Goal: Task Accomplishment & Management: Manage account settings

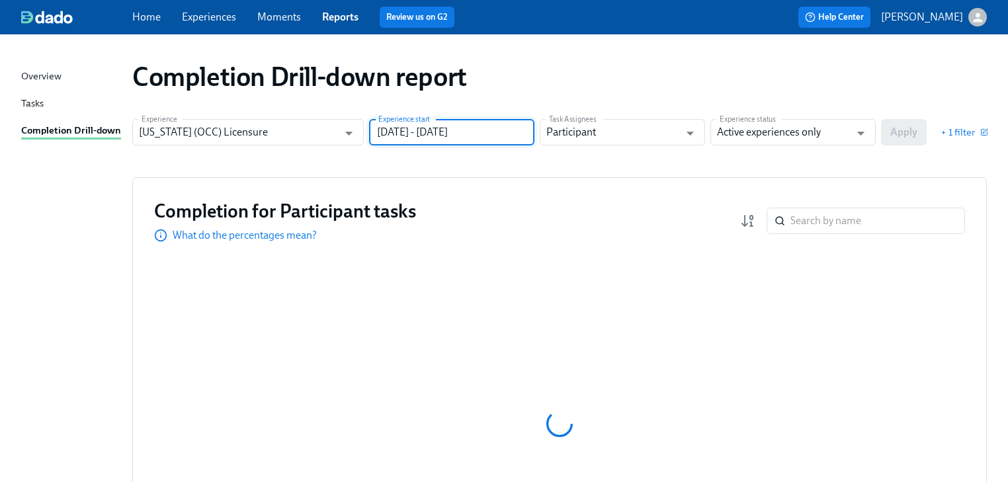
click at [452, 135] on input "06/30/2024 - 12/31/2024" at bounding box center [451, 132] width 165 height 26
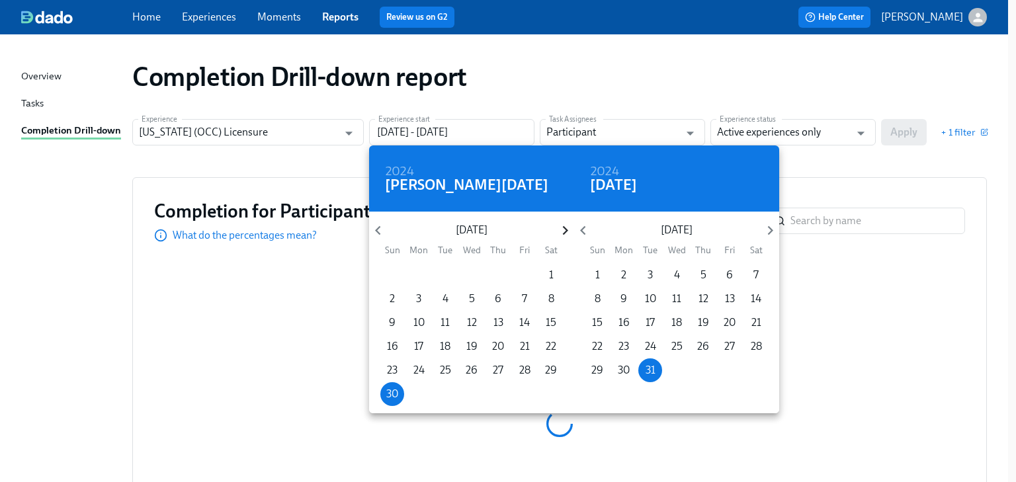
click at [561, 229] on icon "button" at bounding box center [565, 231] width 18 height 18
click at [563, 234] on icon "button" at bounding box center [564, 230] width 5 height 9
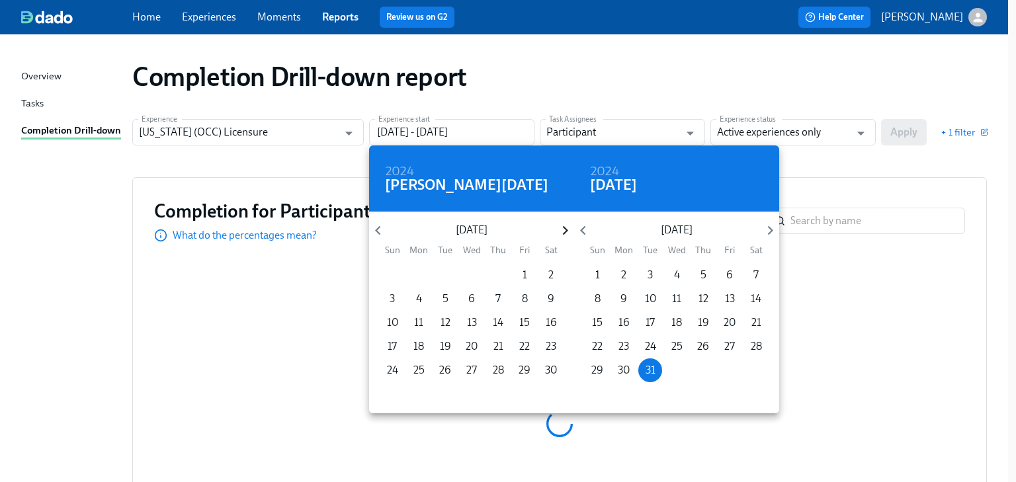
click at [563, 234] on icon "button" at bounding box center [564, 230] width 5 height 9
click at [546, 274] on span "1" at bounding box center [551, 275] width 24 height 15
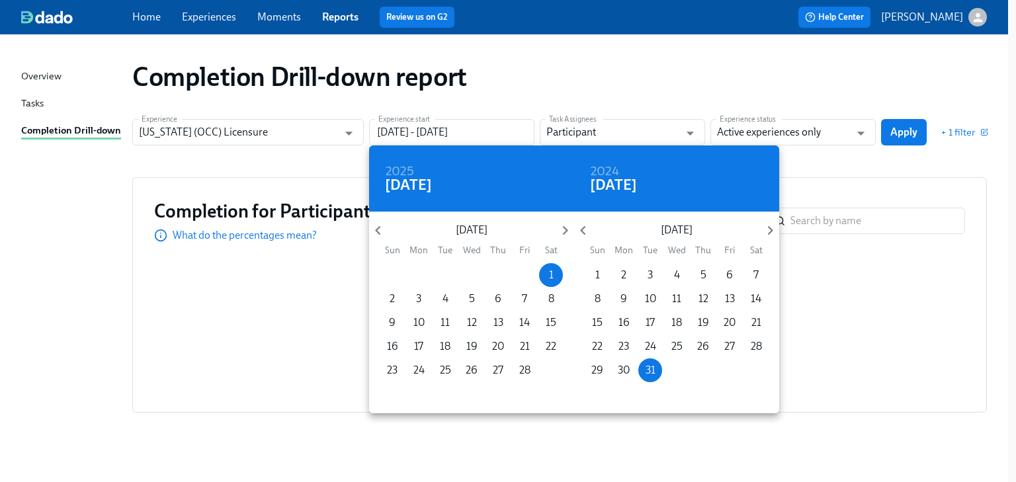
click at [846, 161] on div at bounding box center [508, 241] width 1016 height 482
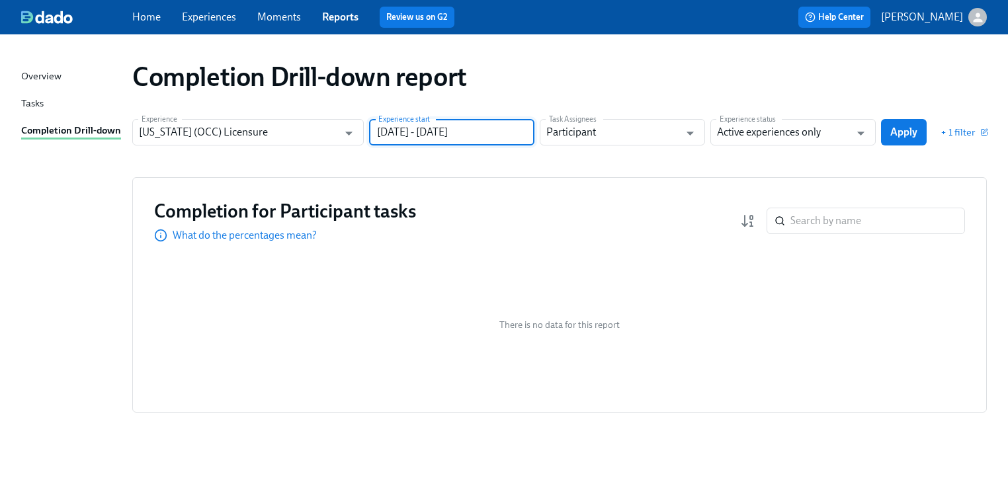
click at [500, 136] on input "02/01/2025 - 12/31/2024" at bounding box center [451, 132] width 165 height 26
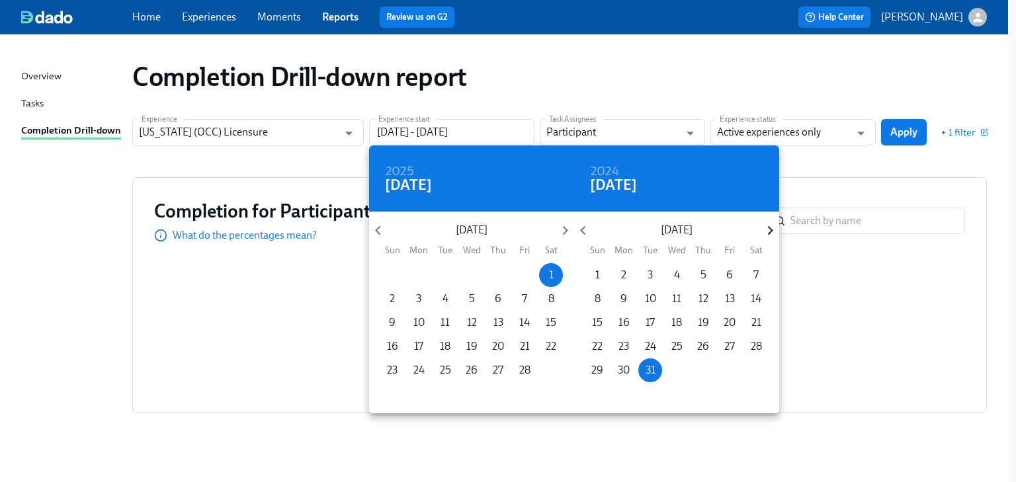
click at [770, 227] on icon "button" at bounding box center [769, 230] width 5 height 9
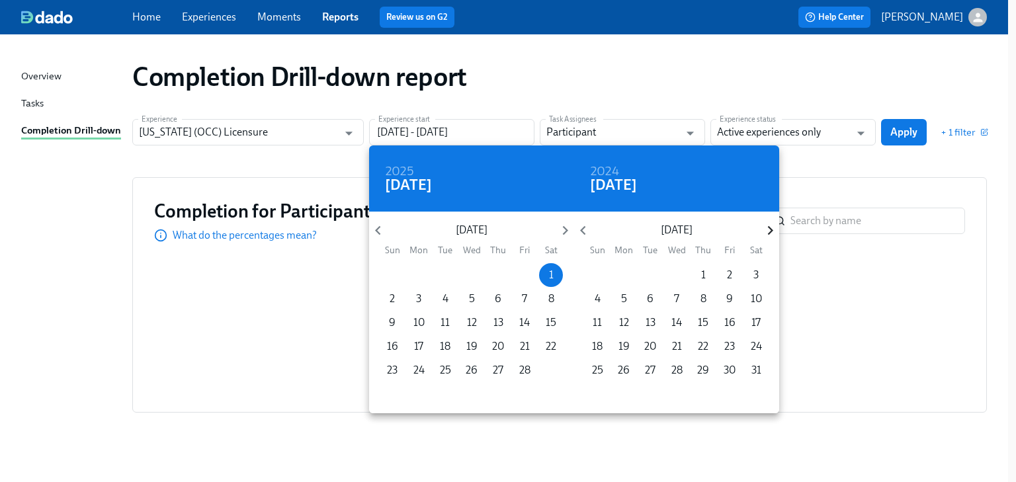
click at [770, 227] on icon "button" at bounding box center [769, 230] width 5 height 9
click at [648, 373] on p "30" at bounding box center [650, 370] width 12 height 15
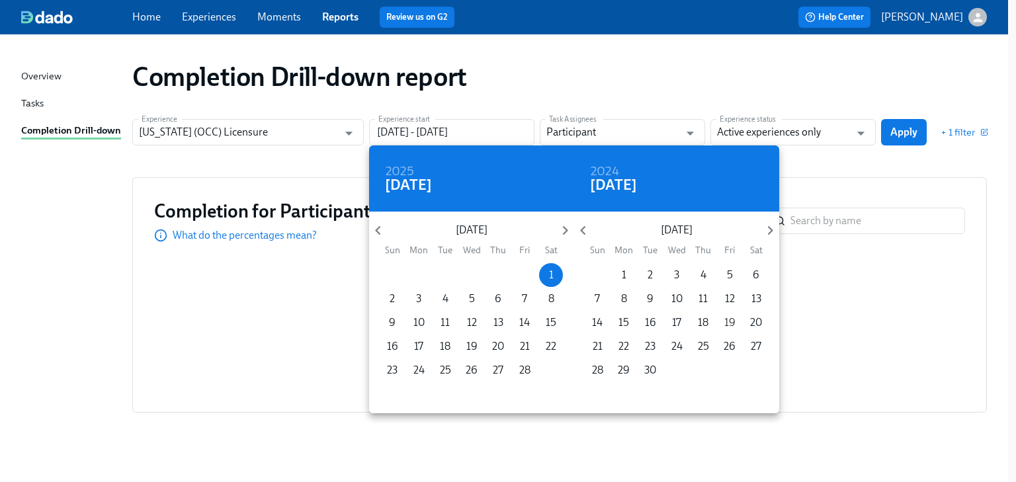
type input "02/01/2025 - 09/30/2025"
click at [897, 169] on div at bounding box center [508, 241] width 1016 height 482
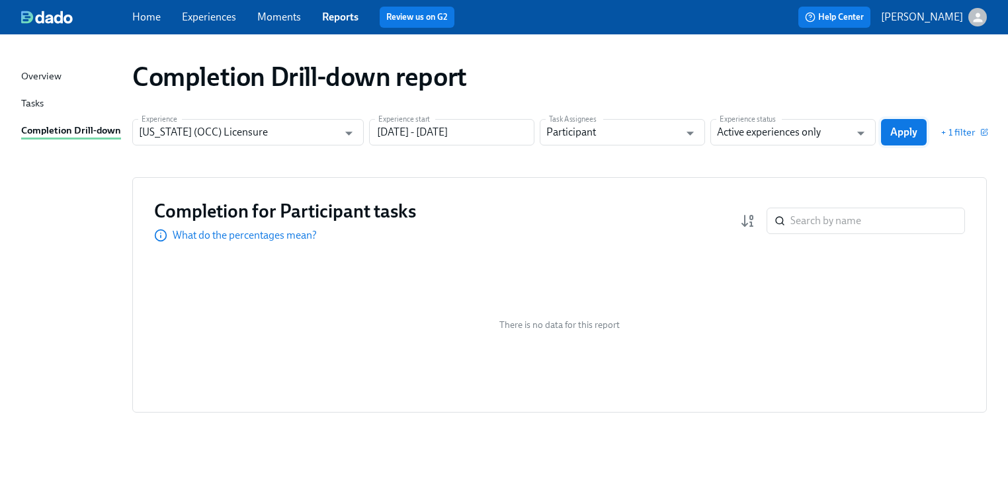
click at [908, 130] on span "Apply" at bounding box center [903, 132] width 27 height 13
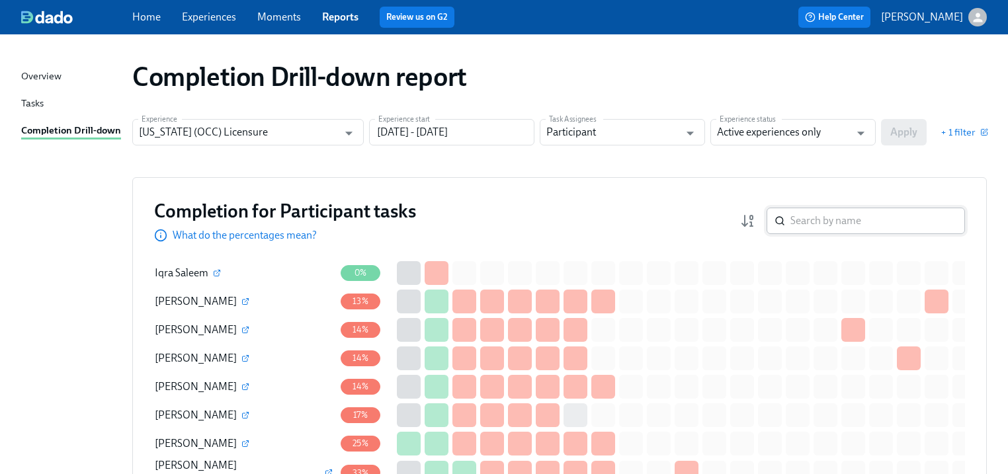
click at [817, 222] on input "search" at bounding box center [877, 221] width 175 height 26
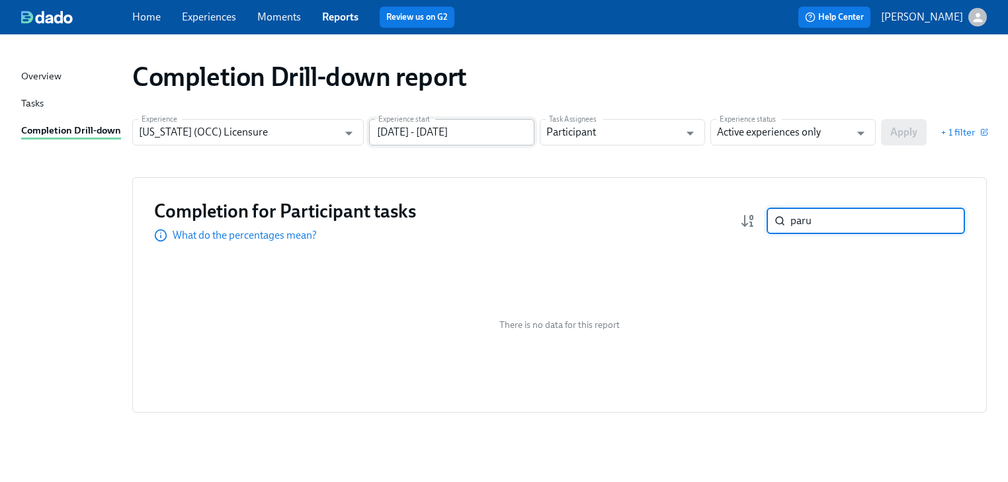
type input "paru"
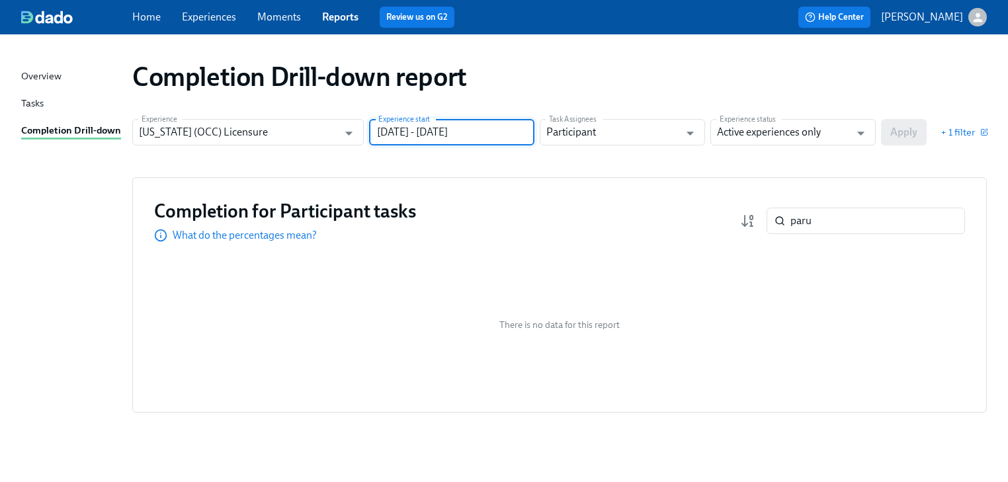
click at [416, 132] on input "02/01/2025 - 09/30/2025" at bounding box center [451, 132] width 165 height 26
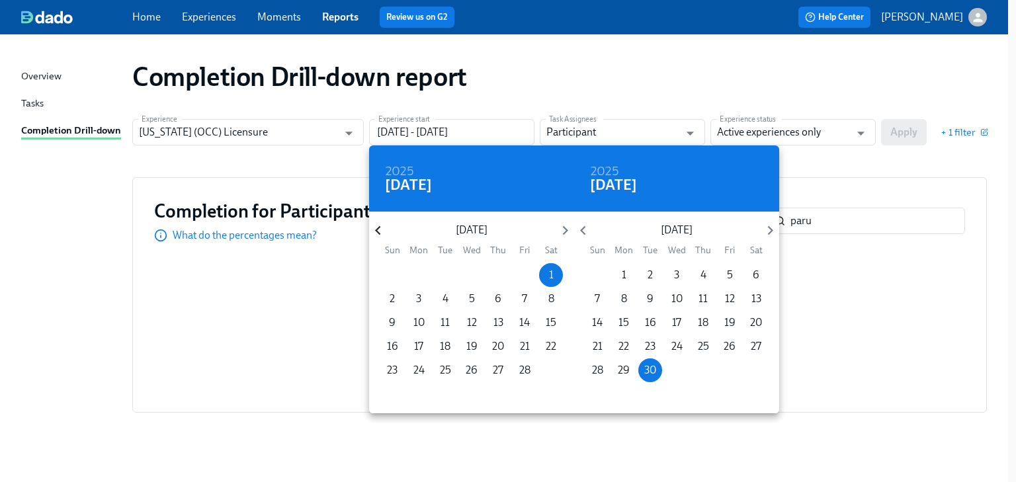
click at [382, 230] on icon "button" at bounding box center [378, 231] width 18 height 18
click at [445, 272] on p "1" at bounding box center [445, 275] width 5 height 15
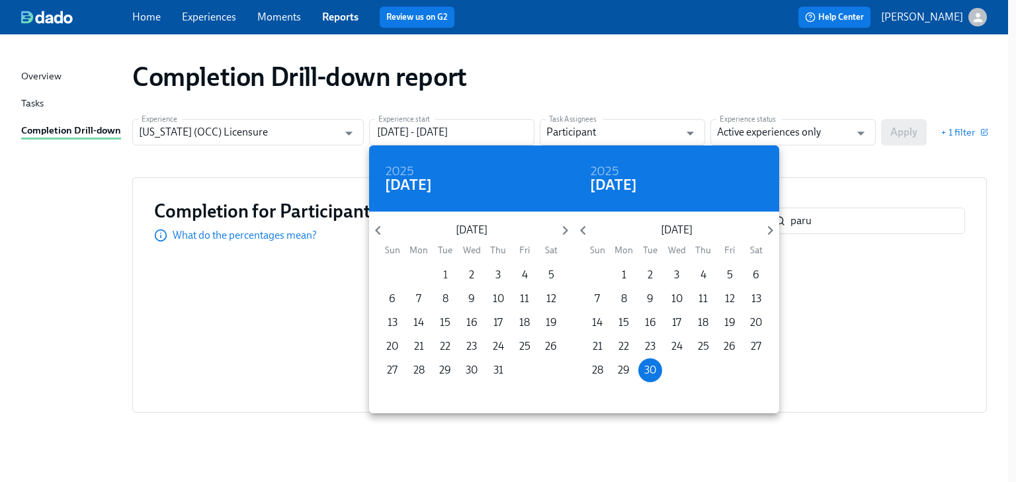
type input "10/01/2024 - 09/30/2025"
click at [897, 184] on div at bounding box center [508, 241] width 1016 height 482
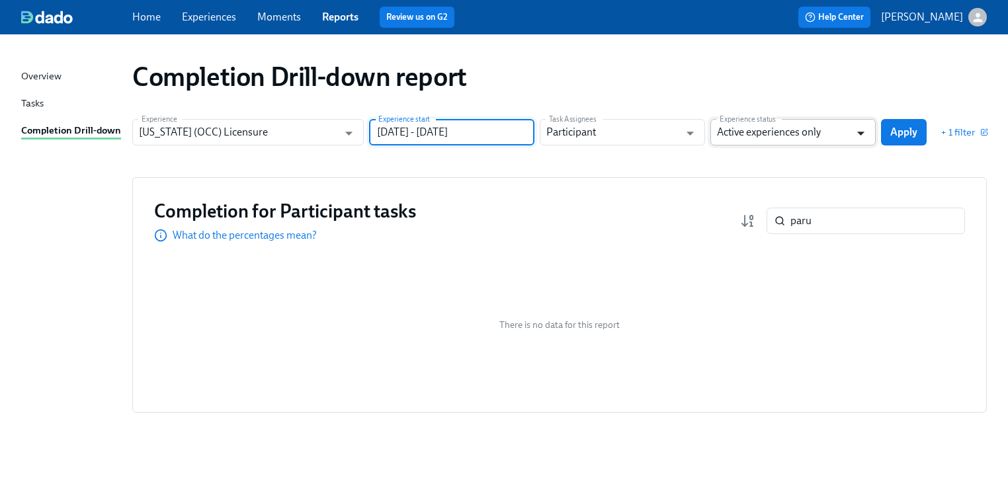
click at [862, 134] on icon "Open" at bounding box center [861, 133] width 18 height 18
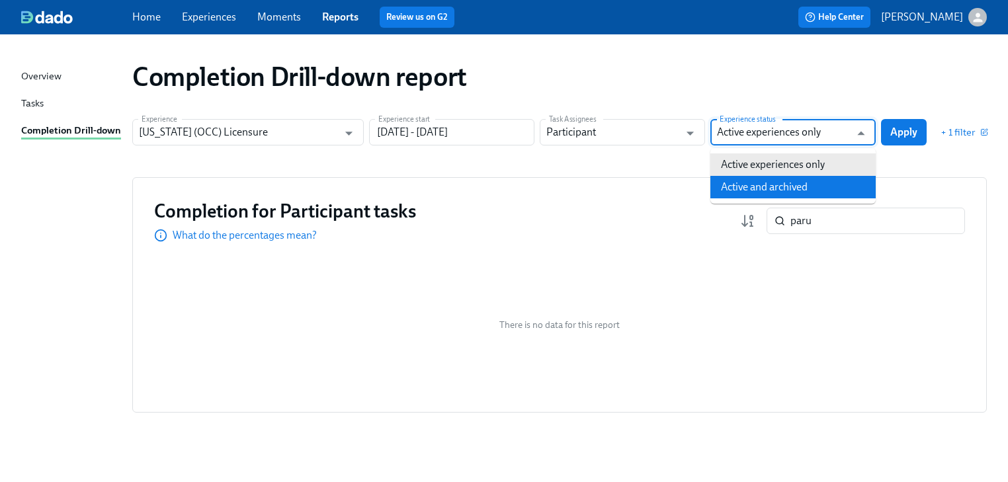
click at [829, 185] on li "Active and archived" at bounding box center [792, 187] width 165 height 22
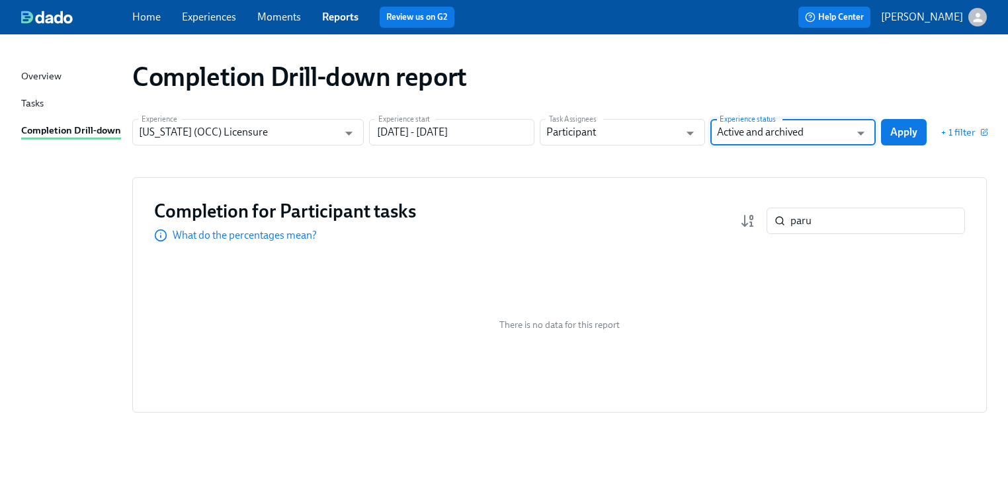
type input "Active and archived"
click at [899, 130] on span "Apply" at bounding box center [903, 132] width 27 height 13
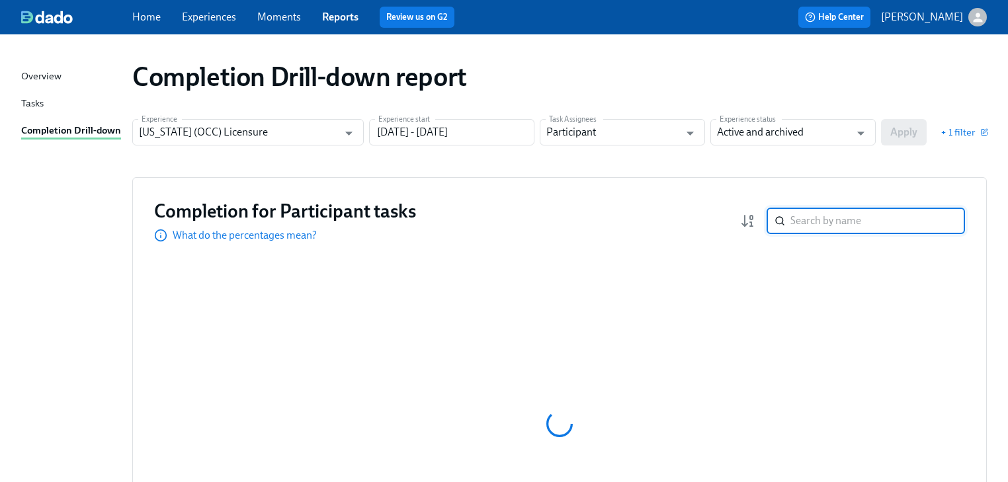
click at [803, 221] on input "search" at bounding box center [877, 221] width 175 height 26
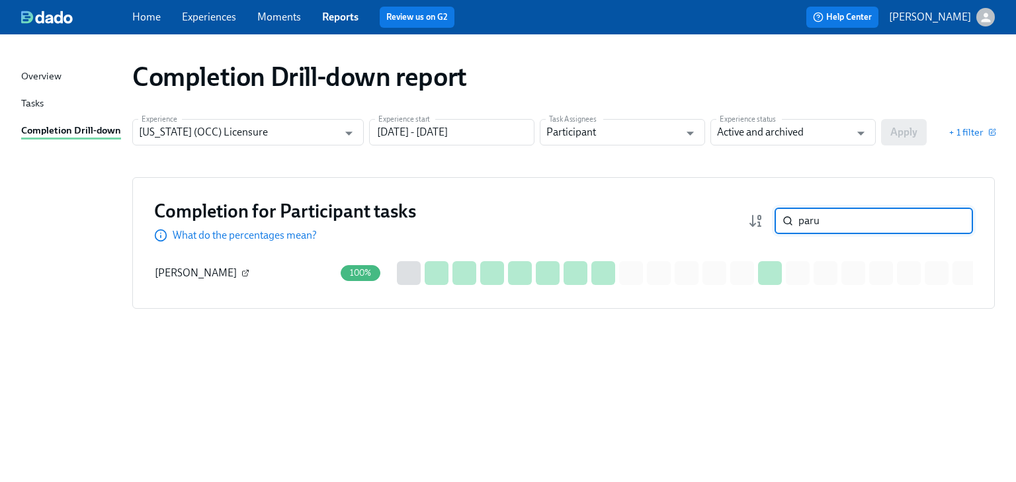
type input "paru"
click at [239, 268] on button "button" at bounding box center [245, 273] width 12 height 12
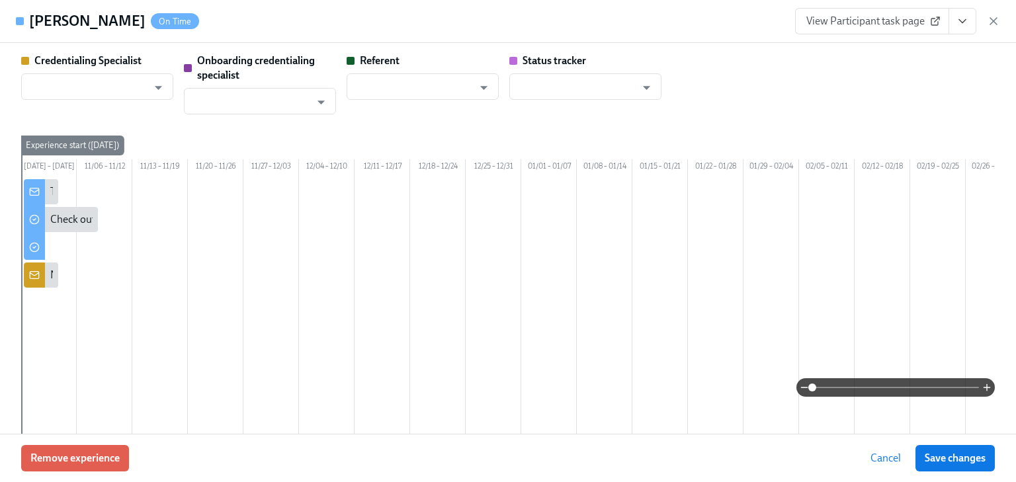
type input "[PERSON_NAME]"
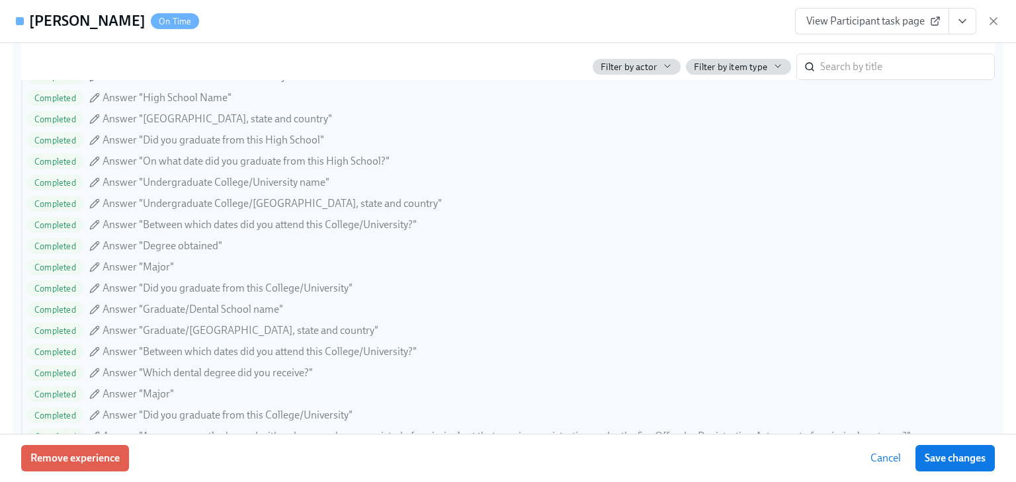
scroll to position [1217, 0]
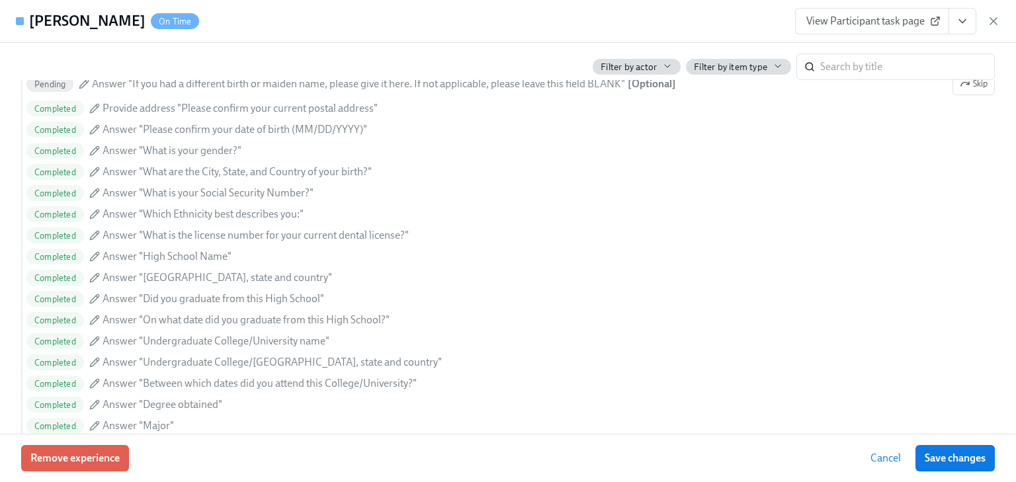
click at [839, 20] on span "View Participant task page" at bounding box center [872, 21] width 132 height 13
drag, startPoint x: 995, startPoint y: 19, endPoint x: 938, endPoint y: 63, distance: 72.5
click at [995, 19] on icon "button" at bounding box center [993, 21] width 13 height 13
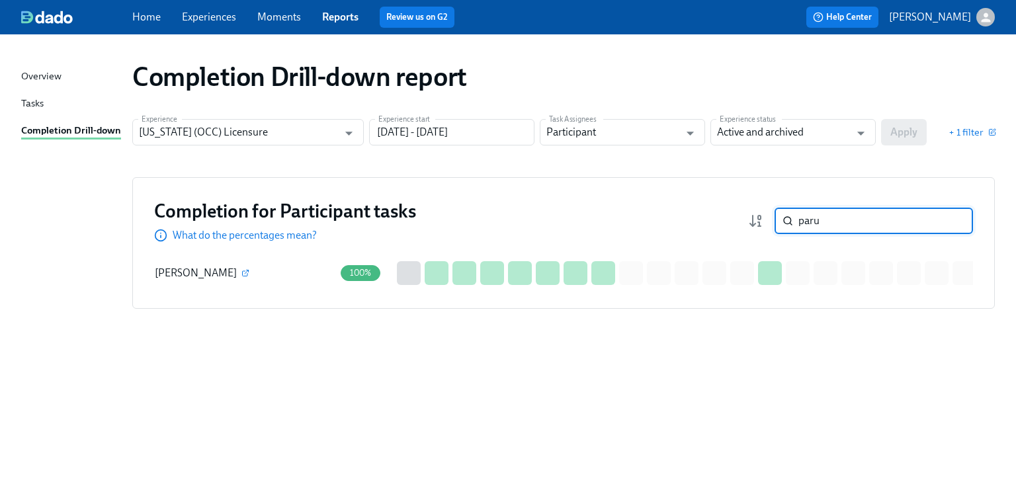
drag, startPoint x: 828, startPoint y: 219, endPoint x: 780, endPoint y: 222, distance: 47.7
click at [780, 222] on div "paru ​" at bounding box center [873, 221] width 198 height 26
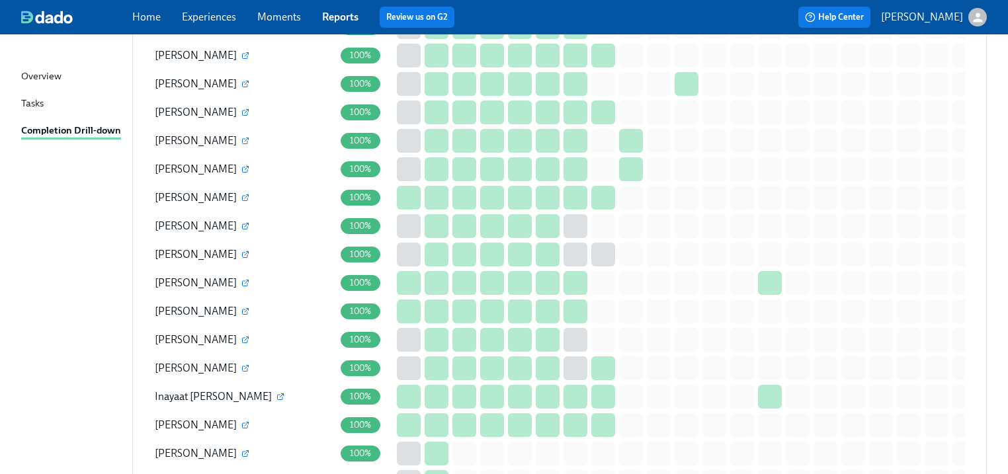
scroll to position [9556, 0]
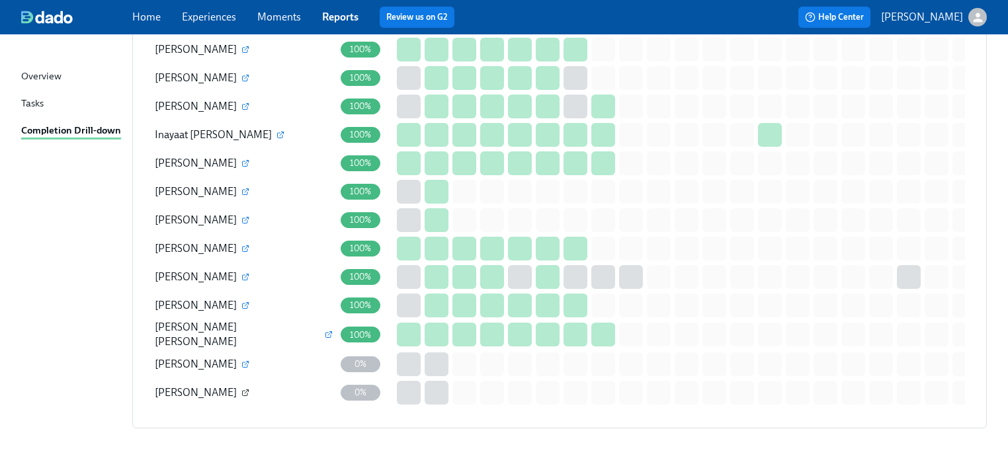
click at [245, 390] on icon "button" at bounding box center [247, 392] width 4 height 4
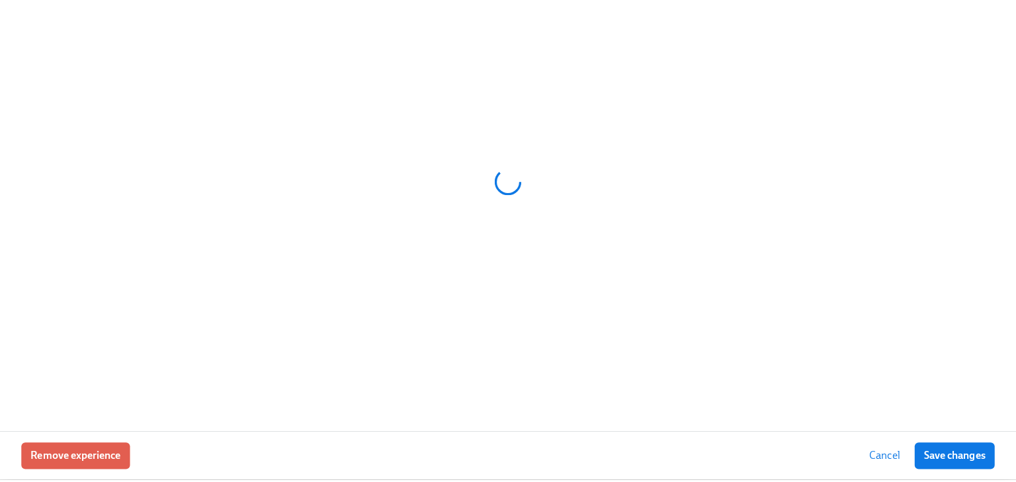
scroll to position [9548, 0]
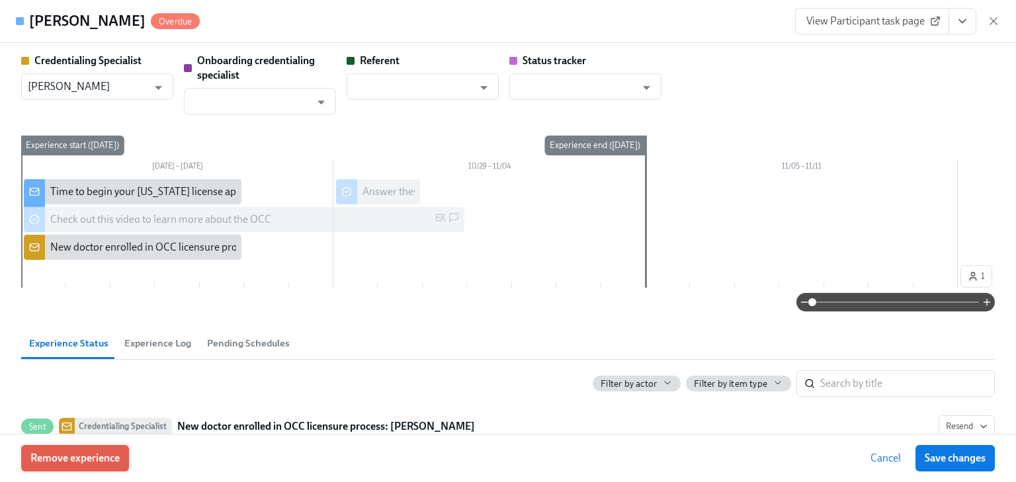
click at [116, 455] on span "Remove experience" at bounding box center [74, 458] width 89 height 13
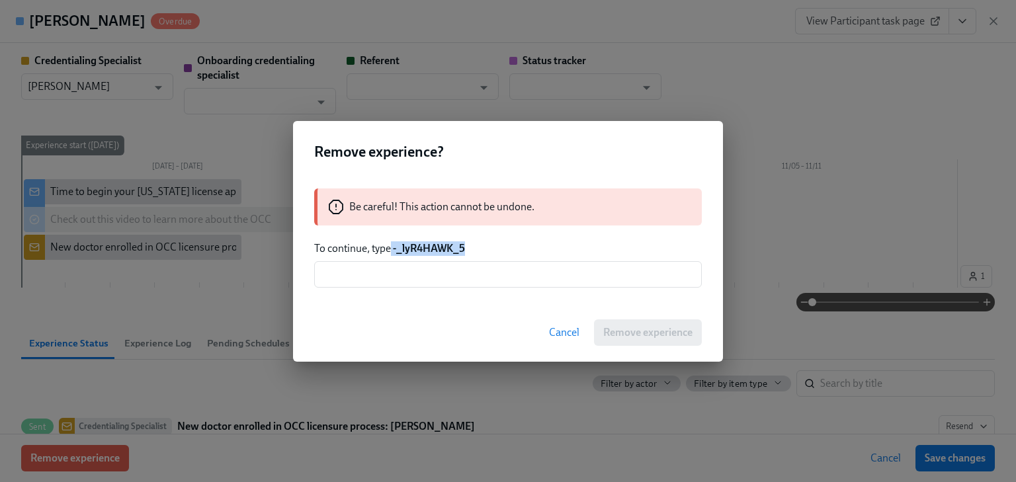
drag, startPoint x: 391, startPoint y: 247, endPoint x: 471, endPoint y: 246, distance: 79.4
click at [471, 246] on p "To continue, type -_lyR4HAWK_5" at bounding box center [508, 248] width 388 height 15
copy p "-_lyR4HAWK_5"
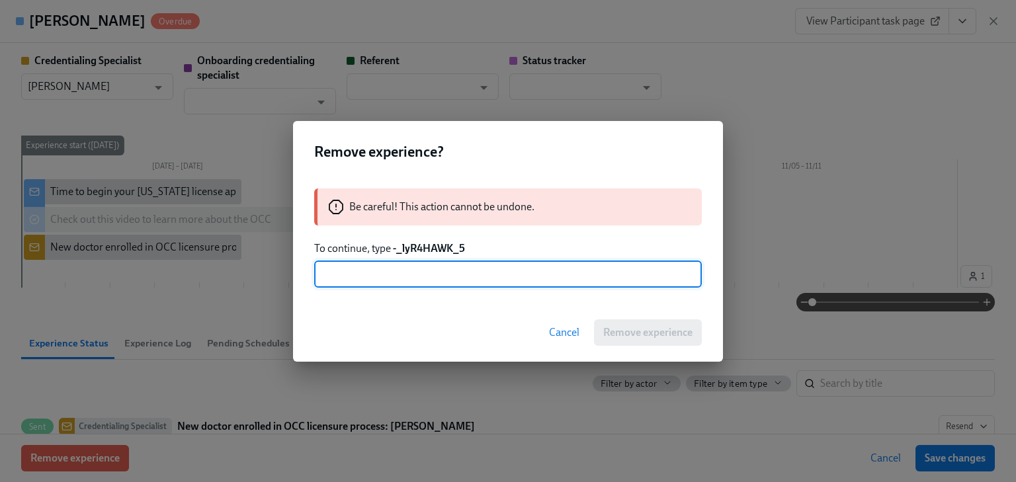
paste input "-_lyR4HAWK_5"
click at [328, 271] on input "-_lyR4HAWK_5" at bounding box center [508, 274] width 388 height 26
type input "_lyR4HAWK_5"
click at [510, 302] on div "Be careful! This action cannot be undone. To continue, type -_lyR4HAWK_5 _lyR4H…" at bounding box center [508, 238] width 430 height 131
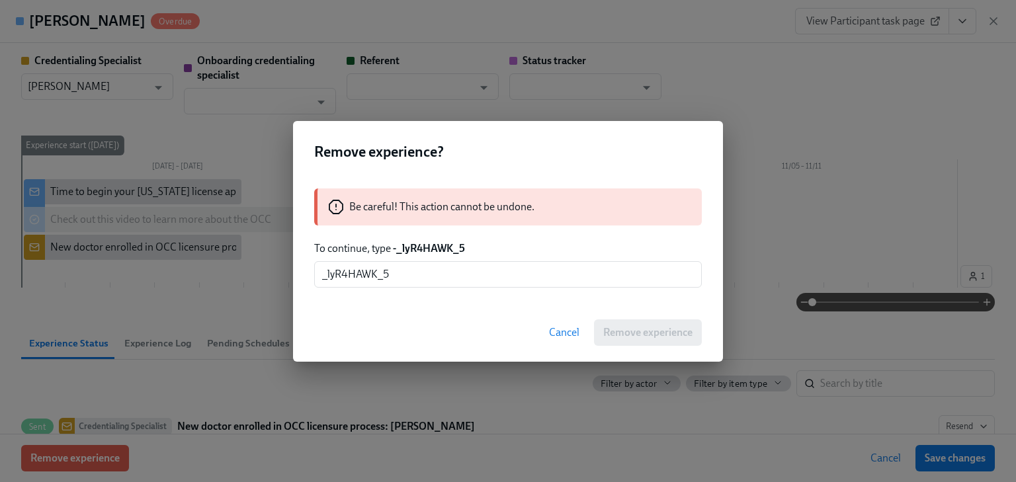
click at [571, 331] on span "Cancel" at bounding box center [564, 332] width 30 height 13
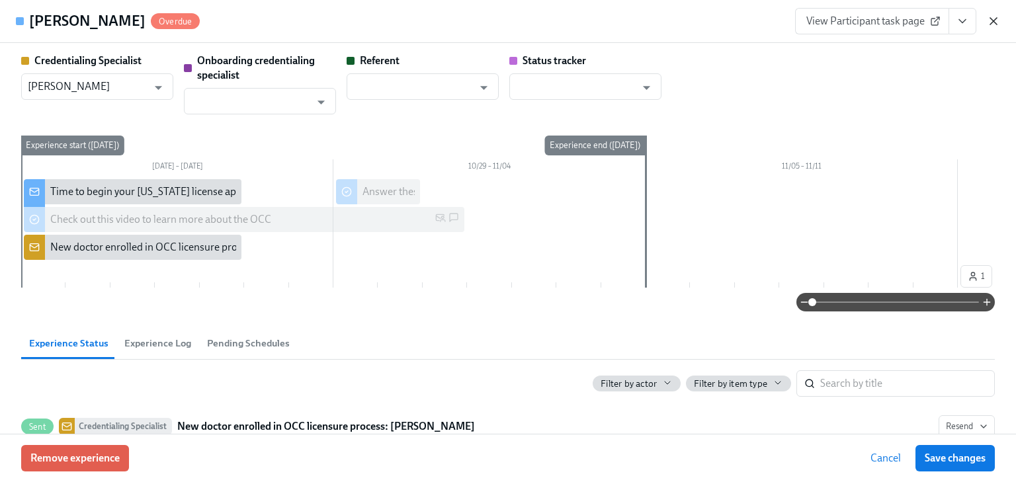
click at [994, 18] on icon "button" at bounding box center [993, 21] width 13 height 13
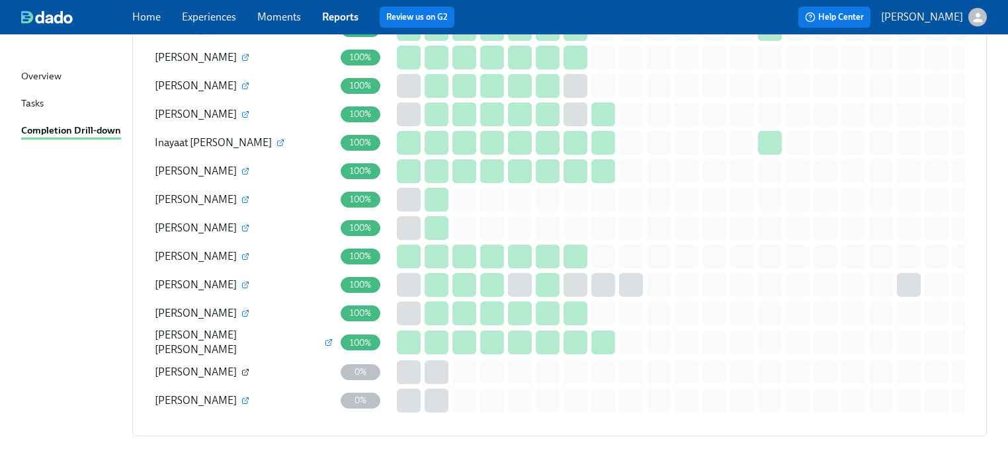
click at [241, 368] on icon "button" at bounding box center [245, 372] width 8 height 8
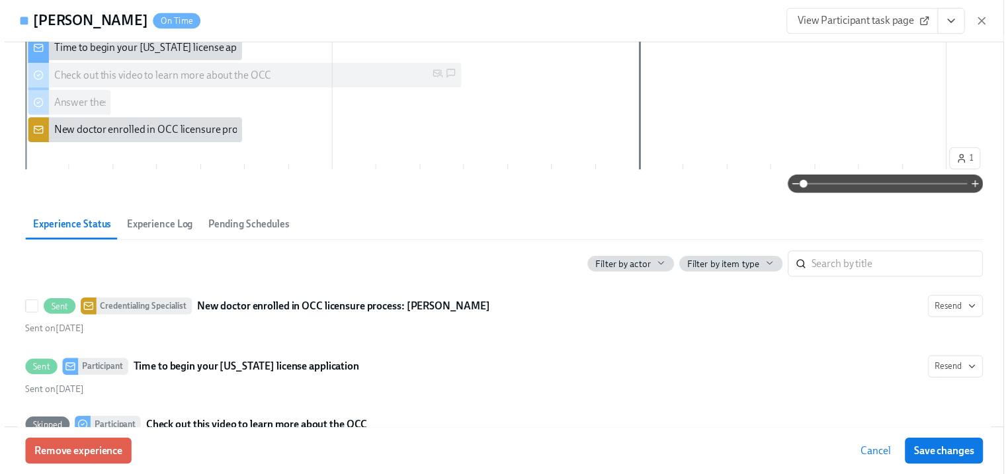
scroll to position [106, 0]
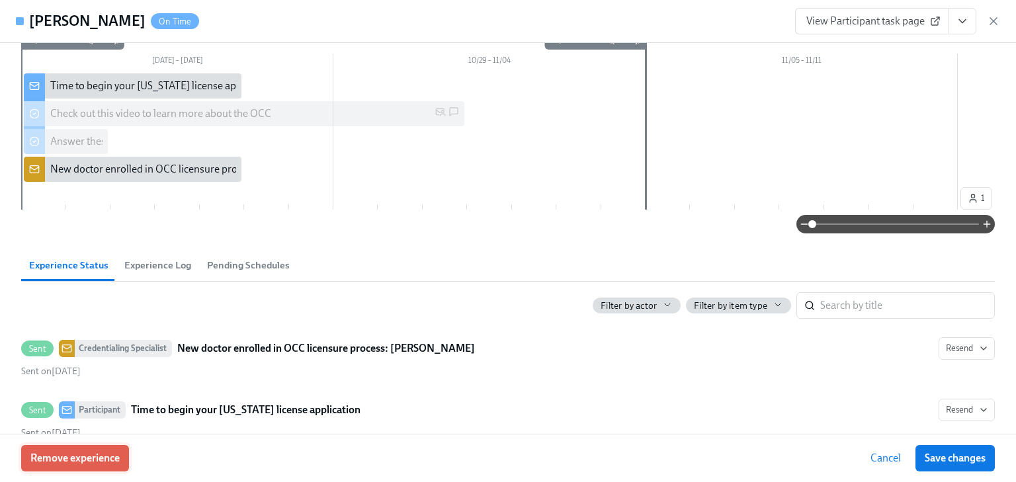
click at [61, 455] on span "Remove experience" at bounding box center [74, 458] width 89 height 13
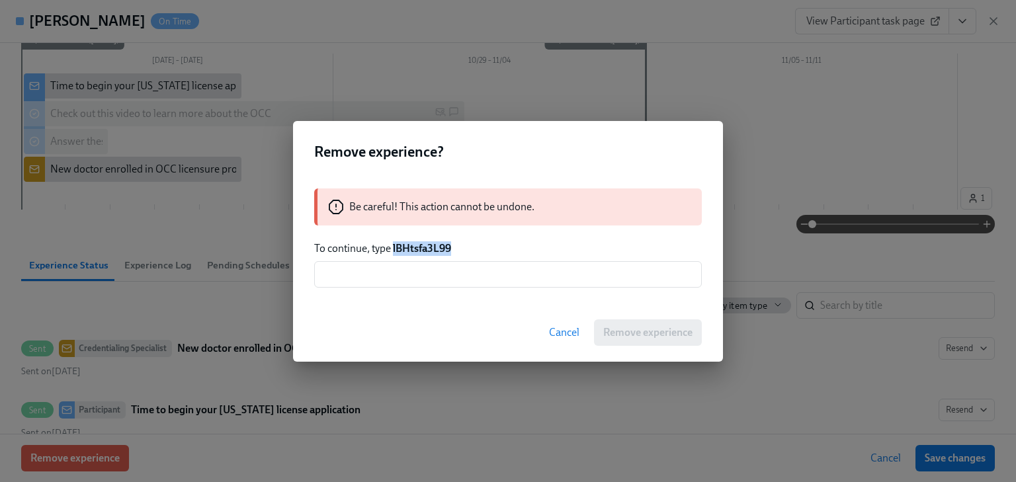
drag, startPoint x: 392, startPoint y: 249, endPoint x: 458, endPoint y: 247, distance: 66.2
click at [458, 247] on p "To continue, type lBHtsfa3L99" at bounding box center [508, 248] width 388 height 15
copy strong "lBHtsfa3L99"
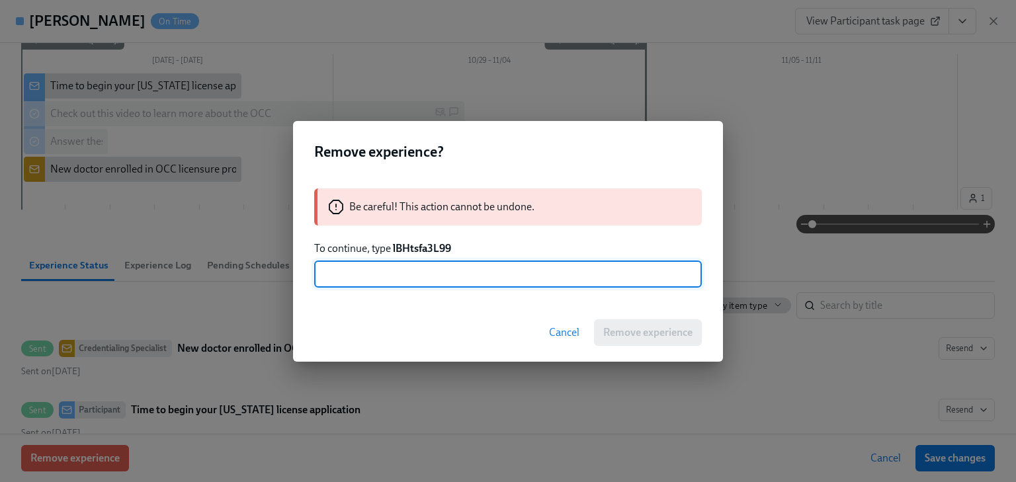
paste input "lBHtsfa3L99"
type input "lBHtsfa3L99"
click at [641, 334] on span "Remove experience" at bounding box center [647, 332] width 89 height 13
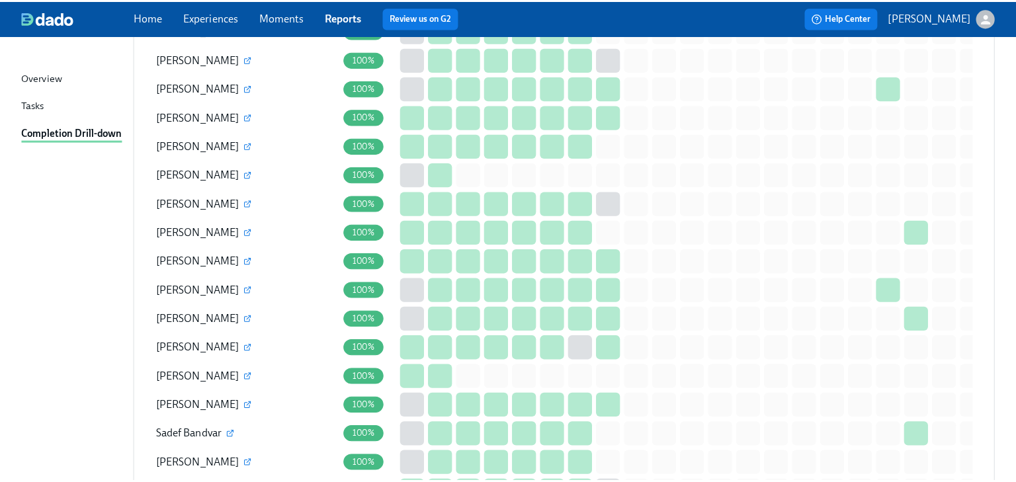
scroll to position [6374, 0]
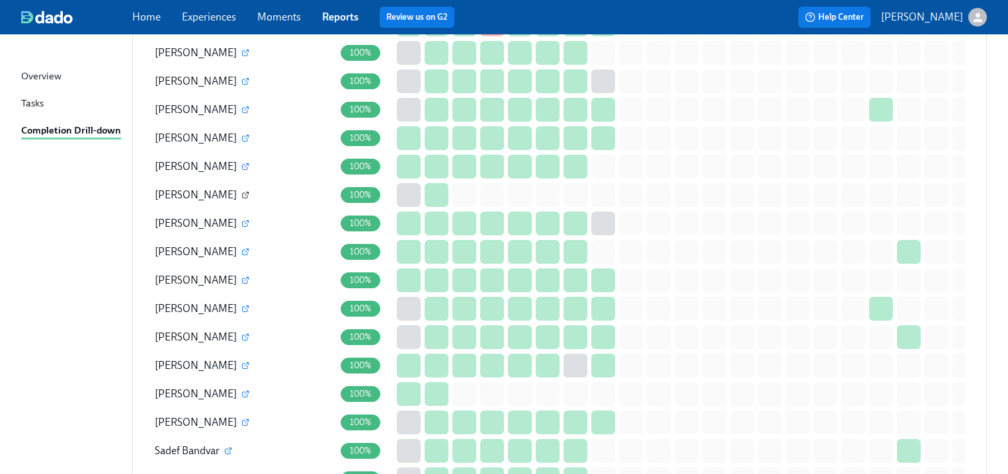
click at [241, 191] on icon "button" at bounding box center [245, 195] width 8 height 8
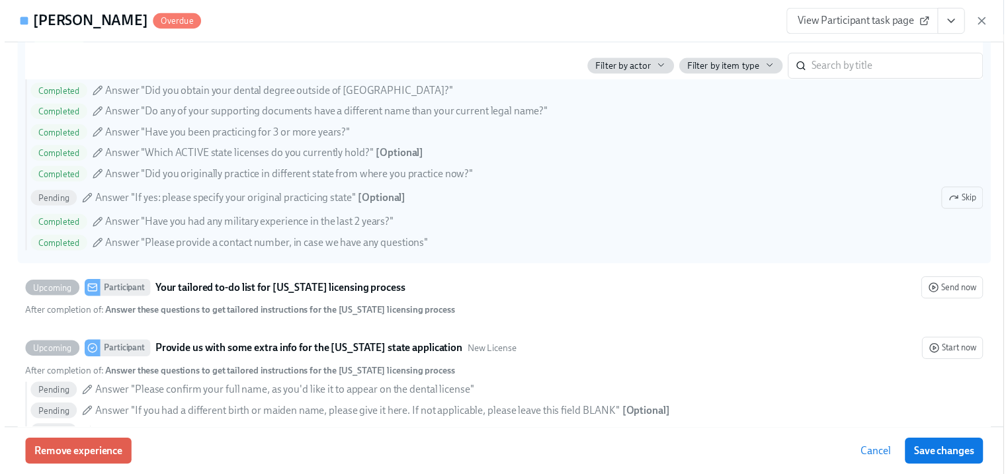
scroll to position [635, 0]
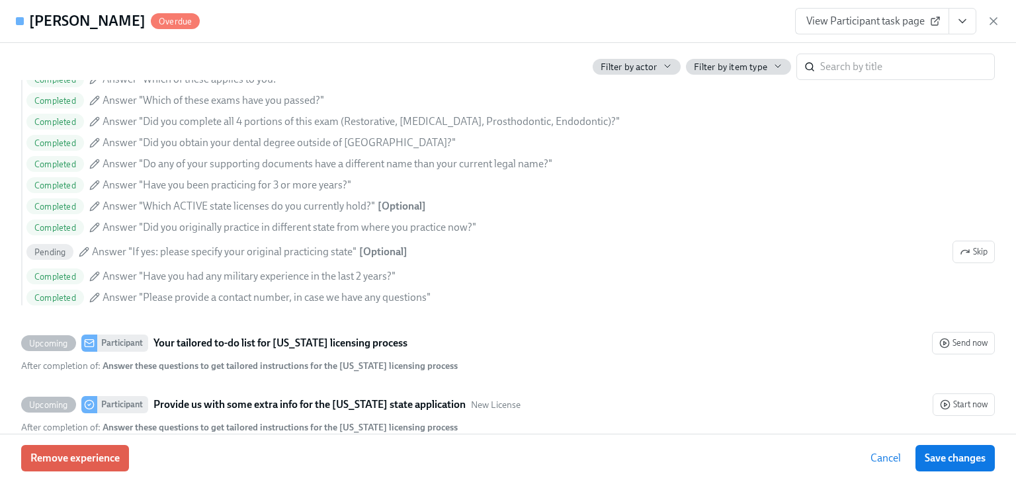
click at [899, 13] on link "View Participant task page" at bounding box center [872, 21] width 154 height 26
click at [993, 16] on icon "button" at bounding box center [993, 21] width 13 height 13
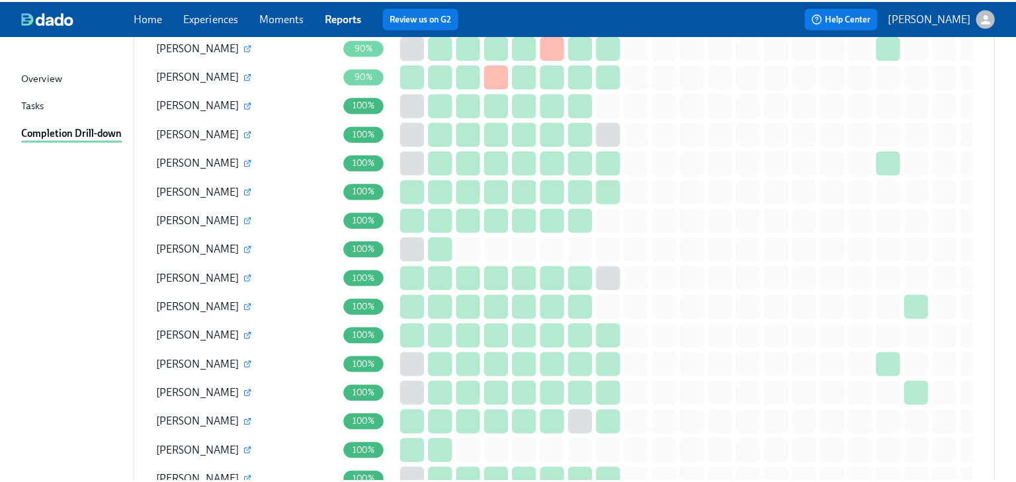
scroll to position [6163, 0]
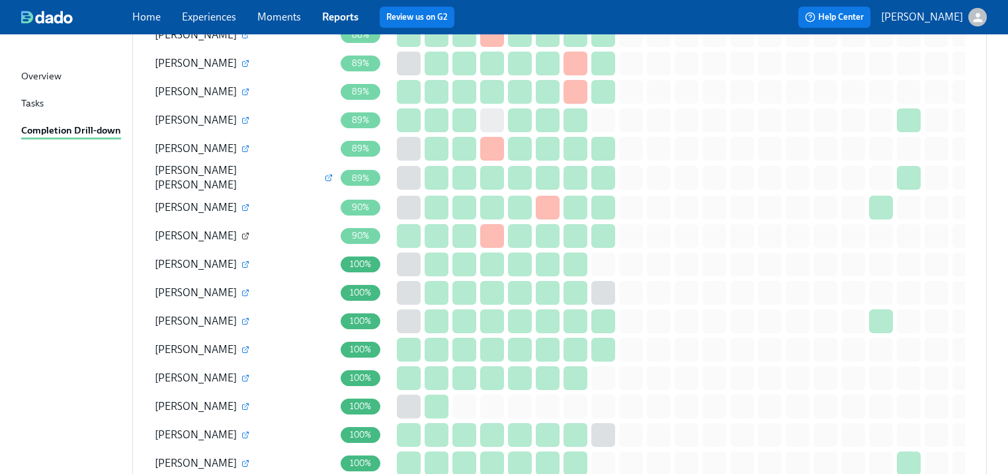
click at [241, 232] on icon "button" at bounding box center [245, 236] width 8 height 8
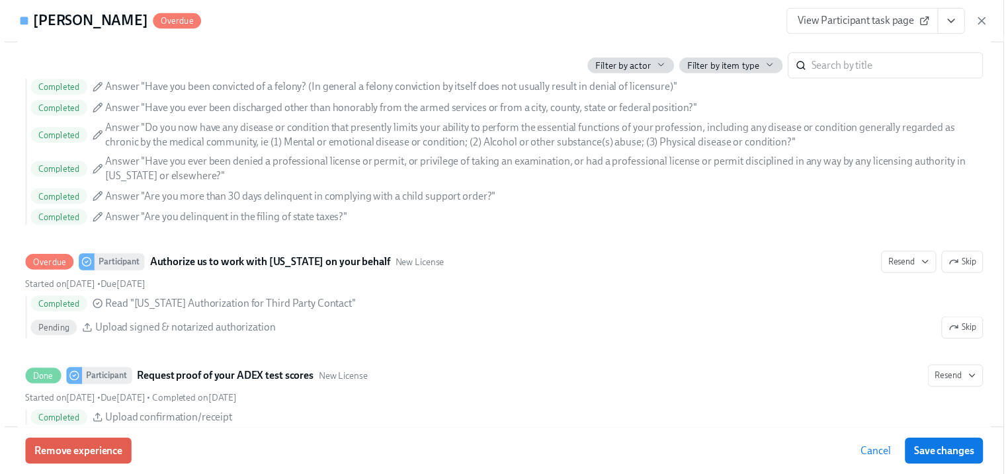
scroll to position [2116, 0]
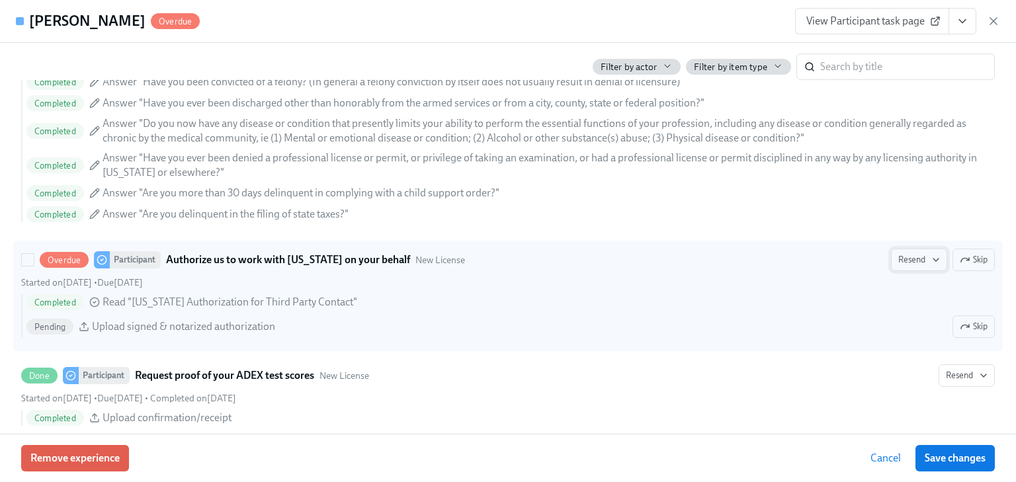
click at [901, 257] on span "Resend" at bounding box center [919, 259] width 42 height 13
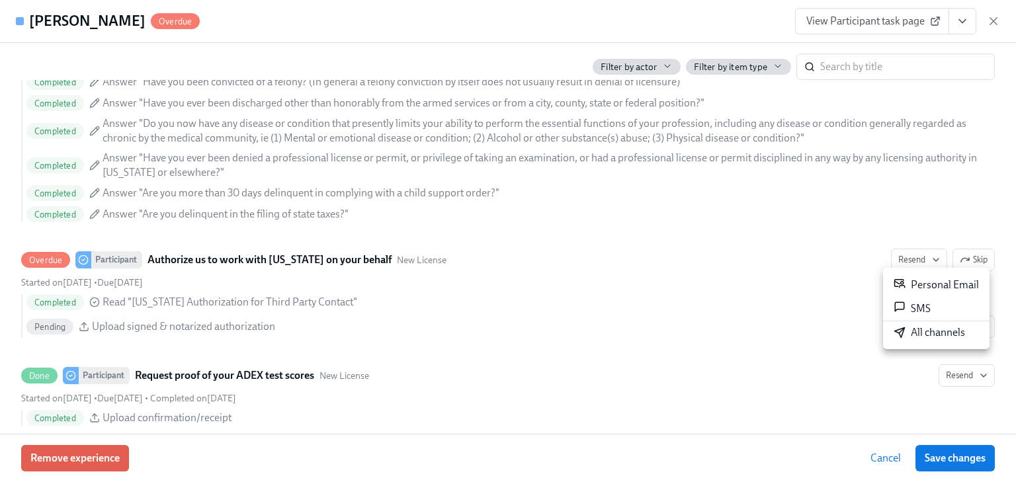
click at [920, 280] on div "Personal Email" at bounding box center [935, 285] width 85 height 16
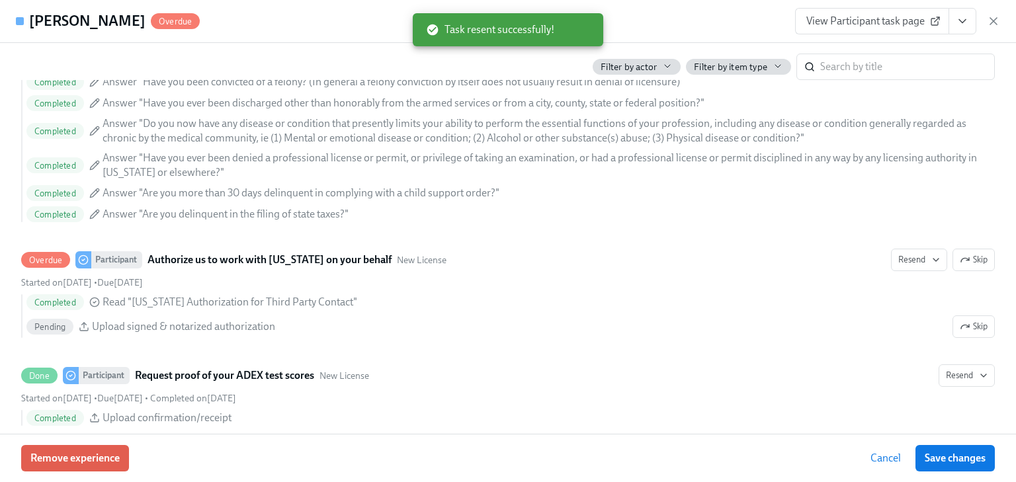
click at [991, 21] on icon "button" at bounding box center [993, 21] width 13 height 13
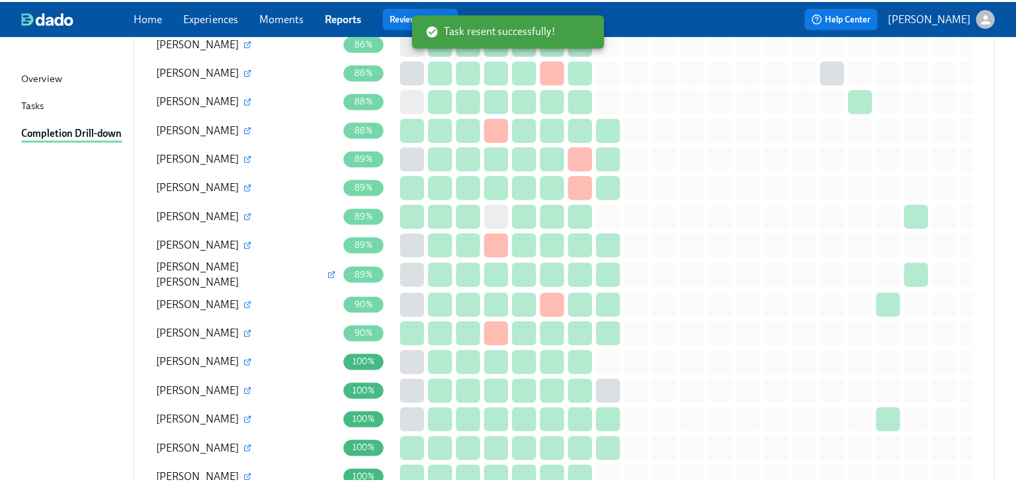
scroll to position [6057, 0]
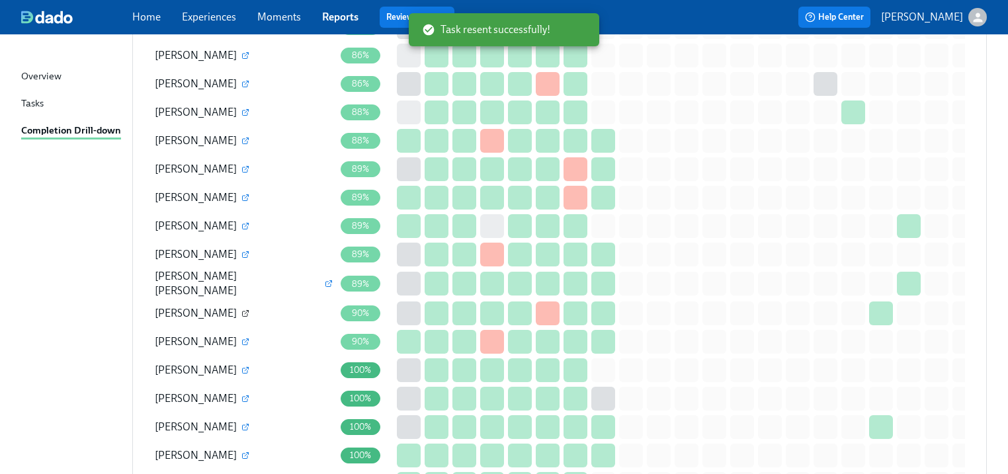
click at [241, 309] on icon "button" at bounding box center [245, 313] width 8 height 8
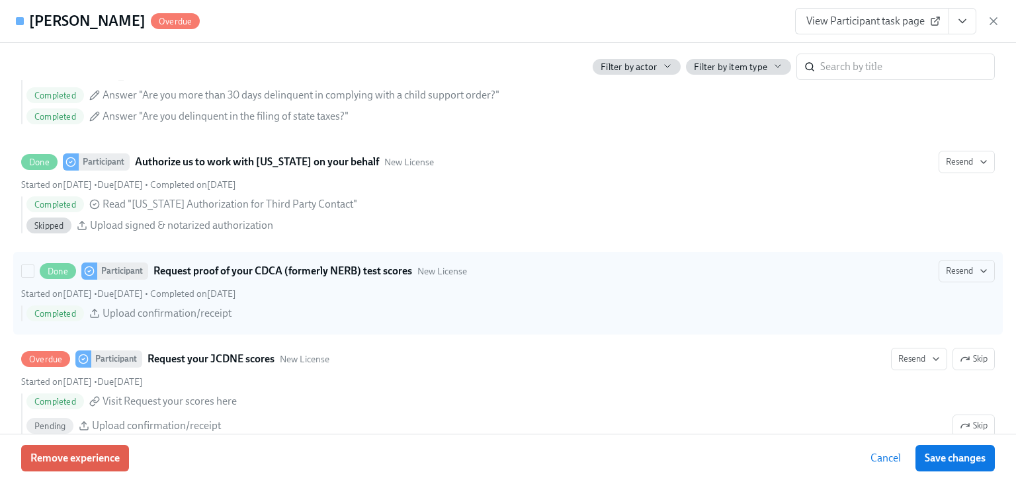
scroll to position [2063, 0]
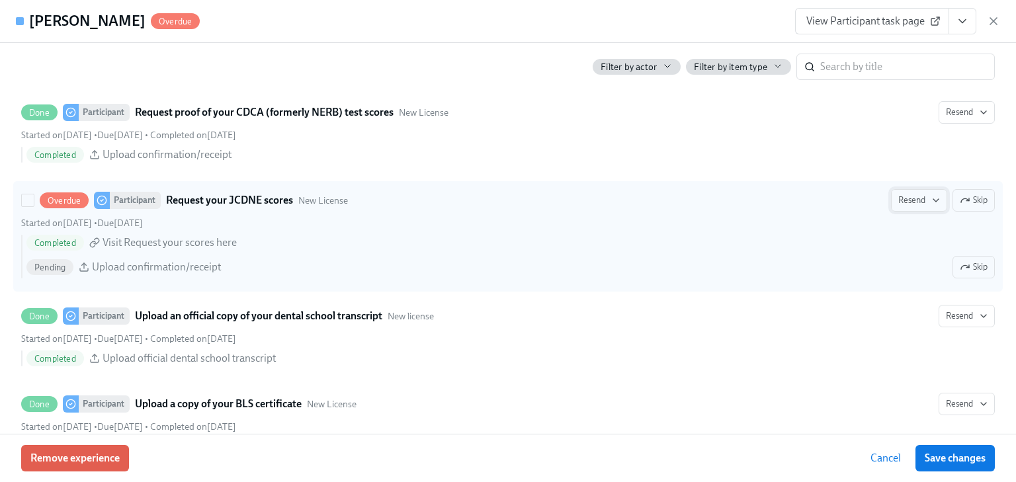
click at [898, 207] on span "Resend" at bounding box center [919, 200] width 42 height 13
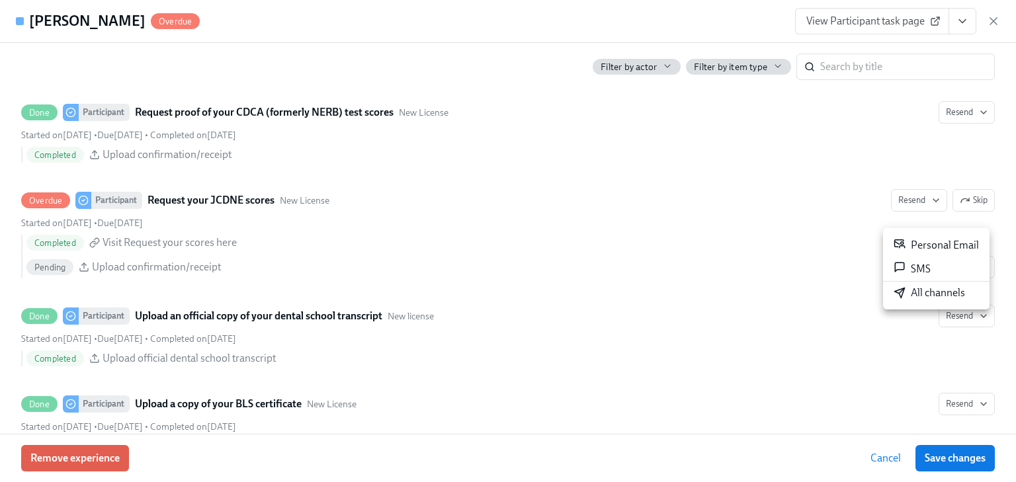
click at [915, 243] on div "Personal Email" at bounding box center [935, 245] width 85 height 16
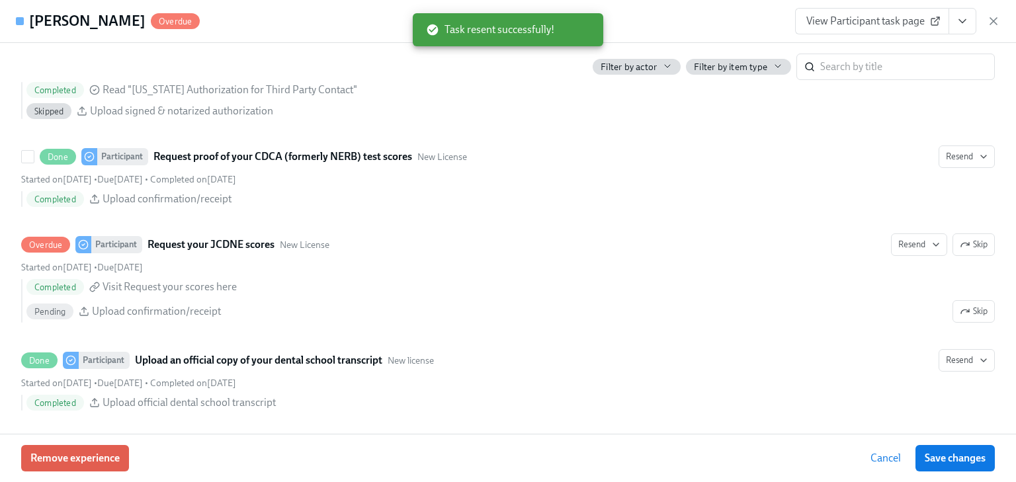
scroll to position [1852, 0]
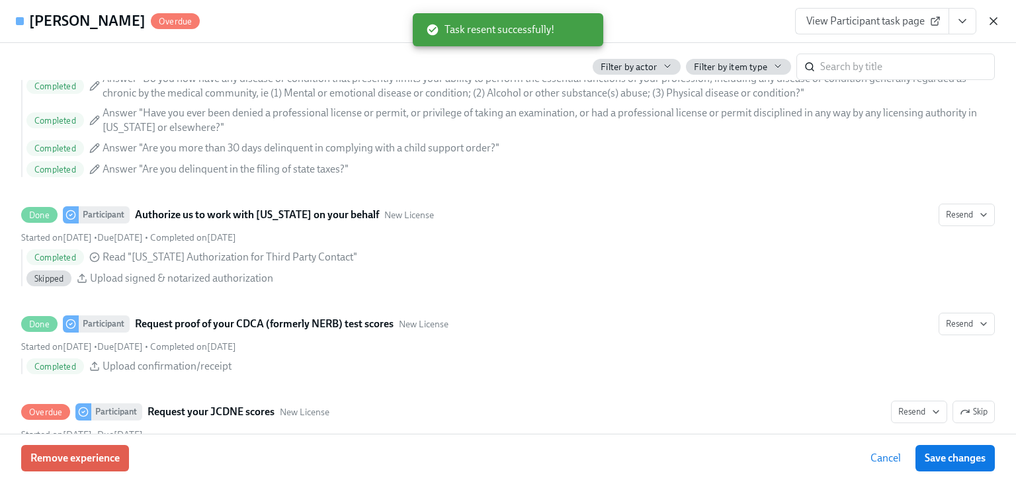
drag, startPoint x: 992, startPoint y: 21, endPoint x: 676, endPoint y: 140, distance: 338.0
click at [991, 21] on icon "button" at bounding box center [993, 21] width 13 height 13
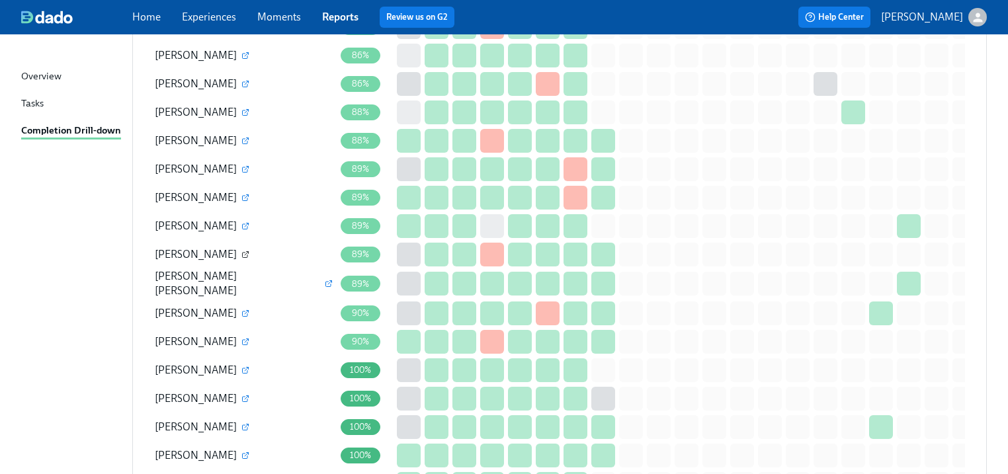
click at [245, 251] on icon "button" at bounding box center [245, 255] width 8 height 8
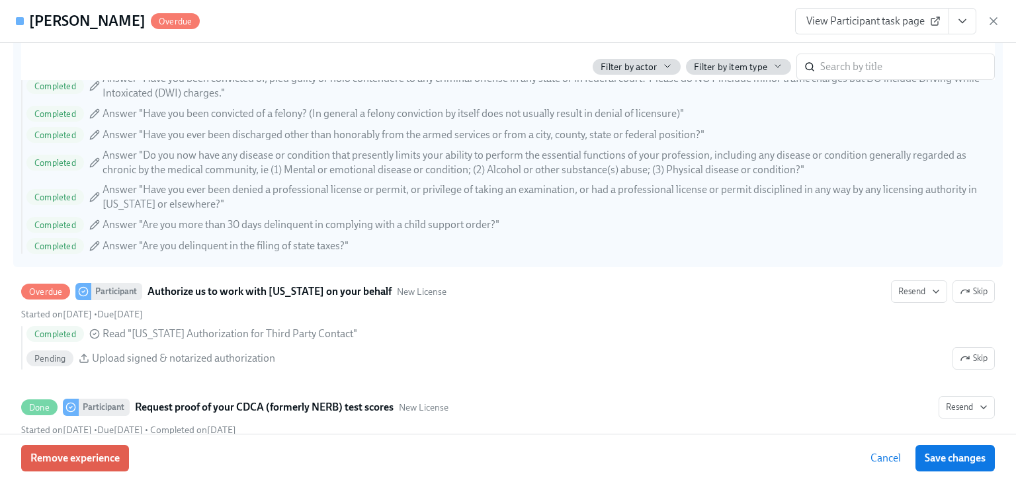
scroll to position [1905, 0]
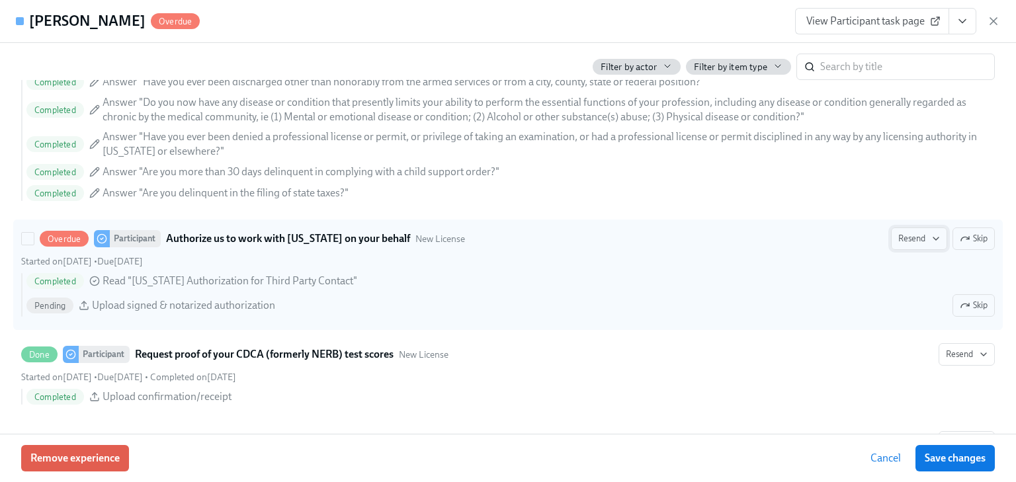
click at [900, 245] on span "Resend" at bounding box center [919, 238] width 42 height 13
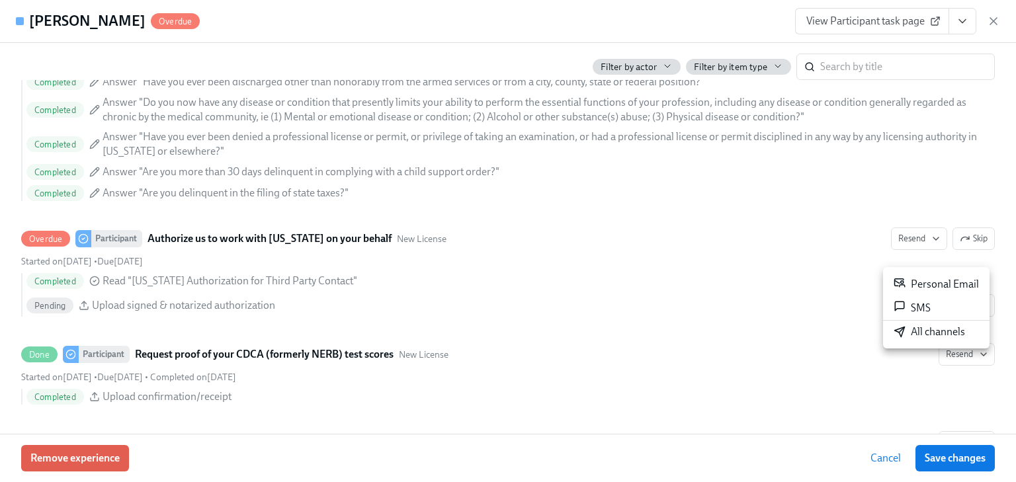
click at [912, 278] on div "Personal Email" at bounding box center [935, 284] width 85 height 16
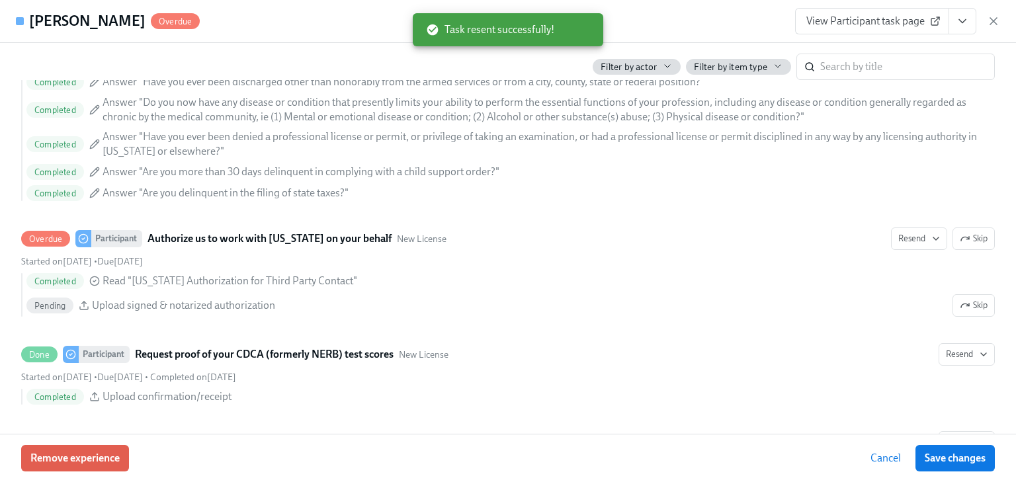
click at [993, 21] on icon "button" at bounding box center [993, 21] width 7 height 7
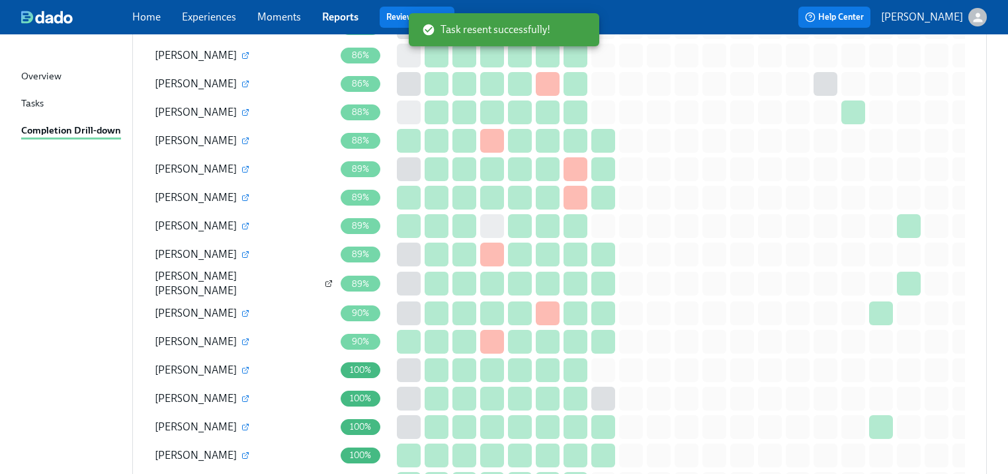
click at [325, 280] on icon "button" at bounding box center [329, 284] width 8 height 8
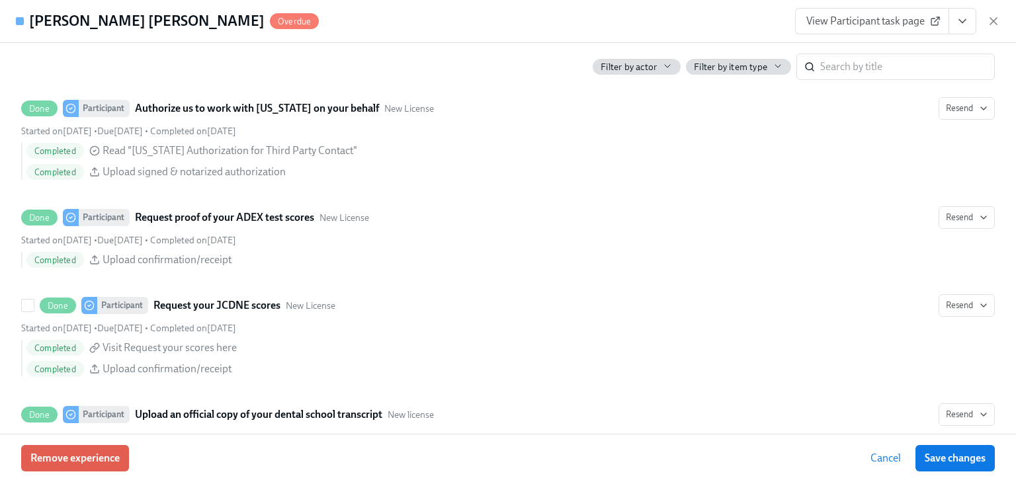
scroll to position [2010, 0]
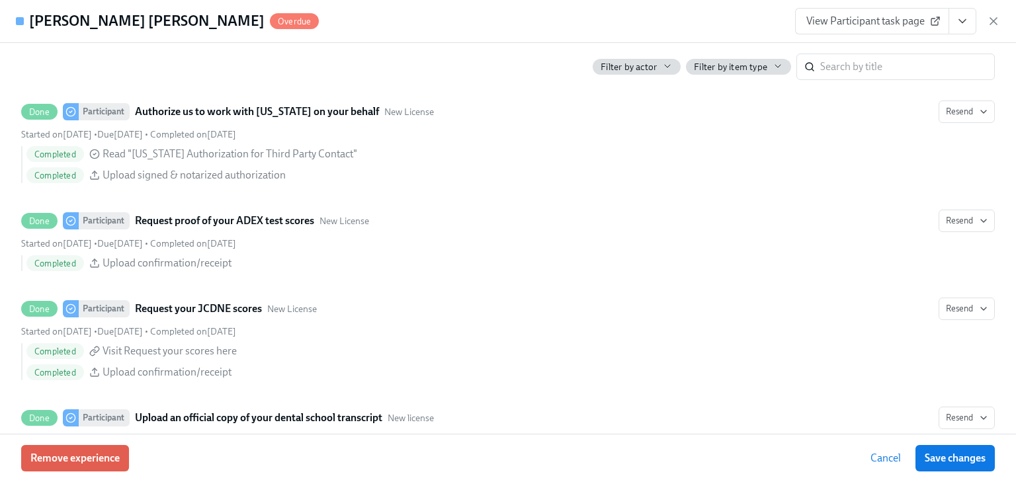
click at [832, 16] on span "View Participant task page" at bounding box center [872, 21] width 132 height 13
click at [900, 21] on span "View Participant task page" at bounding box center [872, 21] width 132 height 13
click at [969, 19] on button "View task page" at bounding box center [962, 21] width 28 height 26
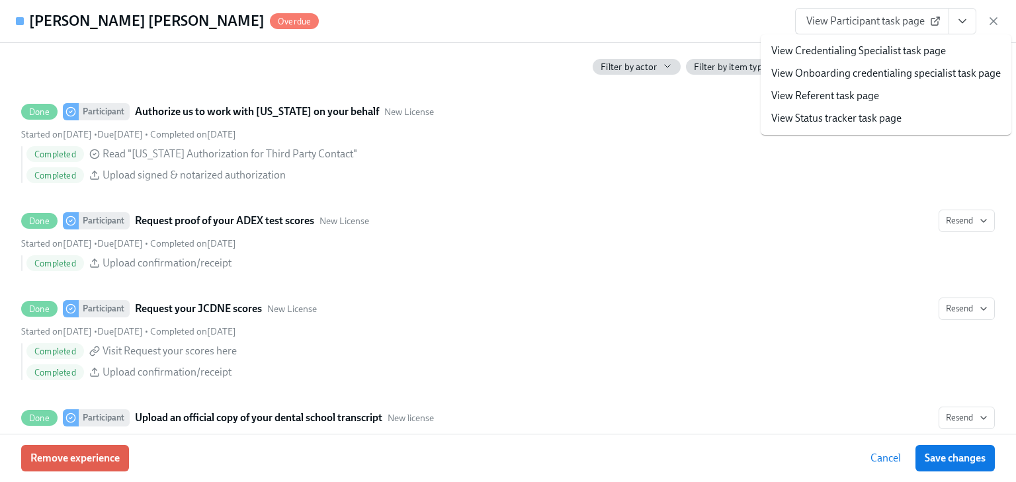
click at [865, 50] on link "View Credentialing Specialist task page" at bounding box center [858, 51] width 175 height 15
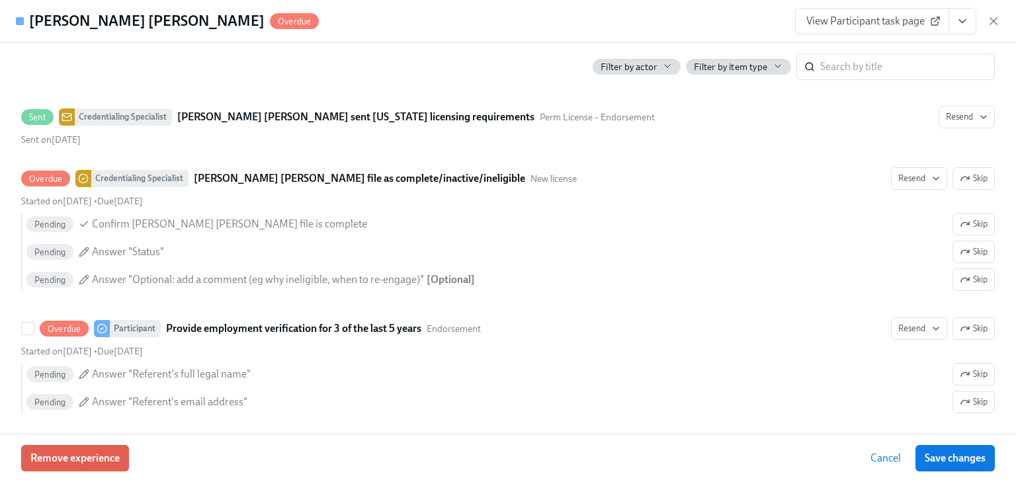
scroll to position [2645, 0]
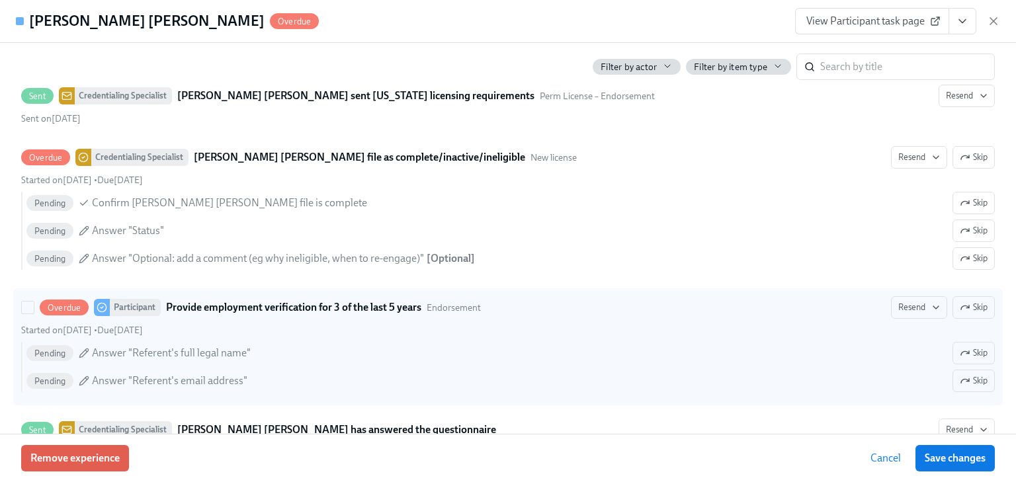
click at [259, 302] on strong "Provide employment verification for 3 of the last 5 years" at bounding box center [293, 308] width 255 height 16
click at [34, 302] on input "Overdue Participant Provide employment verification for 3 of the last 5 years E…" at bounding box center [28, 308] width 12 height 12
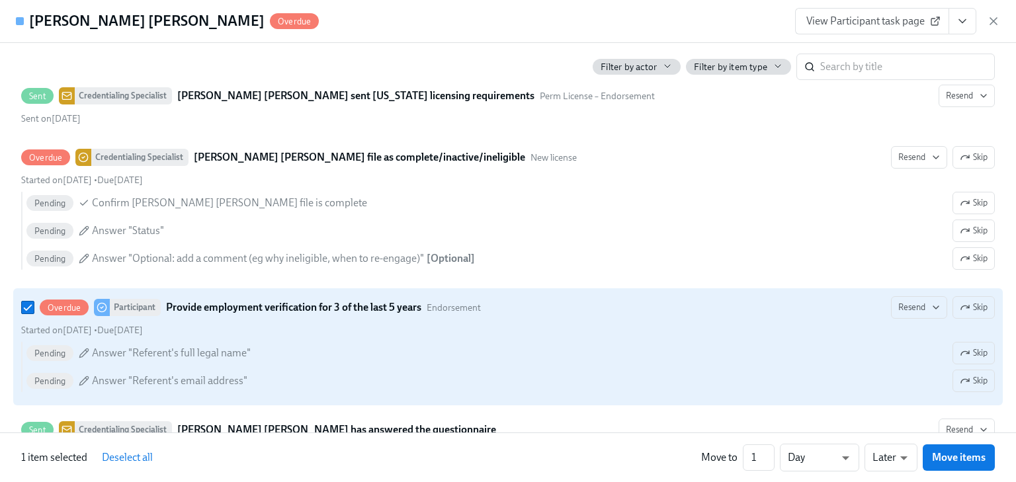
click at [257, 302] on strong "Provide employment verification for 3 of the last 5 years" at bounding box center [293, 308] width 255 height 16
click at [34, 302] on input "Overdue Participant Provide employment verification for 3 of the last 5 years E…" at bounding box center [28, 308] width 12 height 12
checkbox input "false"
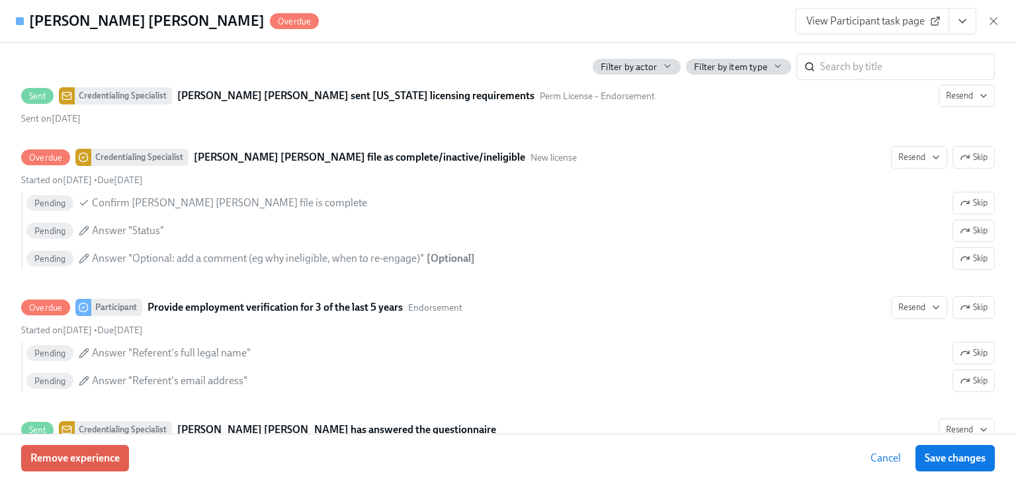
click at [958, 24] on icon "View task page" at bounding box center [962, 21] width 13 height 13
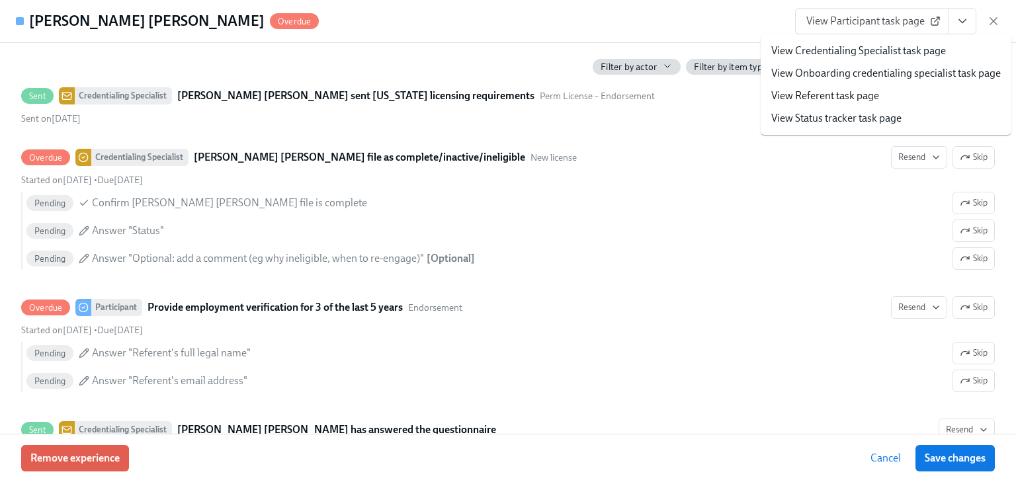
click at [819, 51] on link "View Credentialing Specialist task page" at bounding box center [858, 51] width 175 height 15
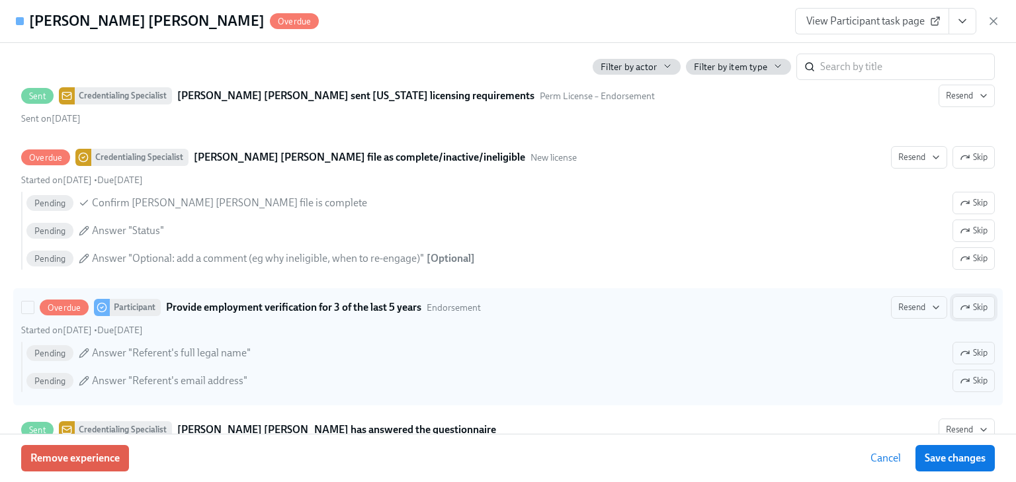
click at [964, 301] on span "Skip" at bounding box center [974, 307] width 28 height 13
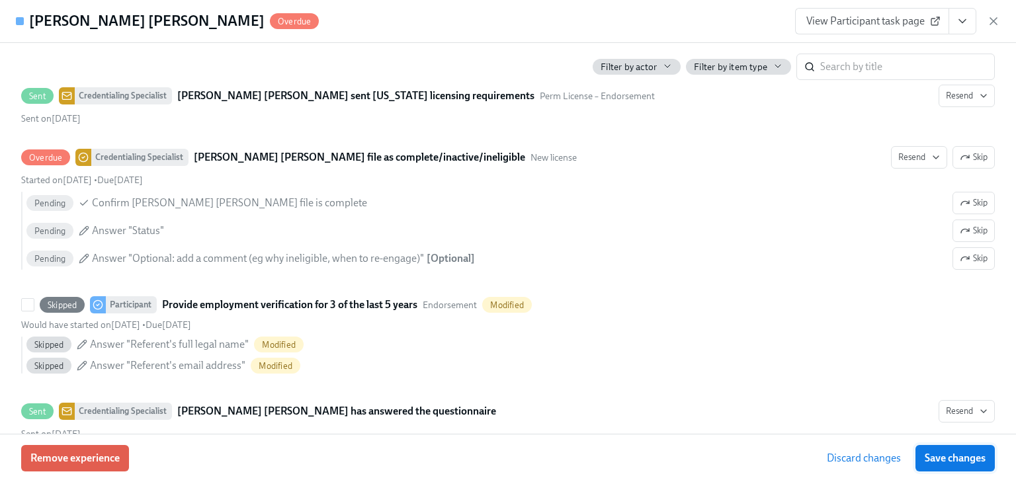
click at [938, 460] on span "Save changes" at bounding box center [954, 458] width 61 height 13
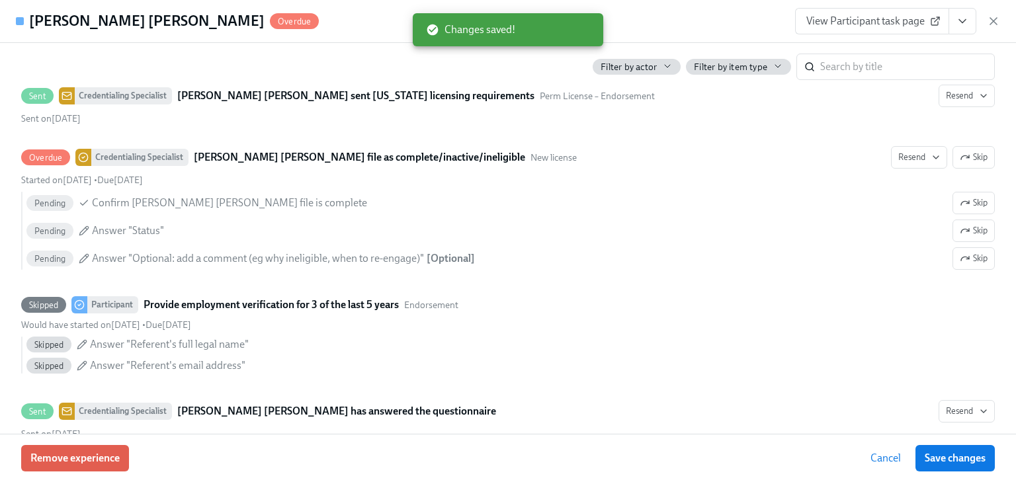
click at [995, 17] on icon "button" at bounding box center [993, 21] width 13 height 13
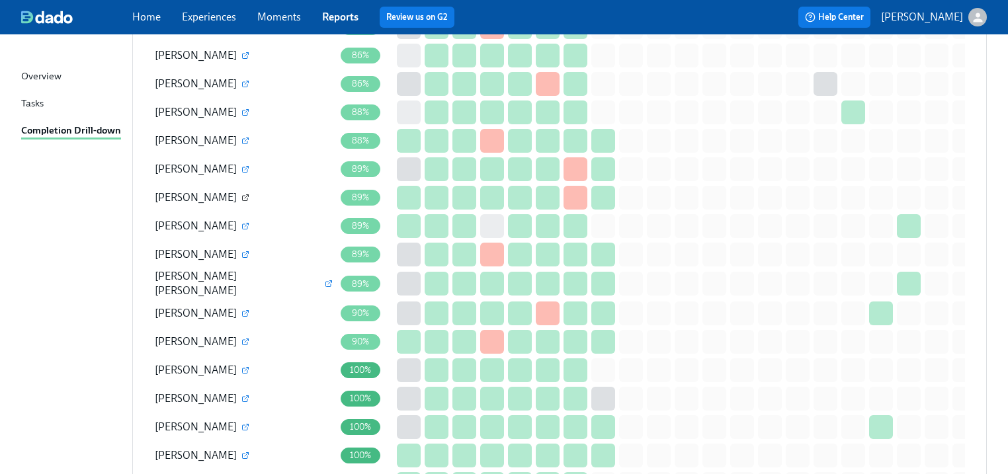
click at [241, 194] on icon "button" at bounding box center [245, 198] width 8 height 8
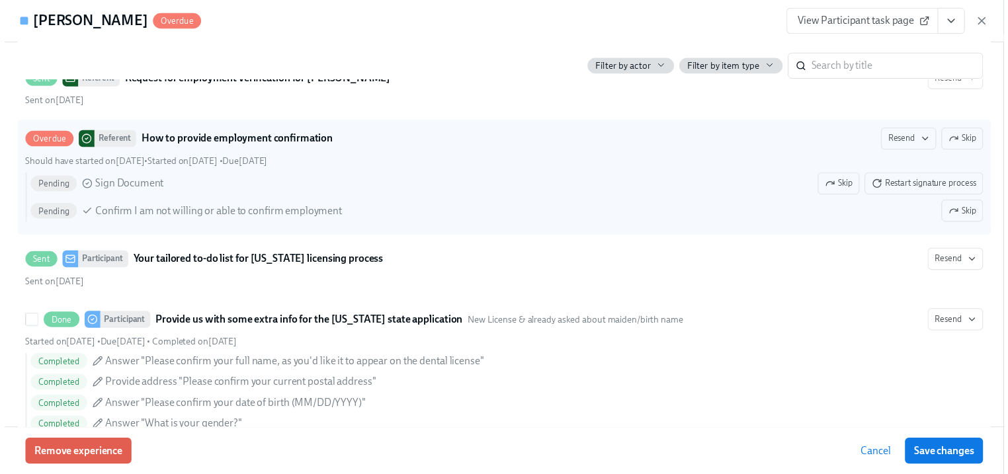
scroll to position [1217, 0]
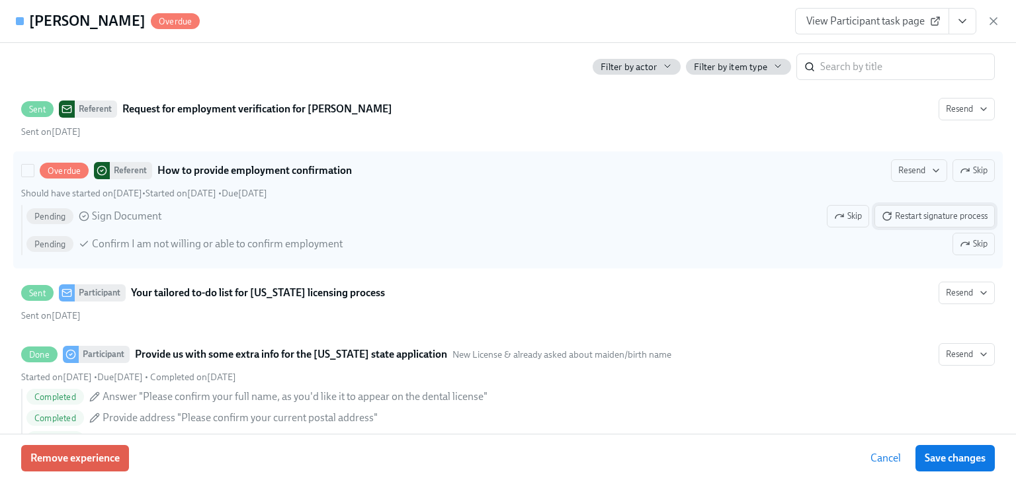
click at [903, 215] on span "Restart signature process" at bounding box center [935, 216] width 106 height 13
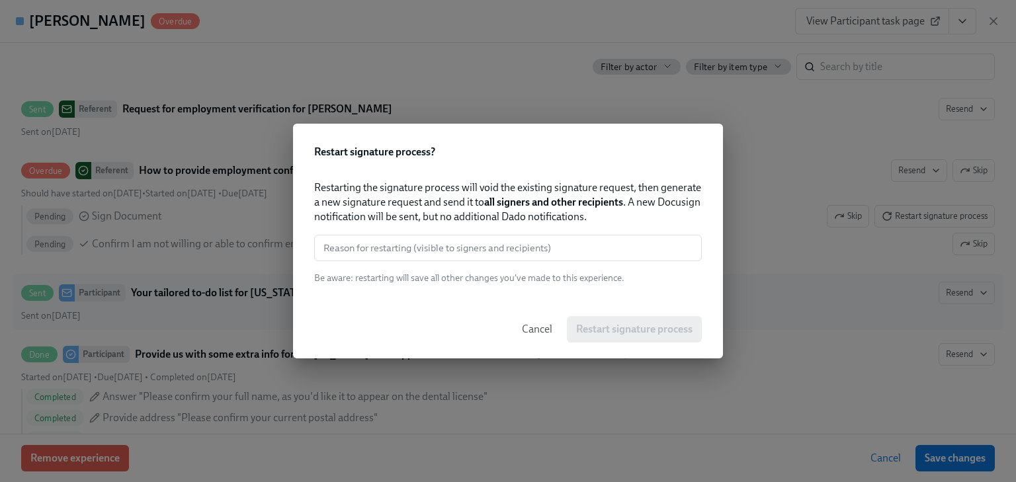
click at [529, 325] on span "Cancel" at bounding box center [537, 329] width 30 height 13
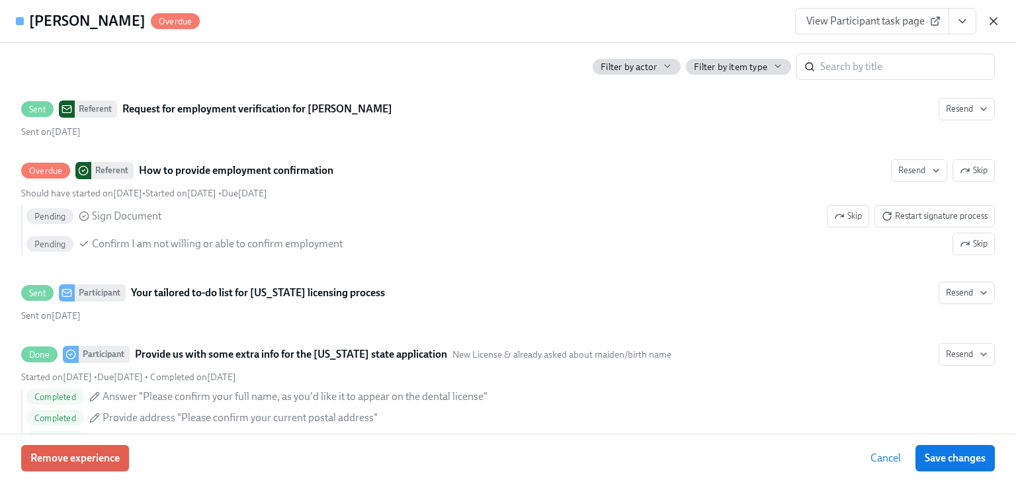
click at [991, 26] on icon "button" at bounding box center [993, 21] width 13 height 13
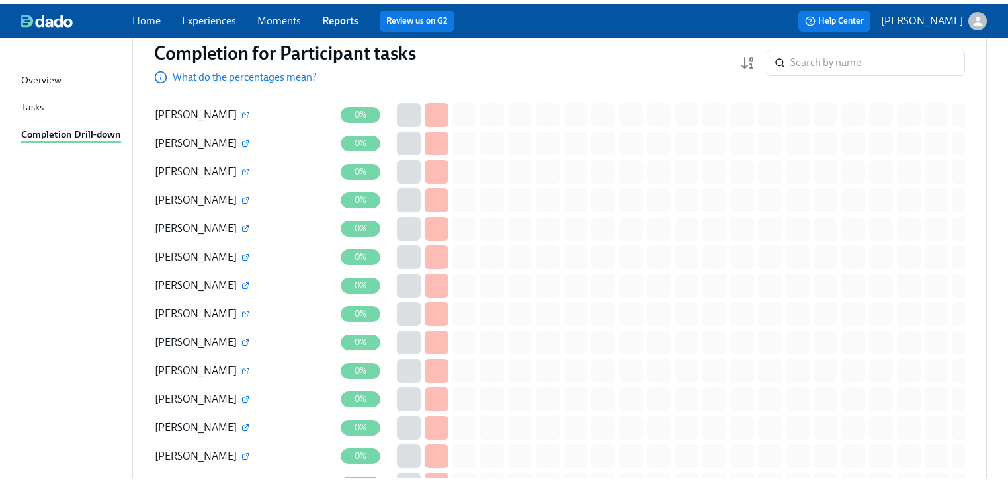
scroll to position [0, 0]
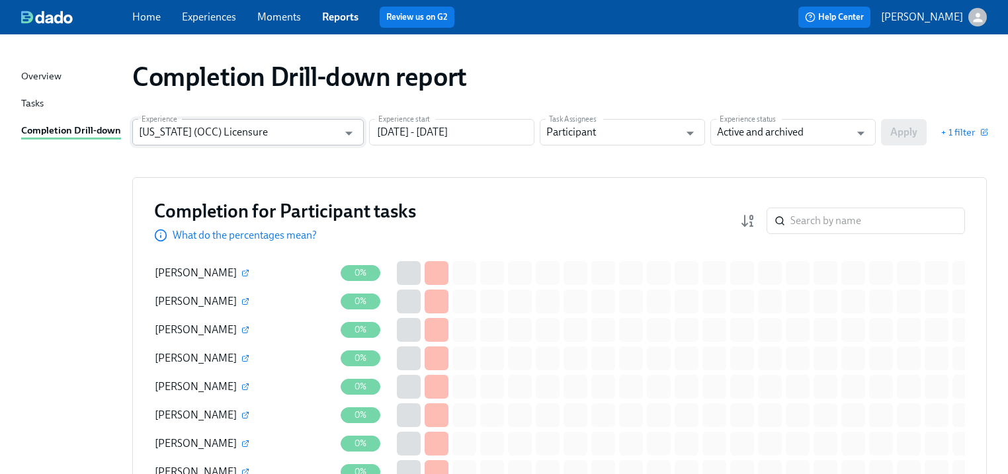
click at [171, 134] on input "Illinois (OCC) Licensure" at bounding box center [238, 132] width 199 height 26
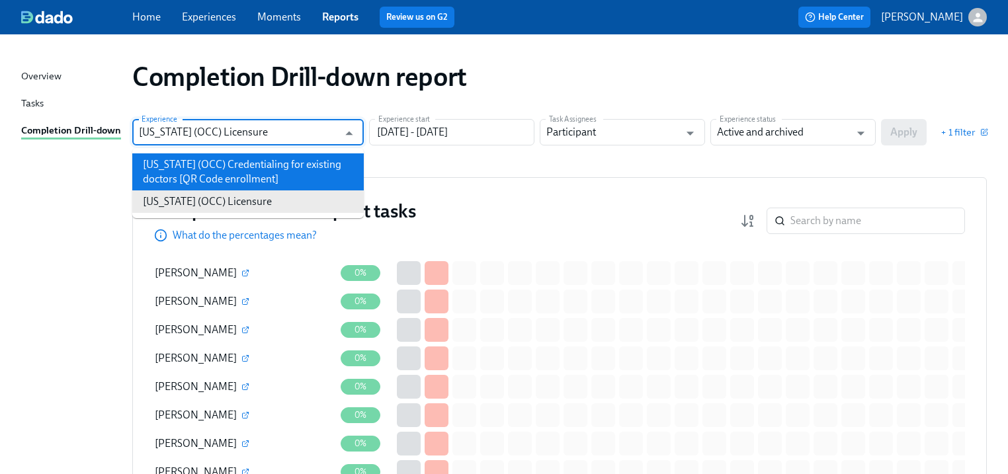
click at [171, 161] on li "Illinois (OCC) Credentialing for existing doctors [QR Code enrollment]" at bounding box center [247, 171] width 231 height 37
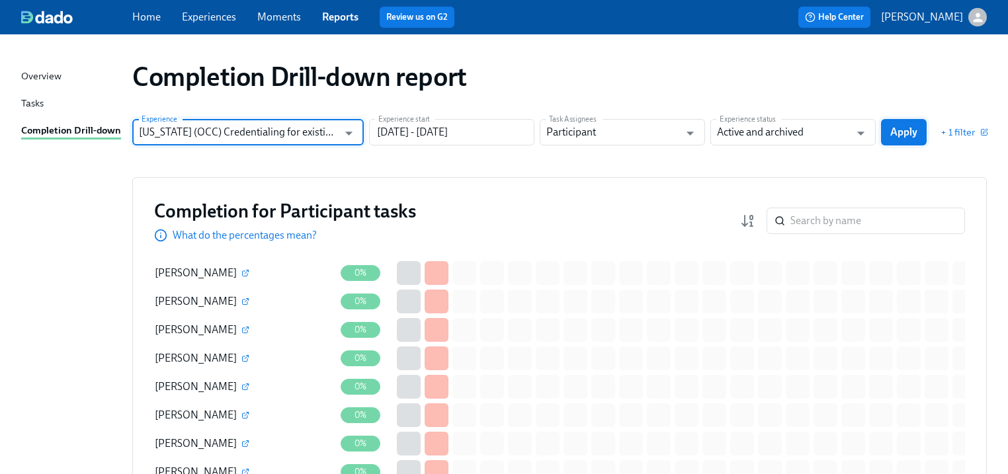
click at [891, 134] on span "Apply" at bounding box center [903, 132] width 27 height 13
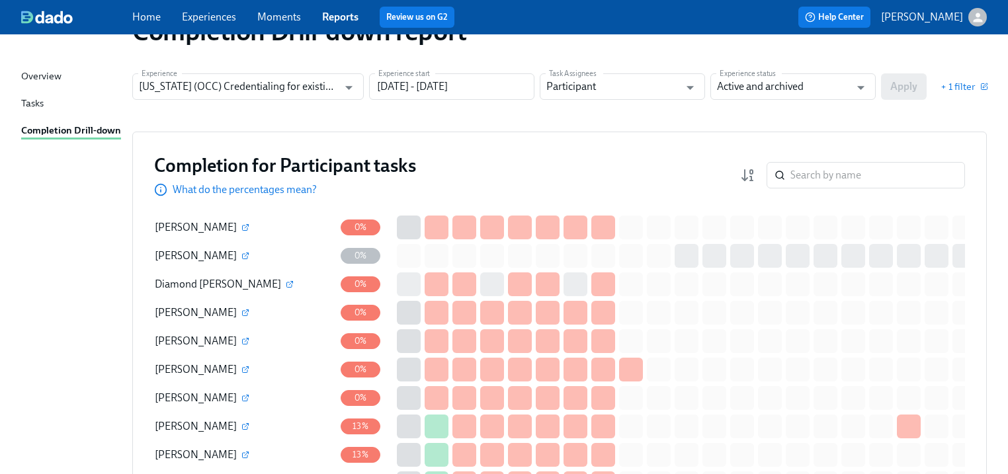
scroll to position [44, 0]
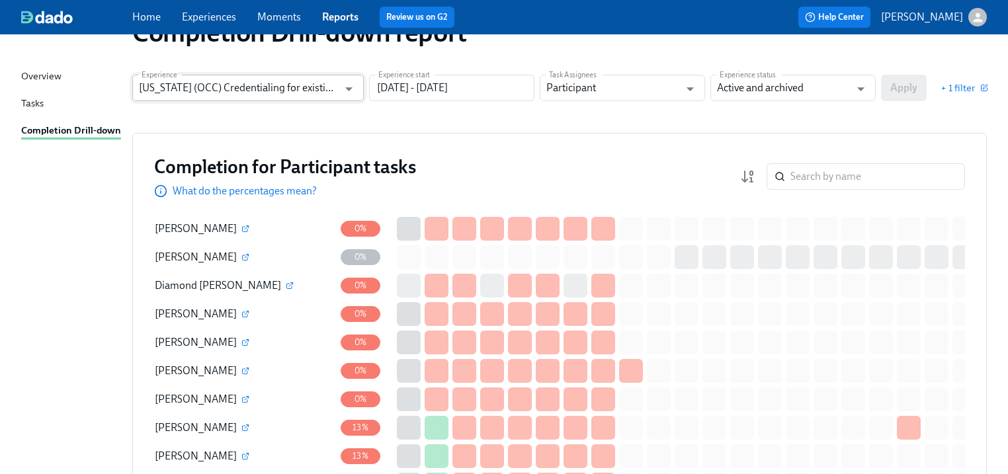
click at [272, 75] on input "Illinois (OCC) Credentialing for existing doctors [QR Code enrollment]" at bounding box center [238, 88] width 199 height 26
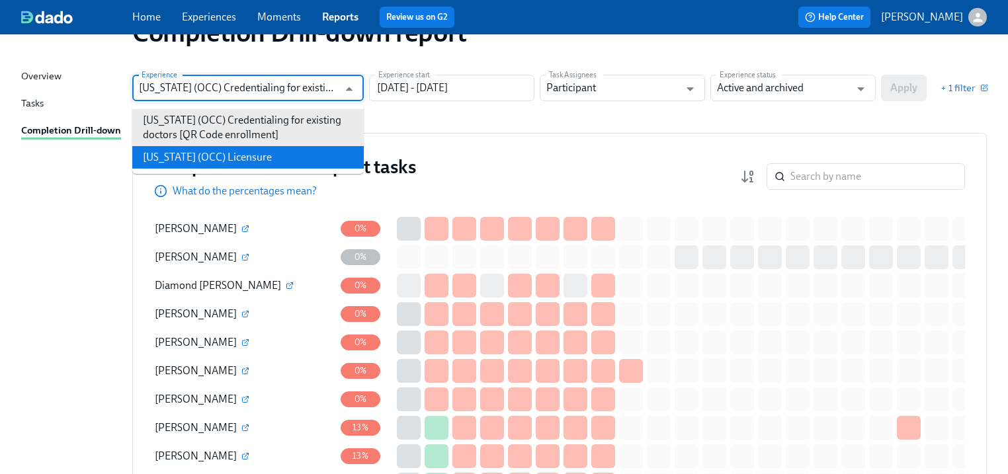
click at [243, 159] on li "Illinois (OCC) Licensure" at bounding box center [247, 157] width 231 height 22
type input "Illinois (OCC) Licensure"
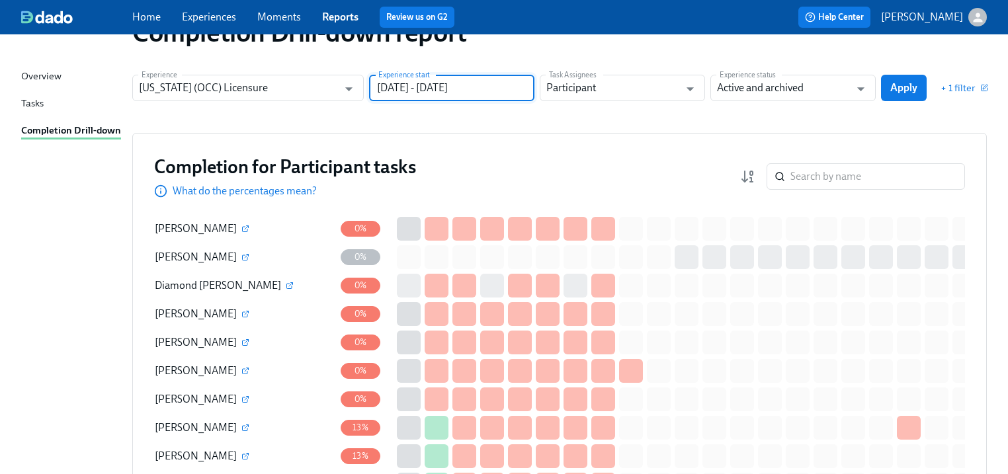
click at [513, 85] on input "10/01/2024 - 09/30/2025" at bounding box center [451, 88] width 165 height 26
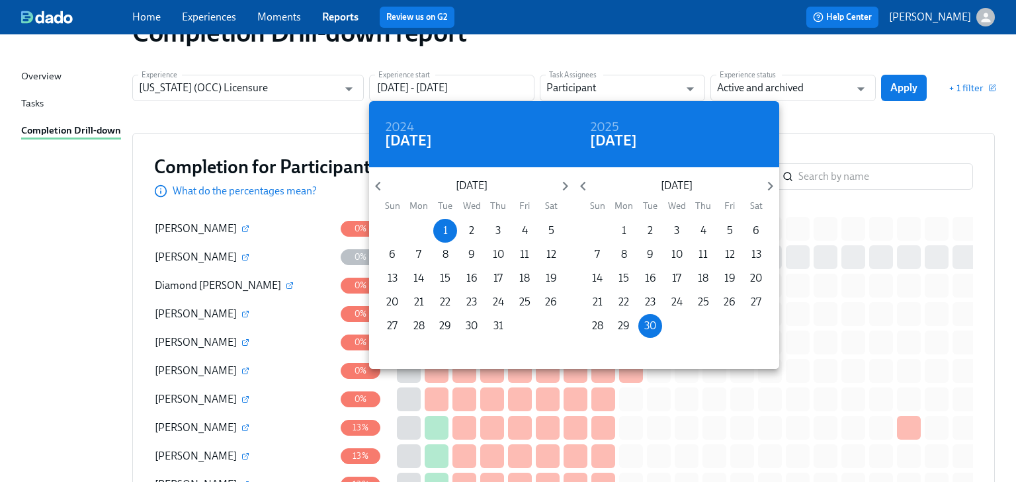
click at [866, 127] on div at bounding box center [508, 241] width 1016 height 482
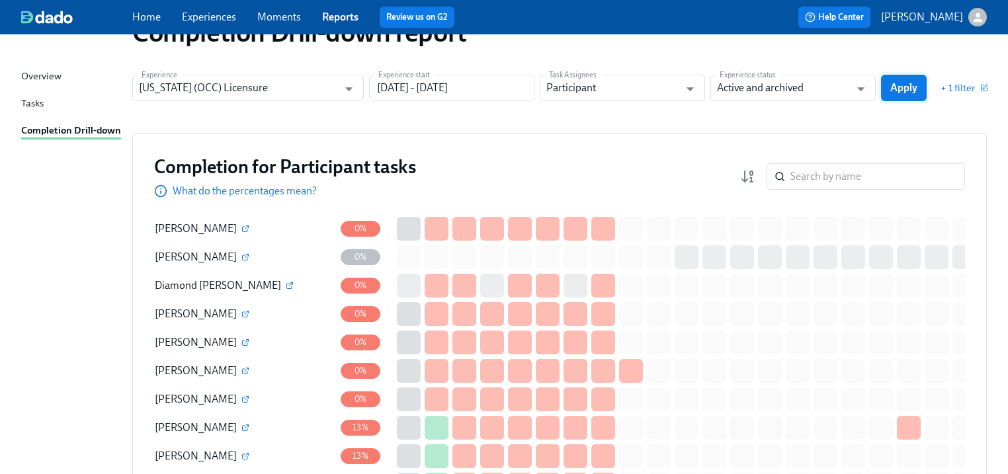
click at [891, 87] on span "Apply" at bounding box center [903, 87] width 27 height 13
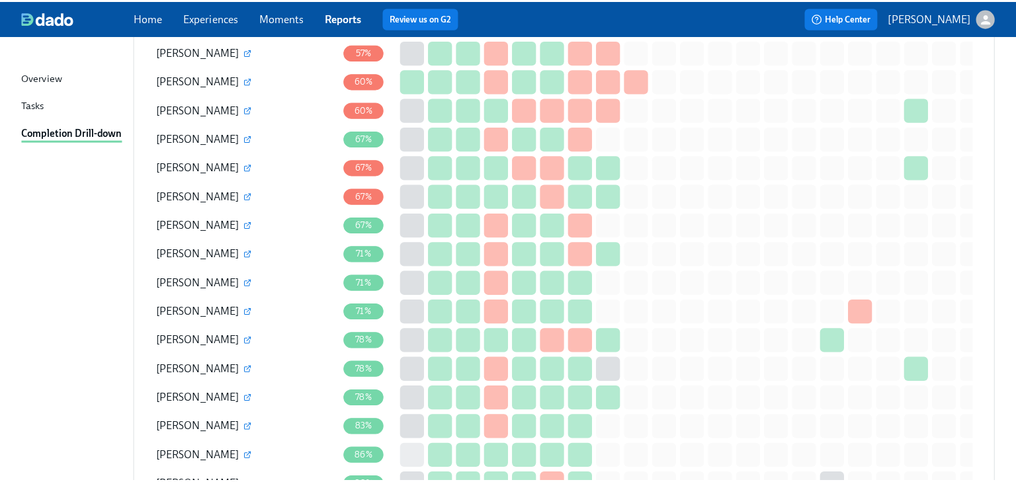
scroll to position [5652, 0]
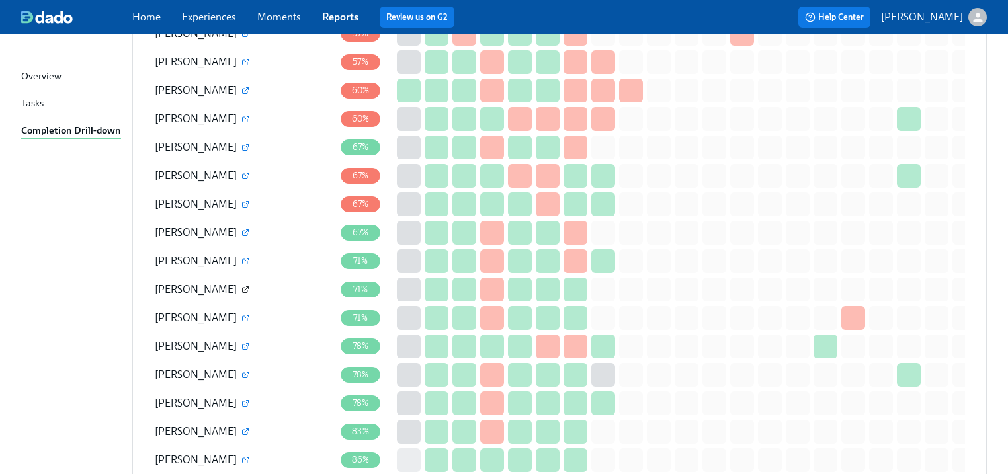
click at [241, 286] on icon "button" at bounding box center [245, 290] width 8 height 8
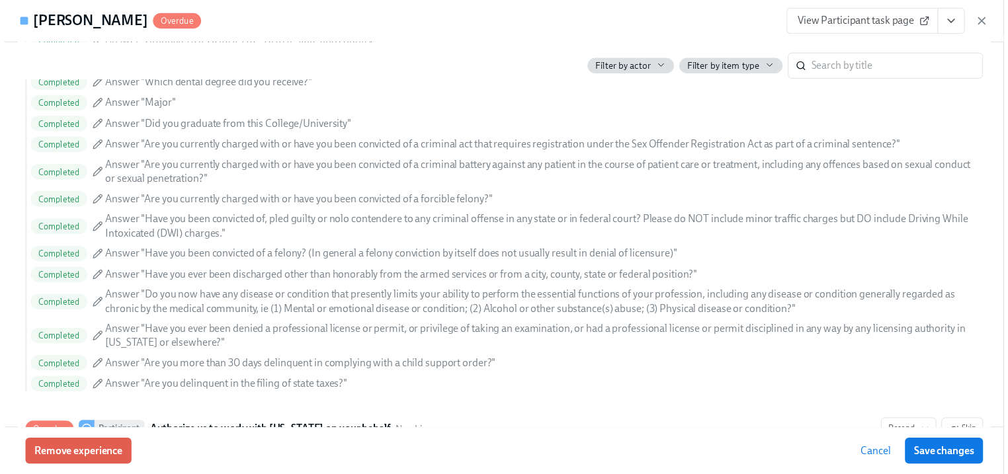
scroll to position [1905, 0]
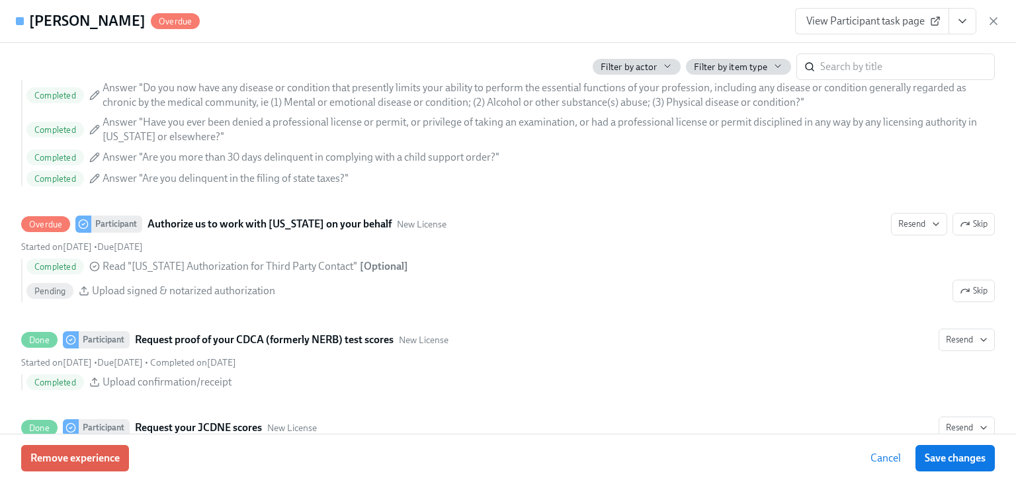
click at [992, 25] on icon "button" at bounding box center [993, 21] width 13 height 13
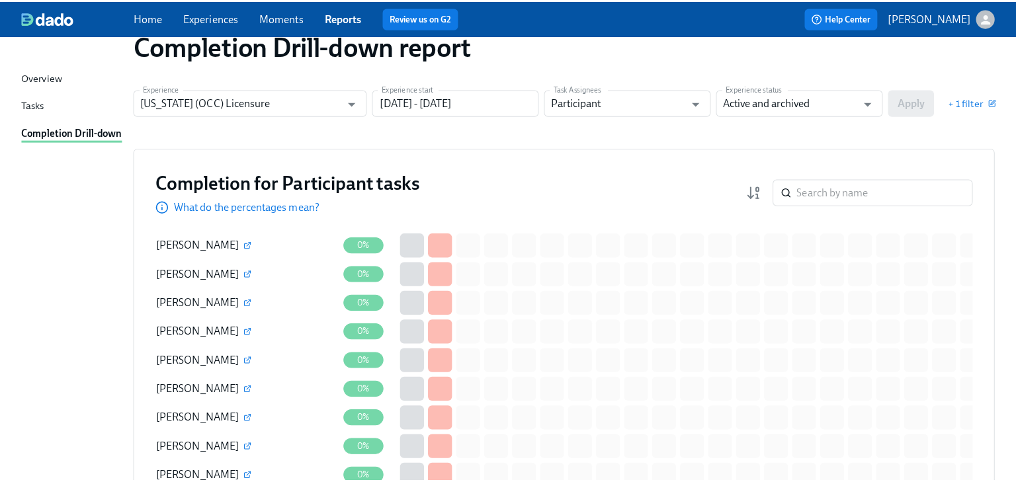
scroll to position [0, 0]
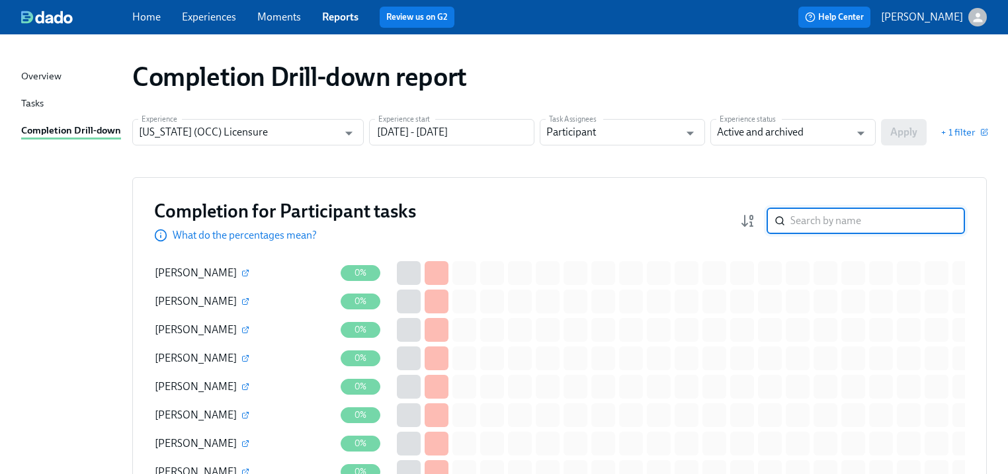
click at [848, 227] on input "search" at bounding box center [877, 221] width 175 height 26
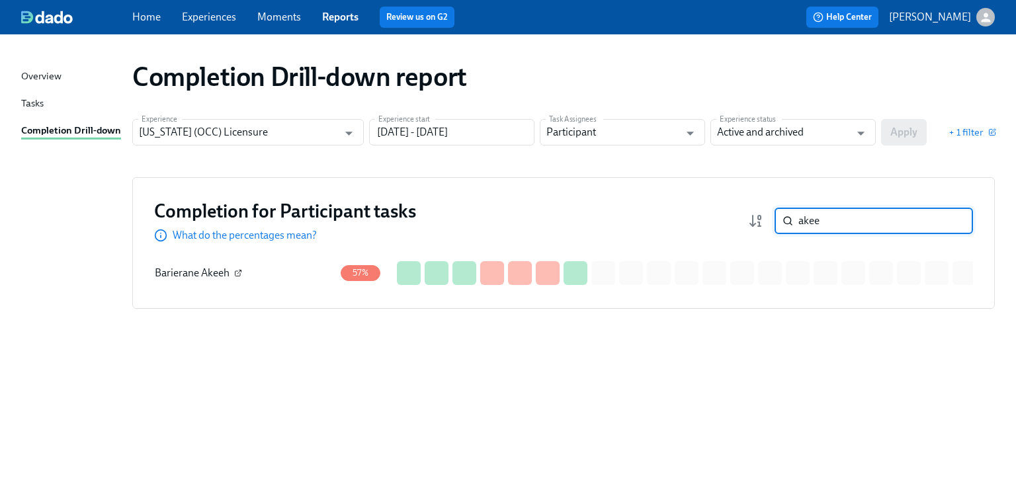
type input "akee"
click at [238, 272] on icon "button" at bounding box center [239, 272] width 4 height 4
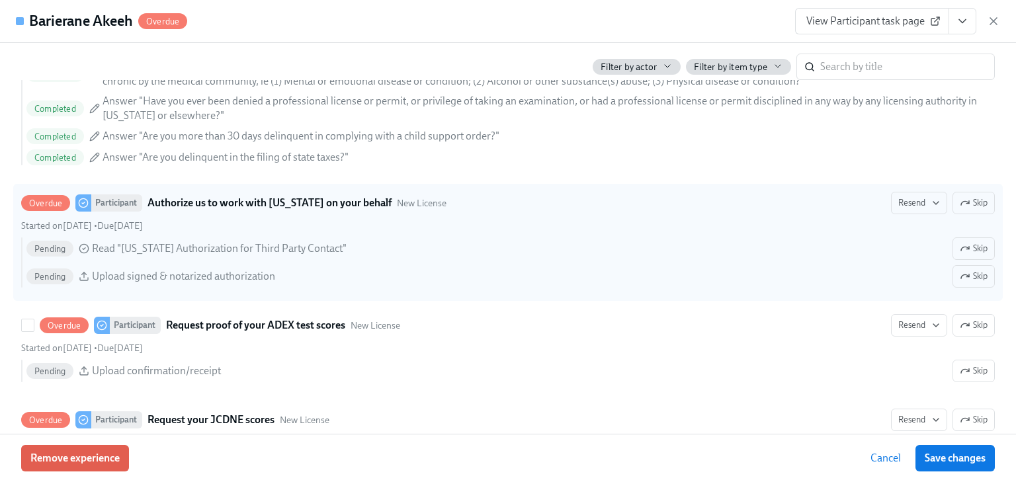
scroll to position [1905, 0]
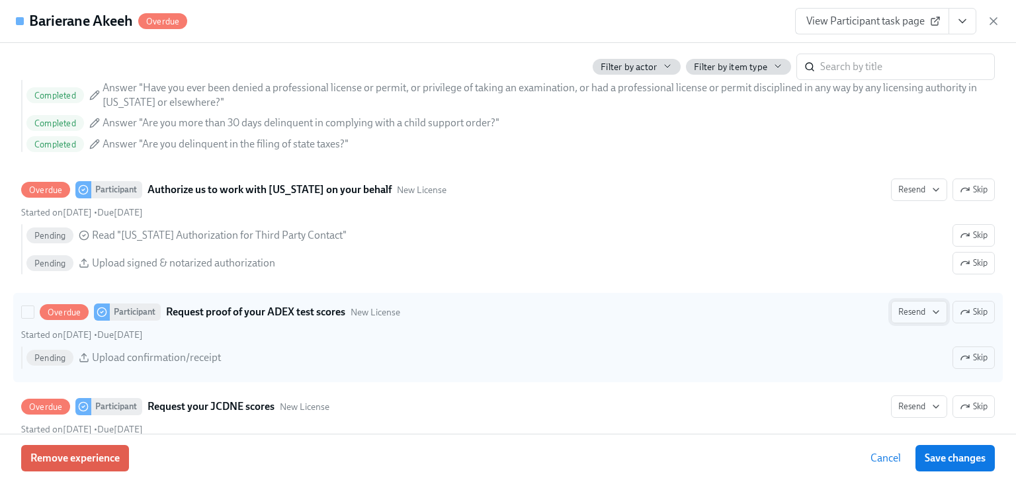
click at [899, 308] on span "Resend" at bounding box center [919, 312] width 42 height 13
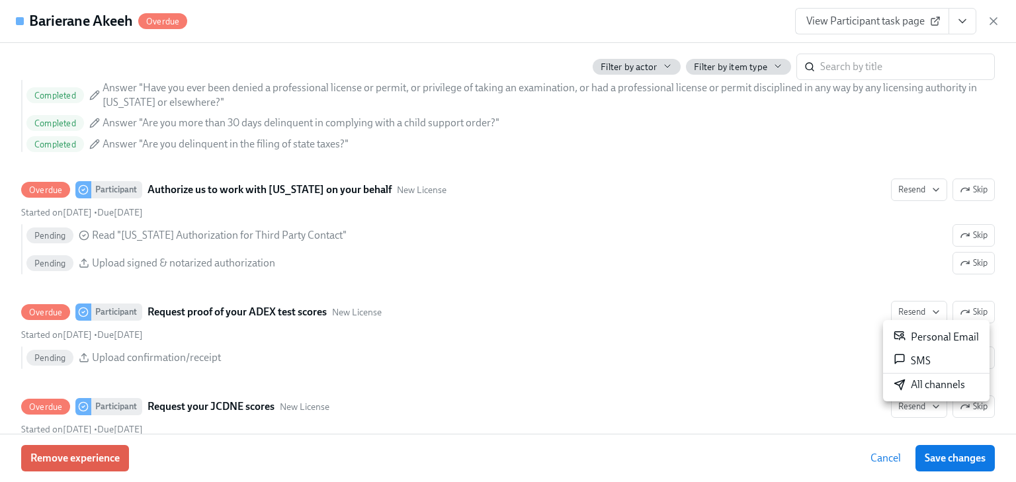
click at [914, 336] on div "Personal Email" at bounding box center [935, 337] width 85 height 16
click at [914, 407] on div at bounding box center [508, 241] width 1016 height 482
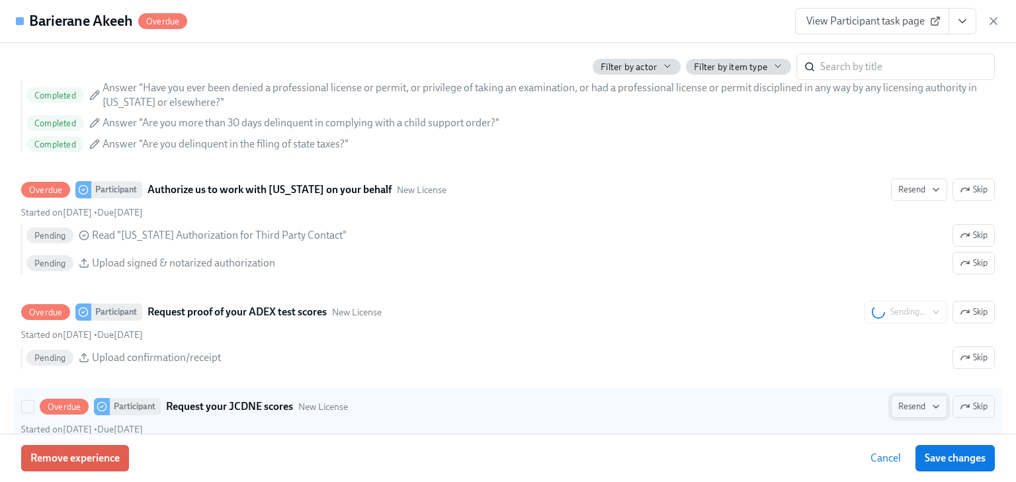
click at [915, 405] on span "Resend" at bounding box center [919, 406] width 42 height 13
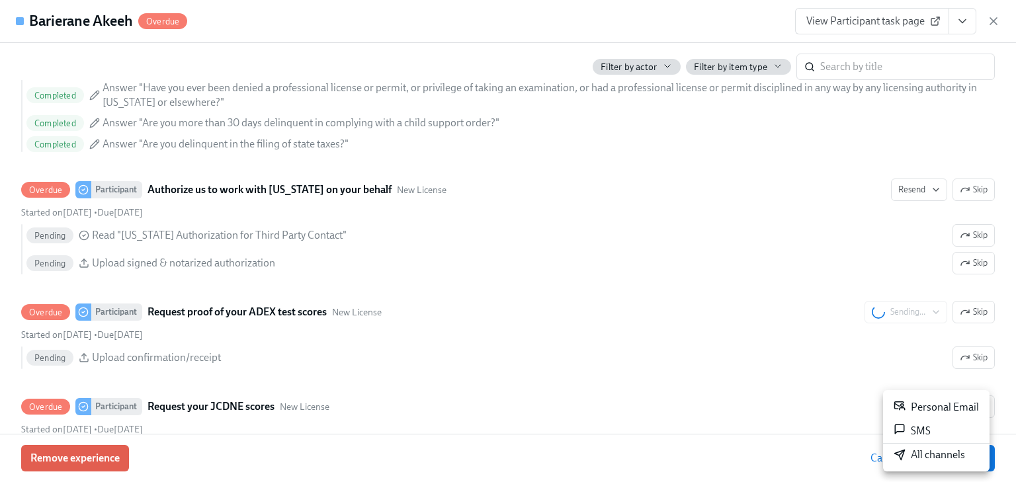
click at [921, 407] on div "Personal Email" at bounding box center [935, 407] width 85 height 16
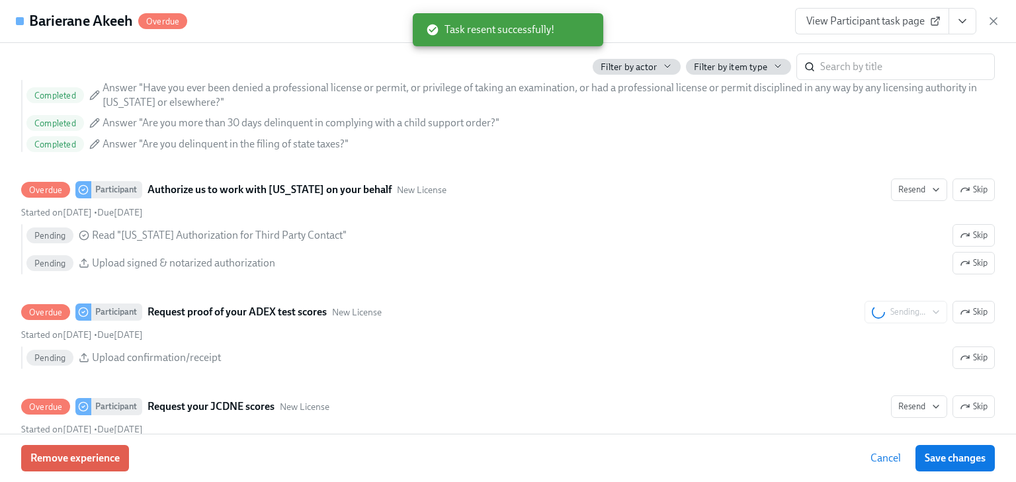
click at [992, 27] on icon "button" at bounding box center [993, 21] width 13 height 13
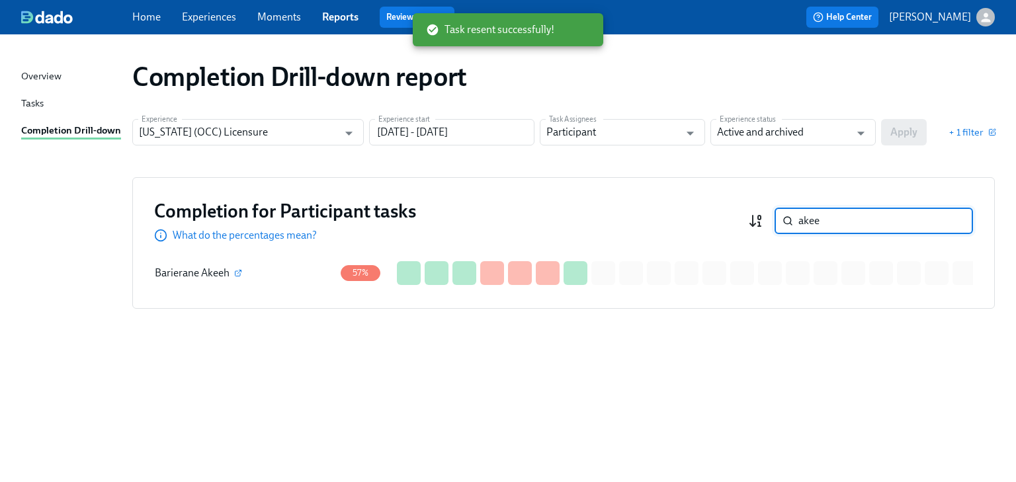
drag, startPoint x: 829, startPoint y: 220, endPoint x: 749, endPoint y: 226, distance: 80.2
click at [749, 226] on div "akee ​" at bounding box center [860, 221] width 225 height 26
type input "bot"
click at [248, 272] on button "button" at bounding box center [245, 273] width 12 height 12
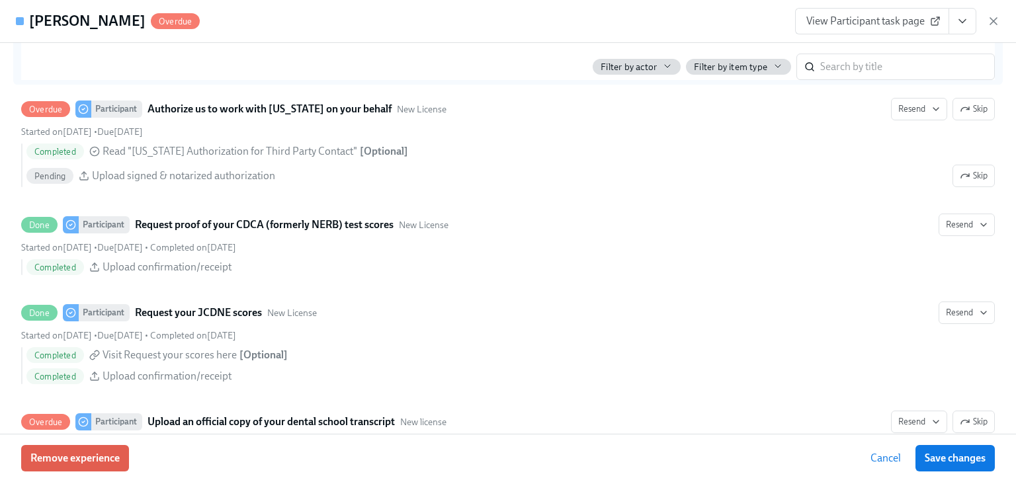
scroll to position [1957, 0]
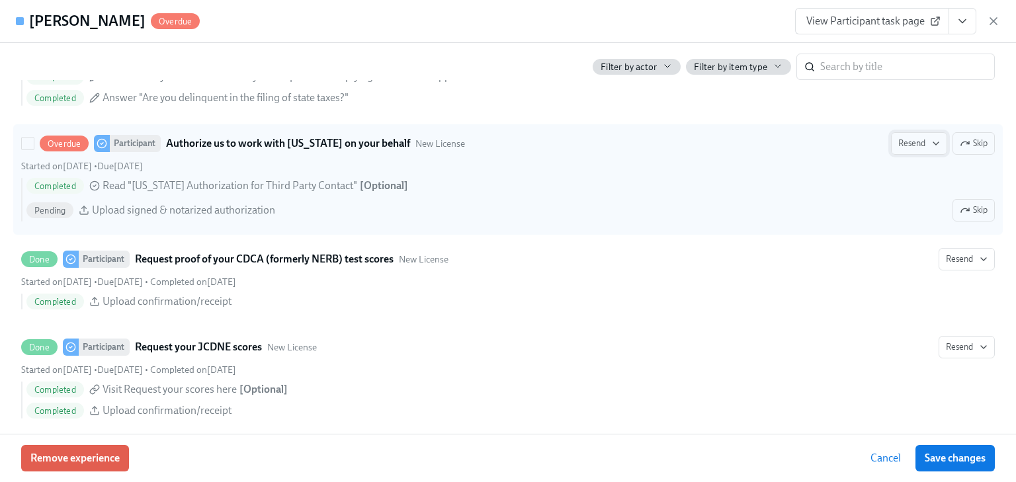
click at [901, 140] on span "Resend" at bounding box center [919, 143] width 42 height 13
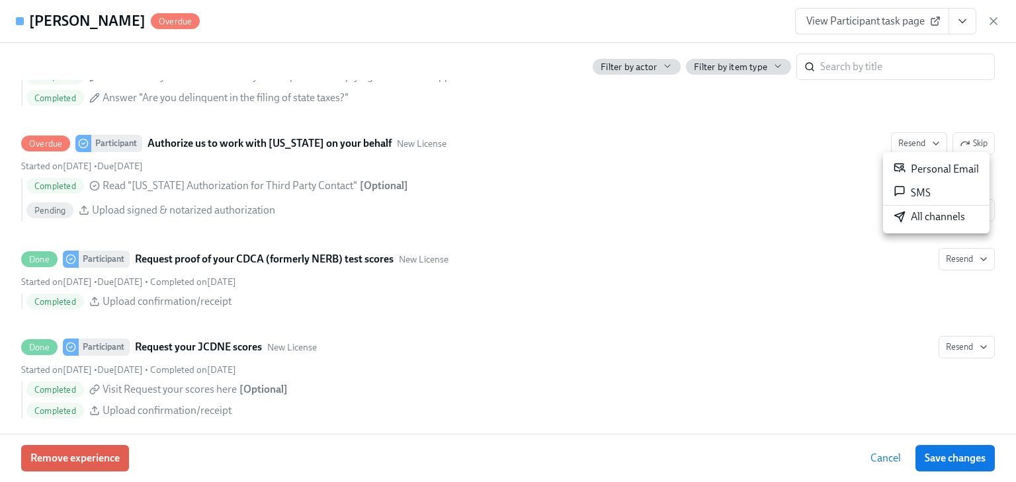
click at [907, 166] on div "Personal Email" at bounding box center [935, 169] width 85 height 16
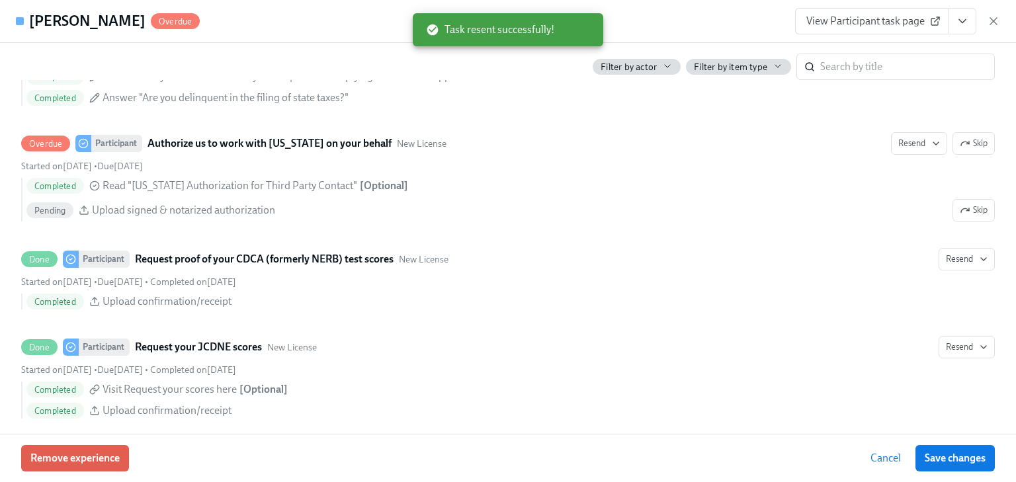
drag, startPoint x: 1010, startPoint y: 318, endPoint x: 1010, endPoint y: 329, distance: 11.3
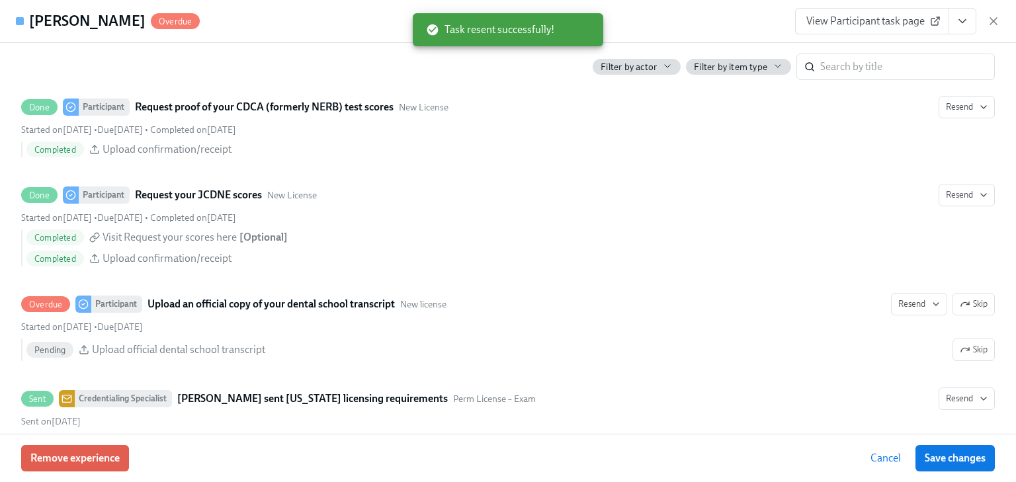
scroll to position [2139, 0]
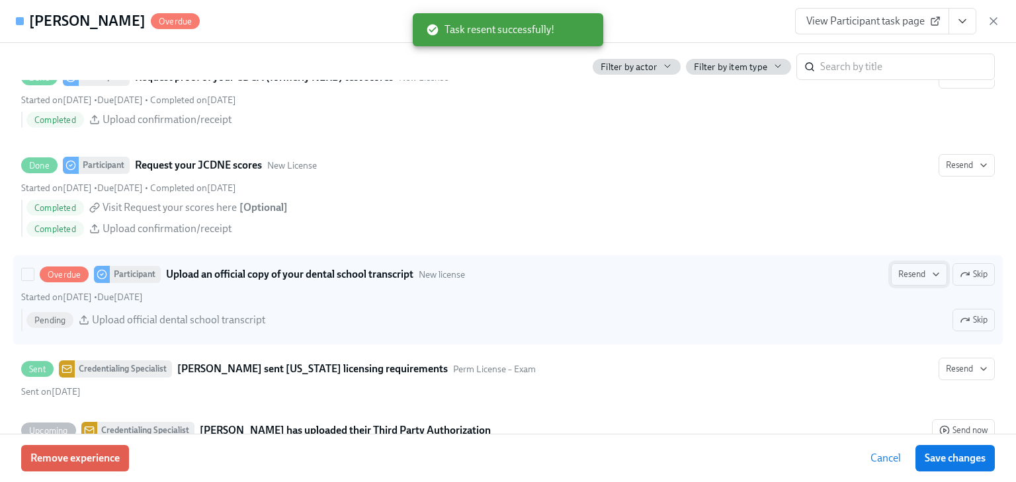
click at [905, 274] on span "Resend" at bounding box center [919, 274] width 42 height 13
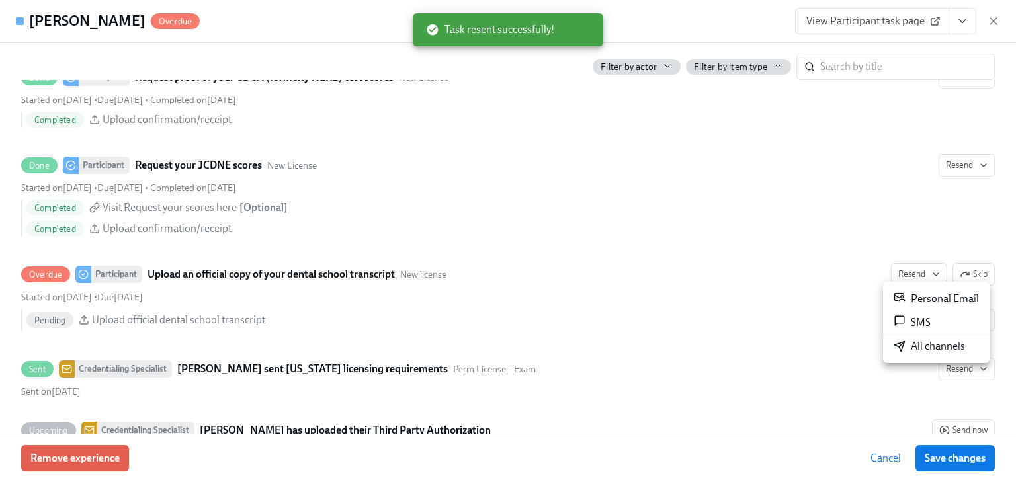
click at [910, 291] on div "Personal Email" at bounding box center [935, 299] width 85 height 16
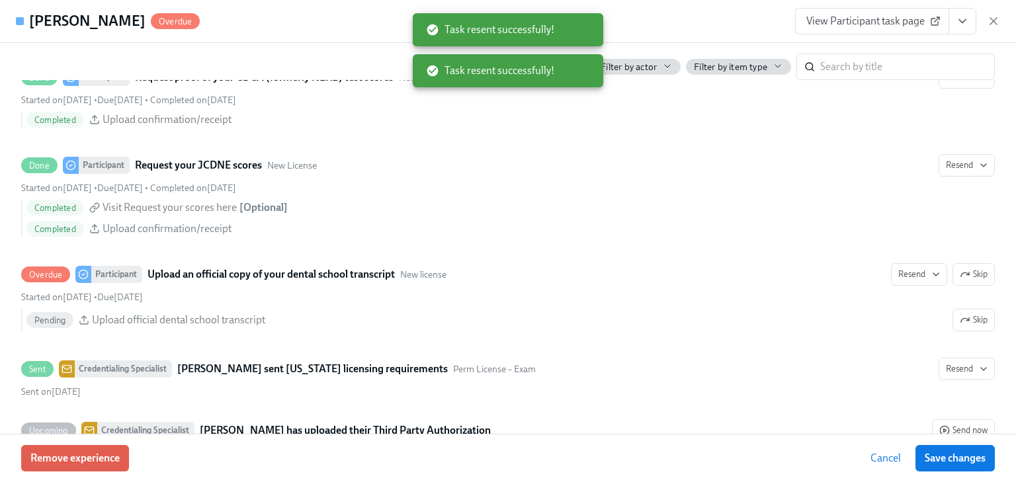
click at [995, 20] on icon "button" at bounding box center [993, 21] width 13 height 13
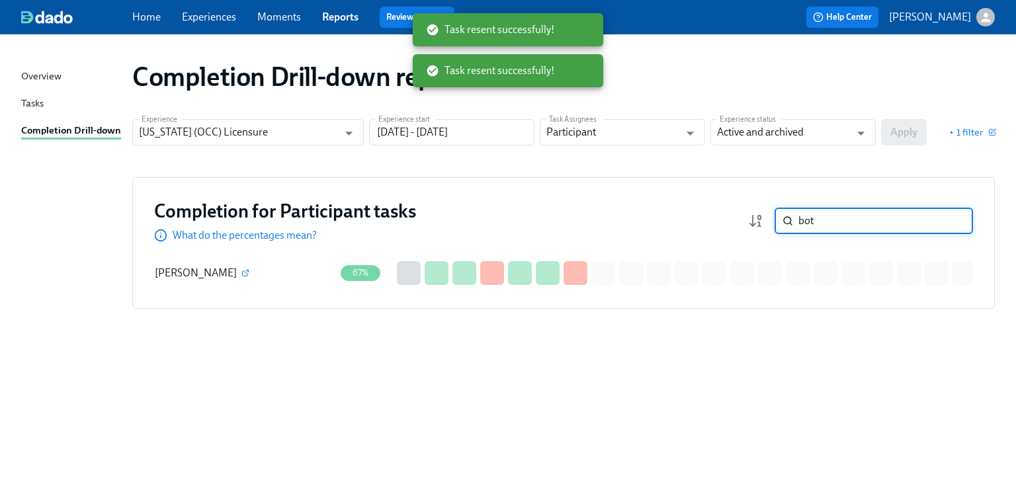
drag, startPoint x: 825, startPoint y: 222, endPoint x: 745, endPoint y: 227, distance: 80.2
click at [745, 227] on div "Completion for Participant tasks What do the percentages mean? bot ​" at bounding box center [563, 221] width 819 height 44
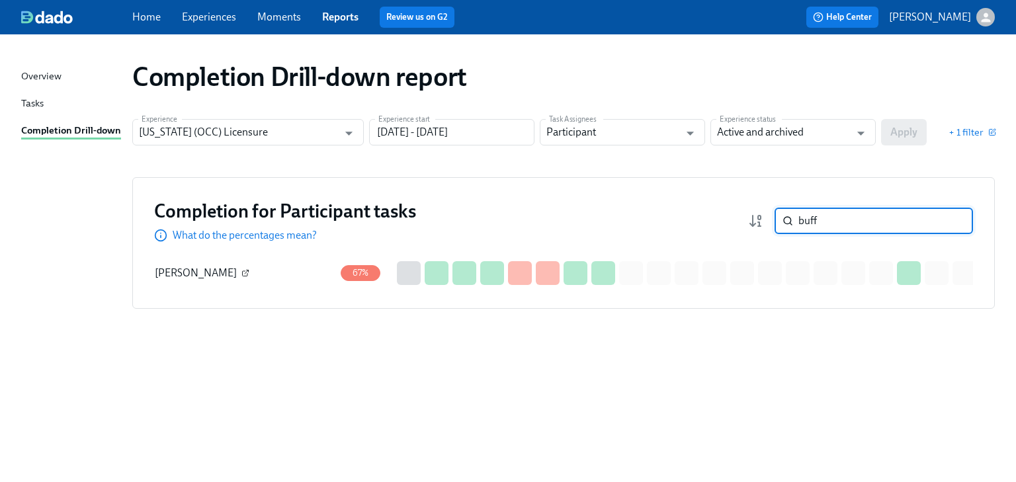
type input "buff"
click at [241, 270] on icon "button" at bounding box center [245, 273] width 8 height 8
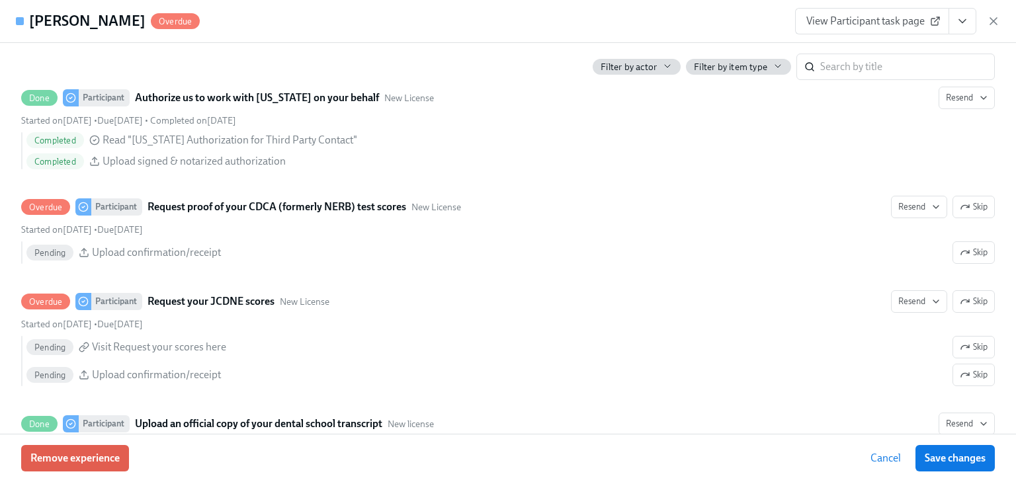
scroll to position [2063, 0]
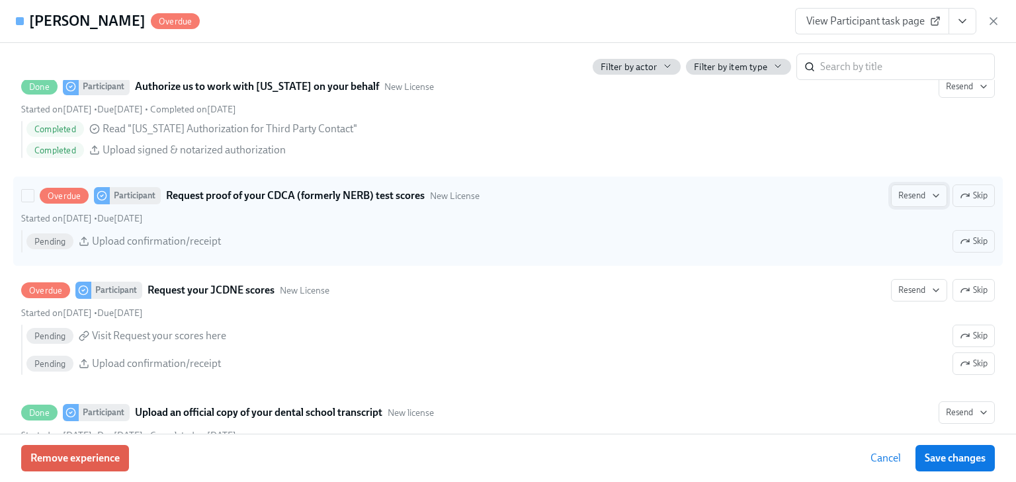
click at [907, 189] on span "Resend" at bounding box center [919, 195] width 42 height 13
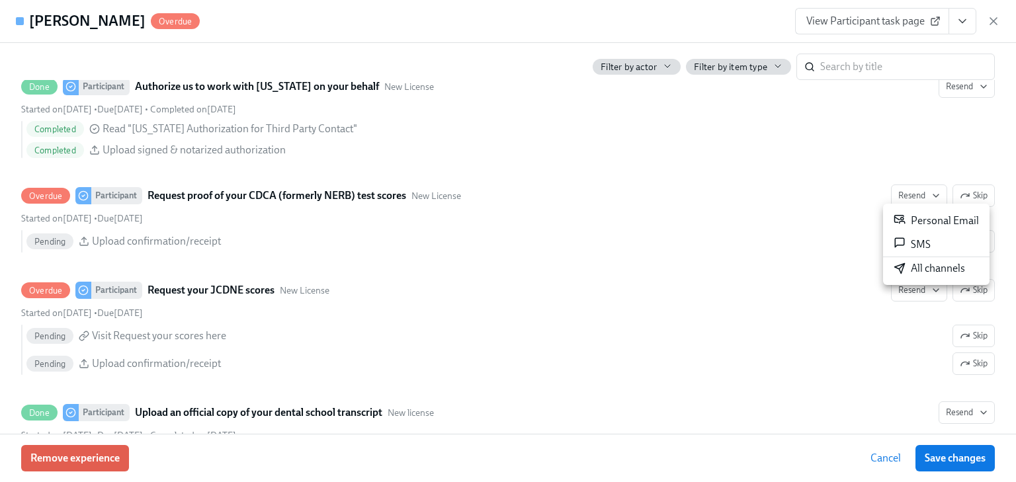
click at [917, 214] on div "Personal Email" at bounding box center [935, 221] width 85 height 16
click at [897, 290] on div at bounding box center [508, 241] width 1016 height 482
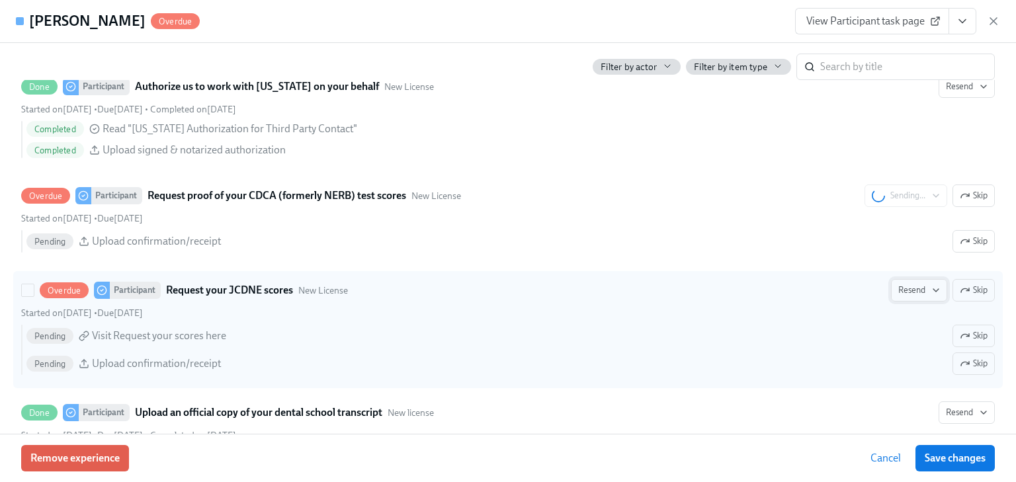
click at [898, 291] on span "Resend" at bounding box center [919, 290] width 42 height 13
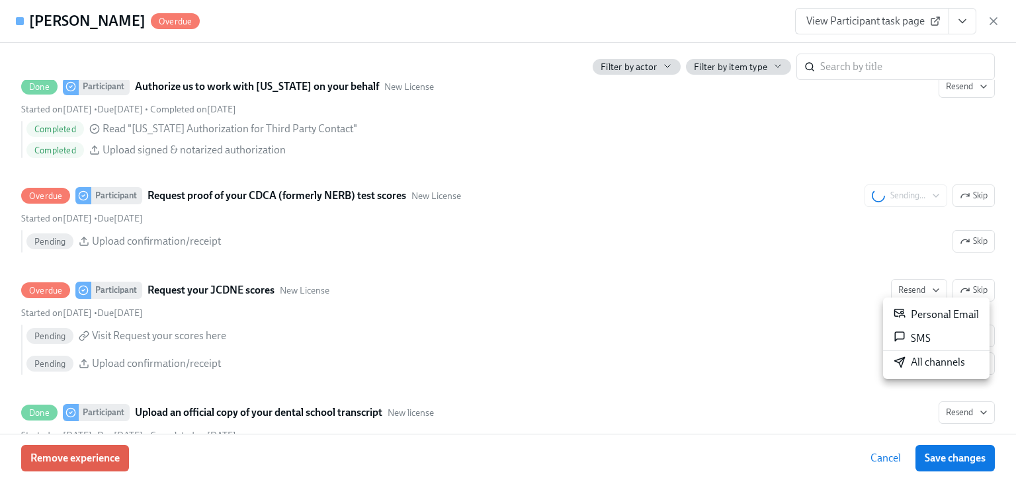
click at [913, 312] on div "Personal Email" at bounding box center [935, 315] width 85 height 16
click at [989, 21] on icon "button" at bounding box center [993, 21] width 13 height 13
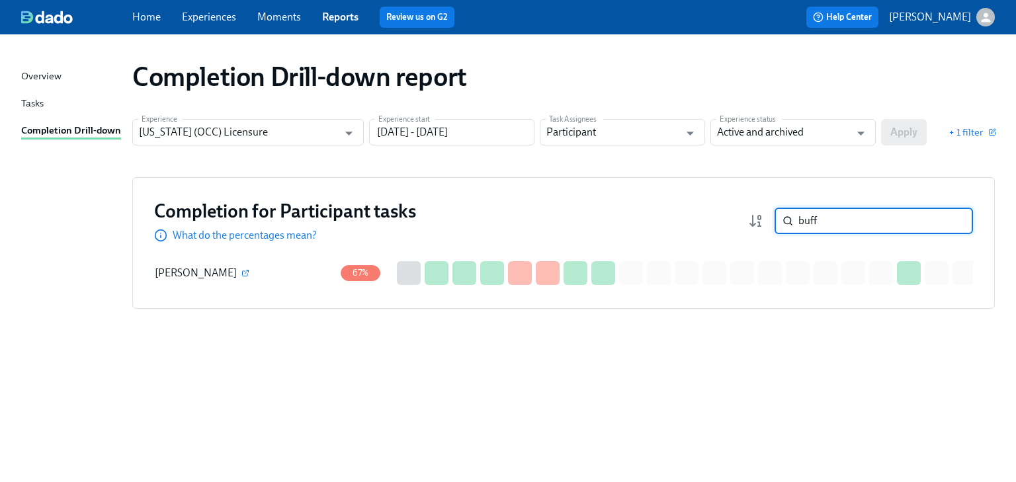
drag, startPoint x: 803, startPoint y: 221, endPoint x: 747, endPoint y: 216, distance: 55.7
click at [747, 216] on div "Completion for Participant tasks What do the percentages mean? buff ​" at bounding box center [563, 221] width 819 height 44
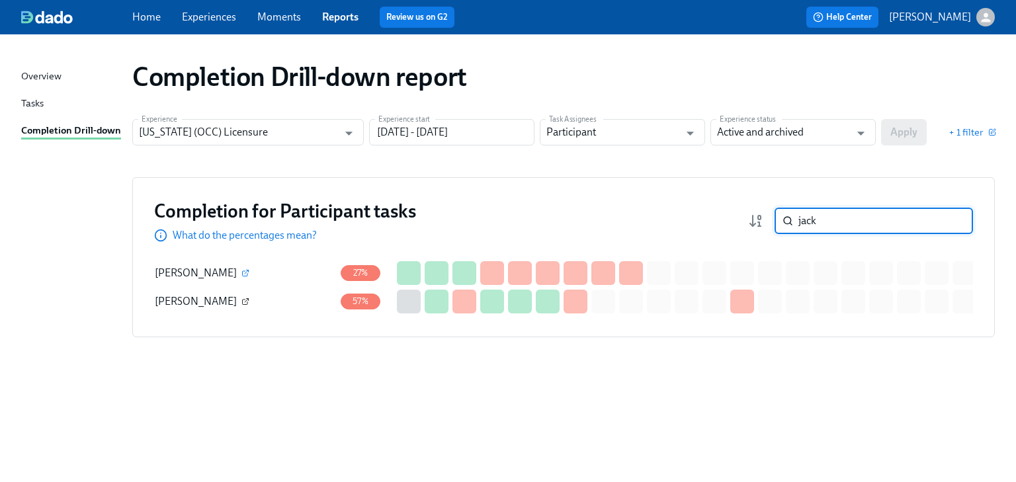
type input "jack"
click at [243, 300] on icon "button" at bounding box center [245, 302] width 5 height 5
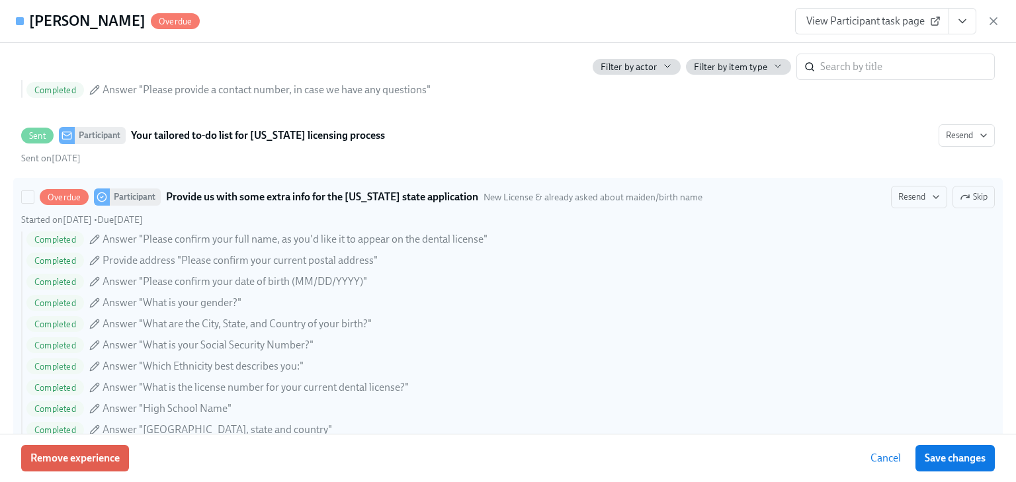
scroll to position [1005, 0]
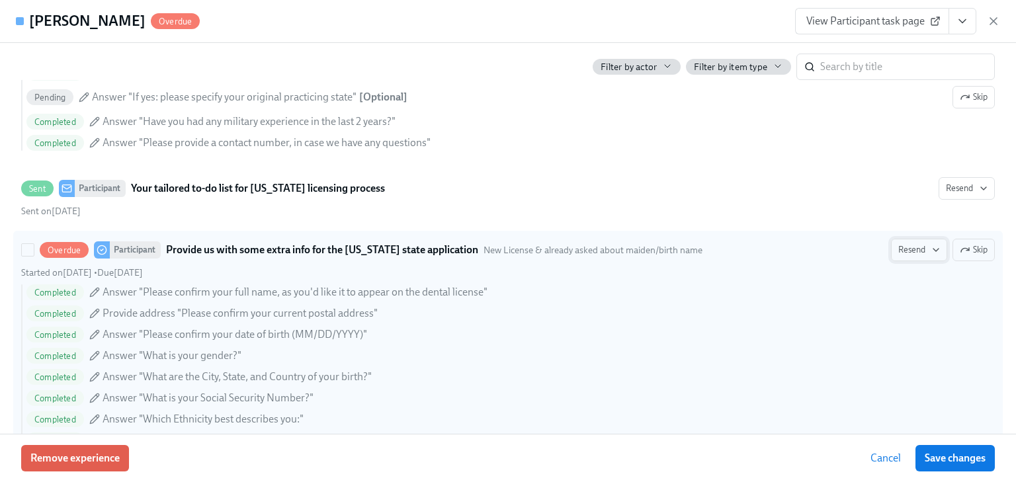
click at [905, 253] on span "Resend" at bounding box center [919, 249] width 42 height 13
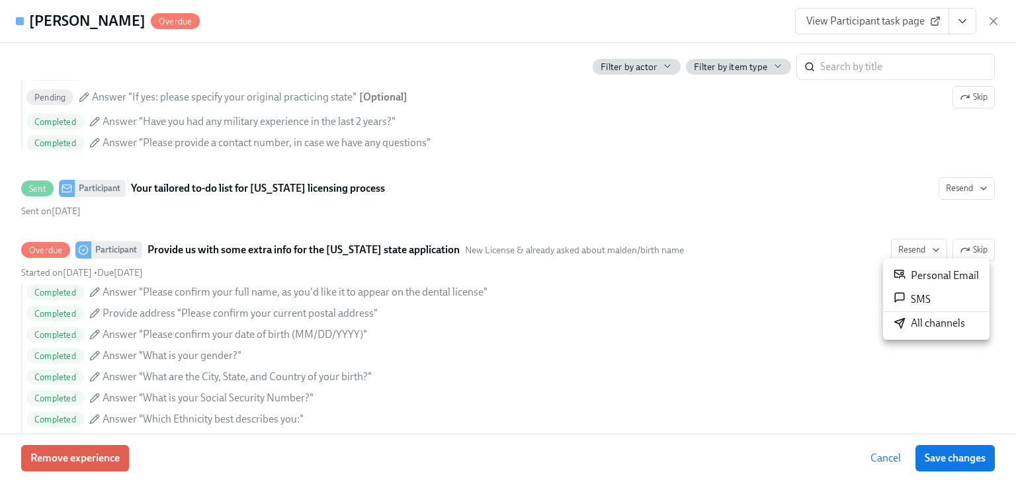
click at [926, 270] on div "Personal Email" at bounding box center [935, 276] width 85 height 16
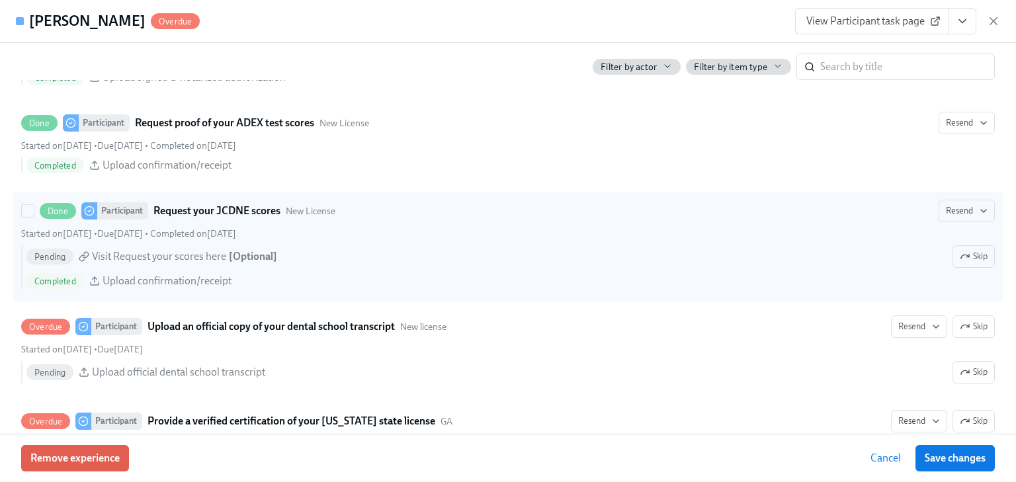
scroll to position [2275, 0]
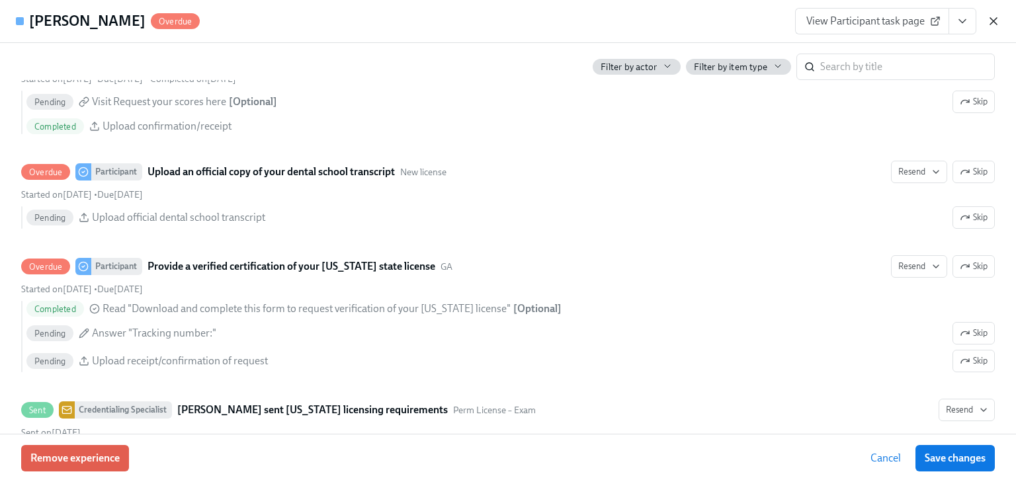
click at [987, 17] on icon "button" at bounding box center [993, 21] width 13 height 13
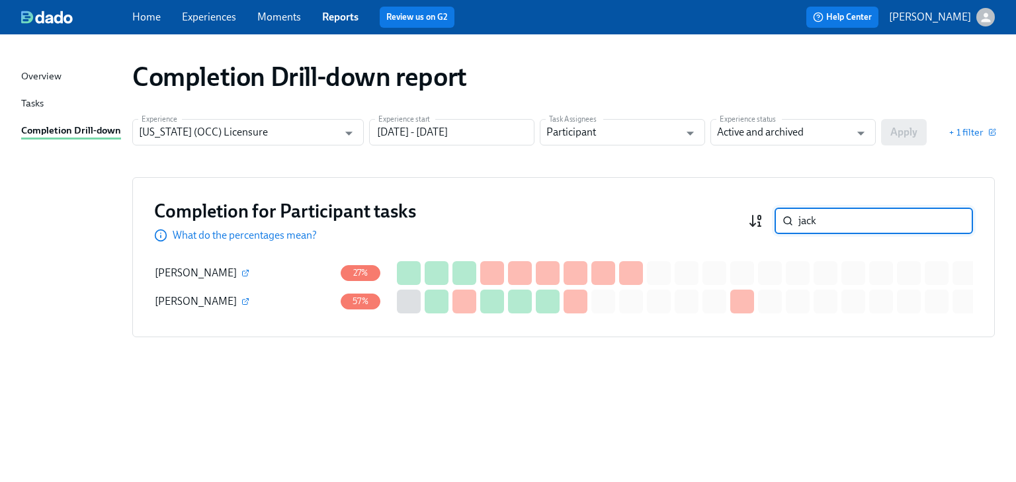
drag, startPoint x: 815, startPoint y: 217, endPoint x: 758, endPoint y: 220, distance: 57.6
click at [758, 220] on div "jack ​" at bounding box center [860, 221] width 225 height 26
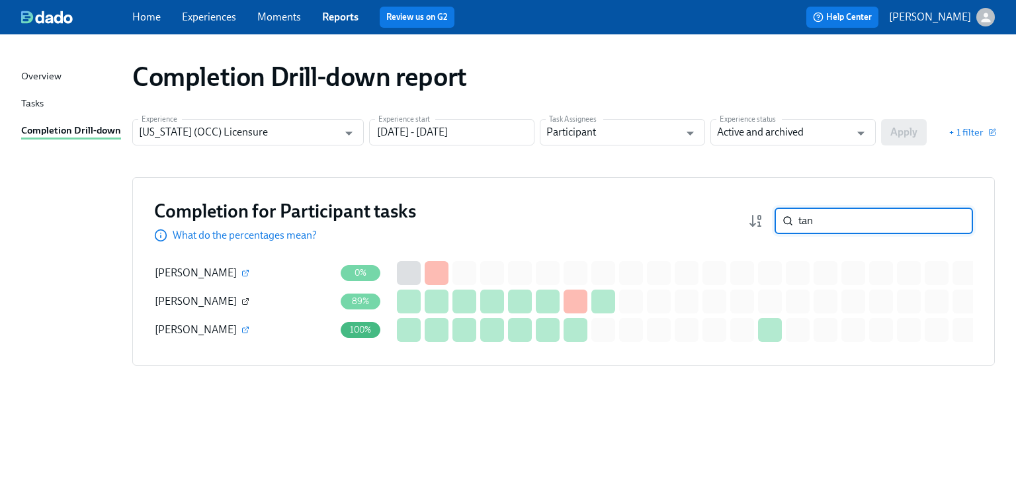
type input "tan"
click at [241, 300] on icon "button" at bounding box center [245, 302] width 8 height 8
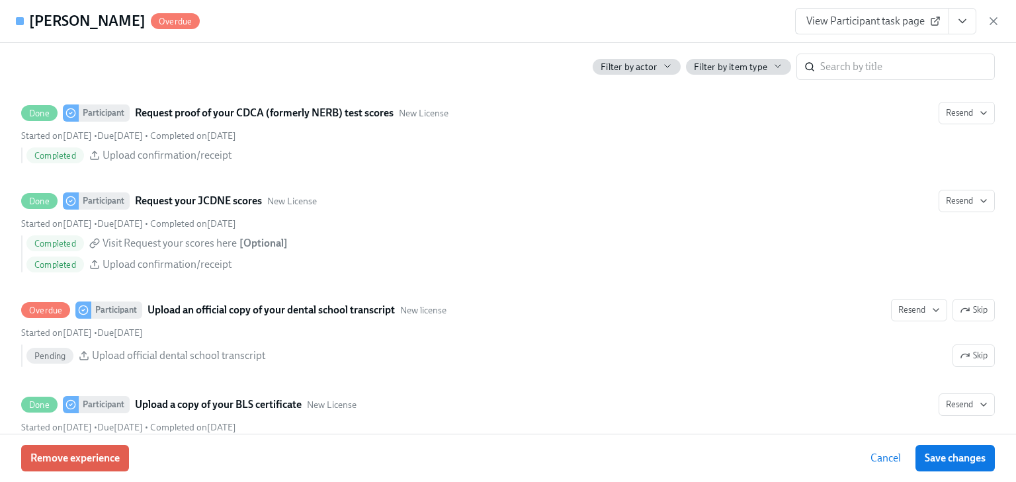
scroll to position [2434, 0]
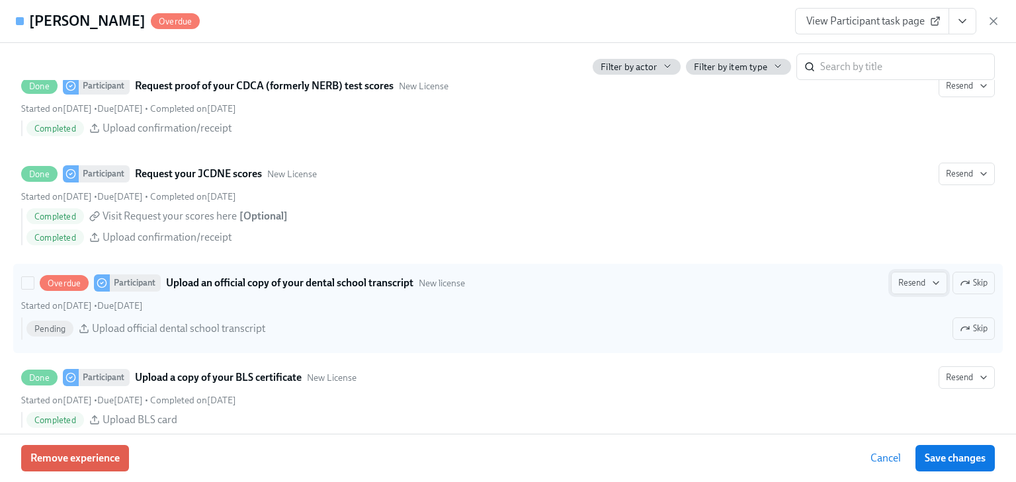
click at [898, 278] on span "Resend" at bounding box center [919, 282] width 42 height 13
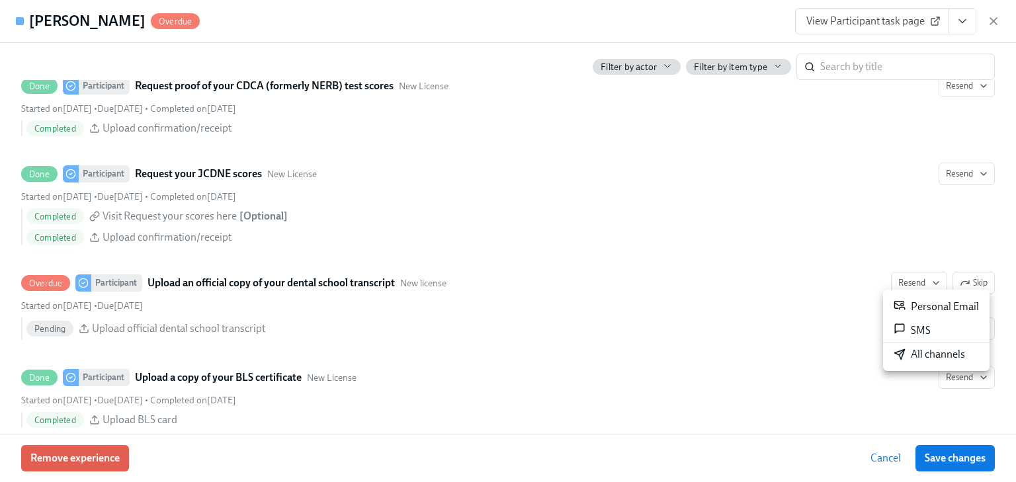
click at [905, 300] on icon at bounding box center [899, 305] width 12 height 12
drag, startPoint x: 989, startPoint y: 18, endPoint x: 927, endPoint y: 84, distance: 90.8
click at [989, 19] on icon "button" at bounding box center [993, 21] width 13 height 13
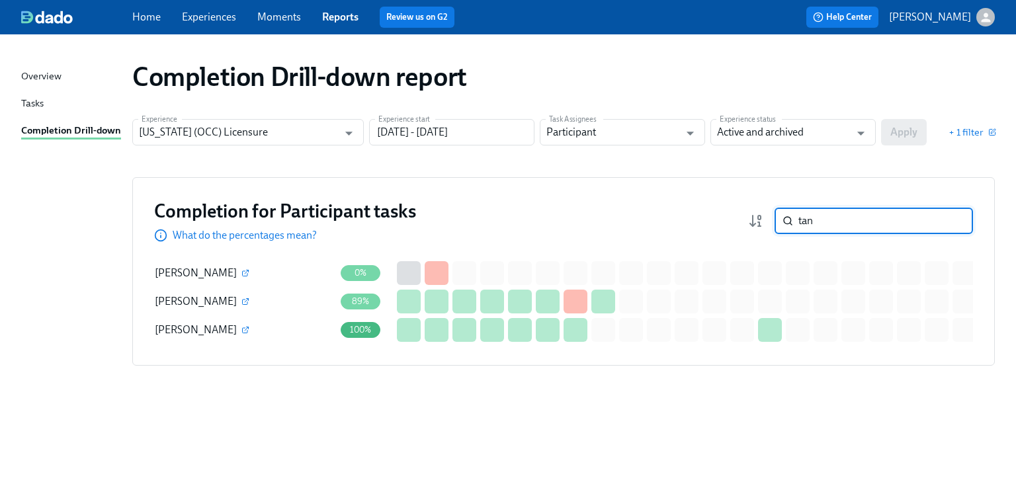
drag, startPoint x: 821, startPoint y: 222, endPoint x: 728, endPoint y: 228, distance: 93.4
click at [727, 229] on div "Completion for Participant tasks What do the percentages mean? tan ​" at bounding box center [563, 221] width 819 height 44
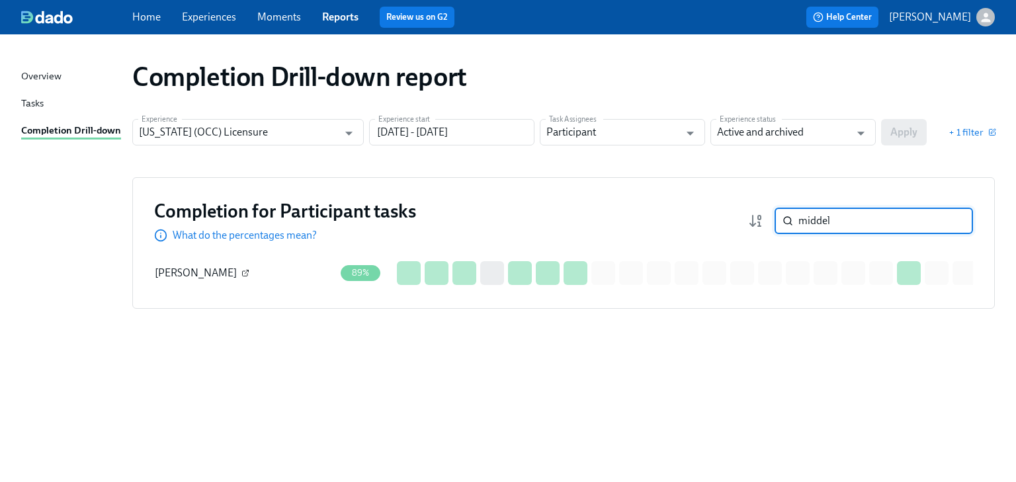
type input "middel"
click at [245, 270] on icon "button" at bounding box center [247, 272] width 4 height 4
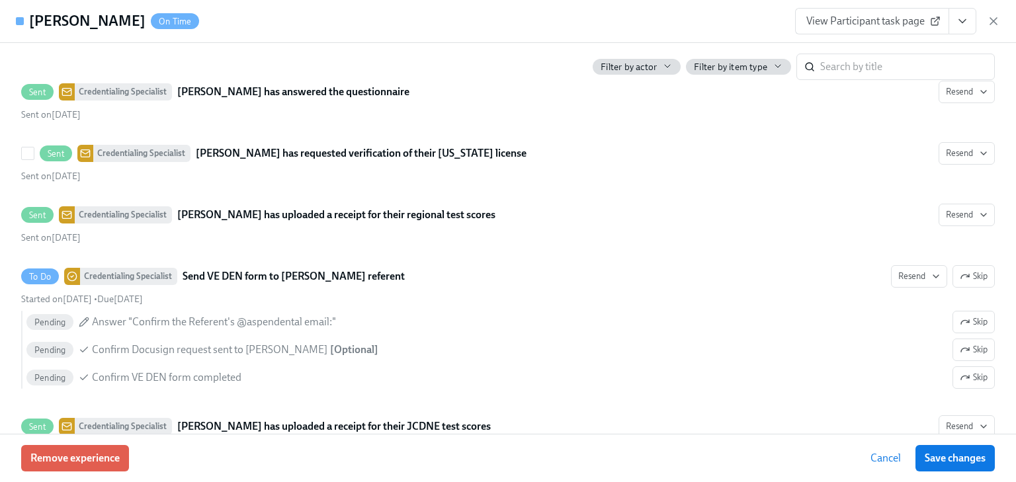
scroll to position [3016, 0]
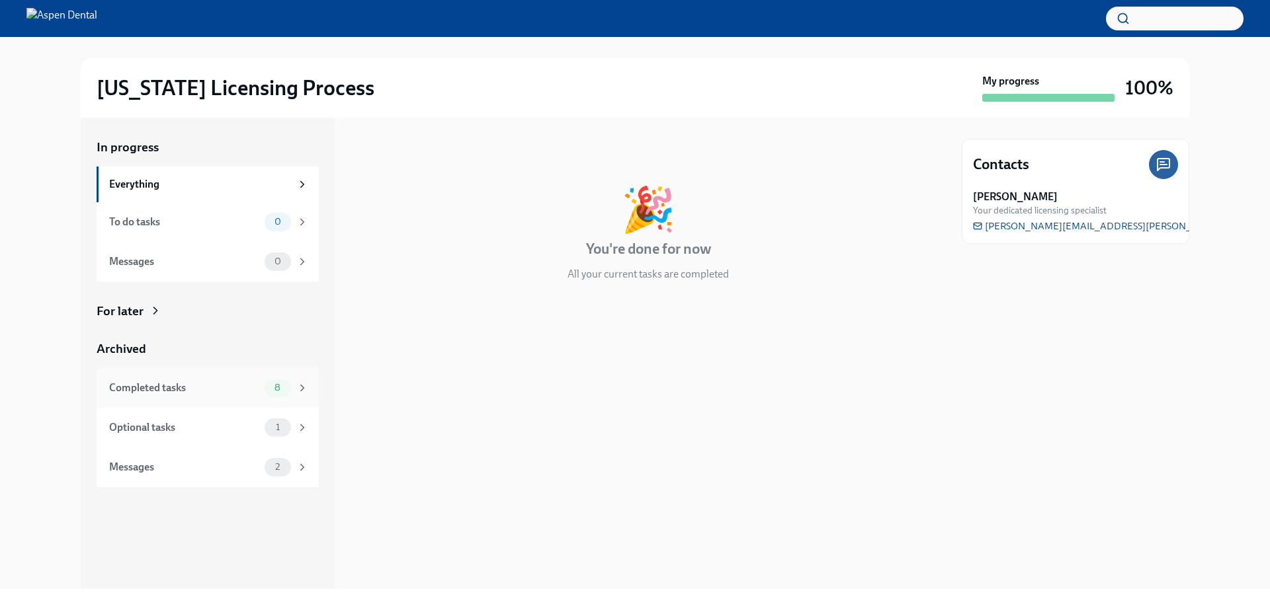
click at [150, 395] on div "Completed tasks 8" at bounding box center [208, 388] width 199 height 19
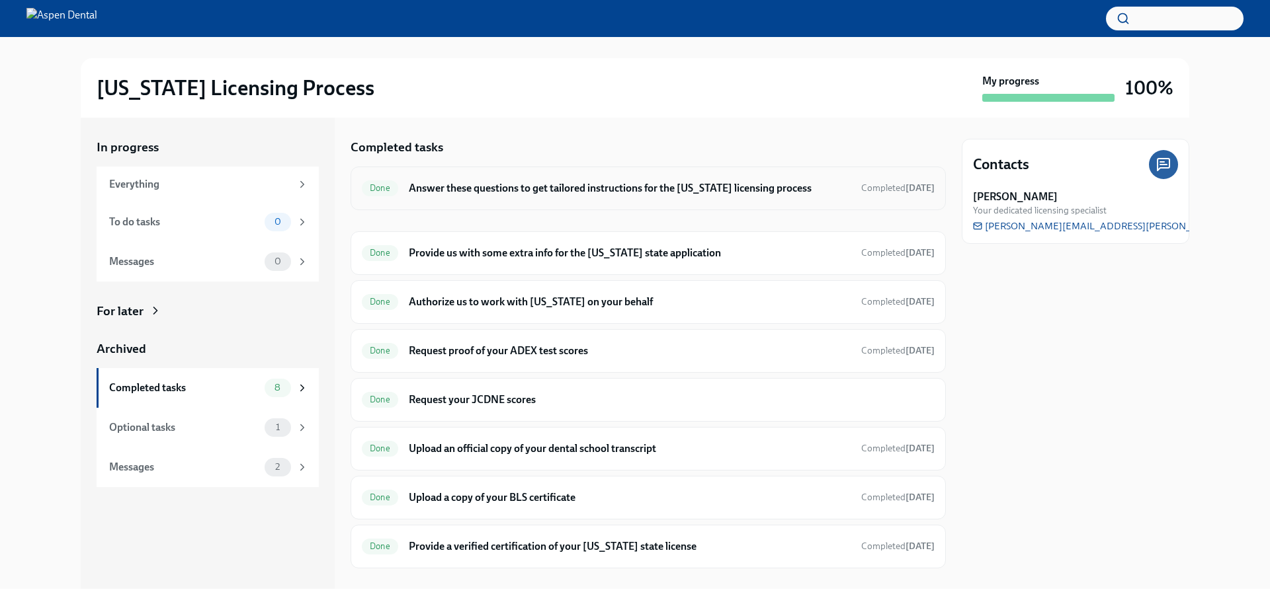
click at [542, 192] on h6 "Answer these questions to get tailored instructions for the Illinois licensing …" at bounding box center [630, 188] width 442 height 15
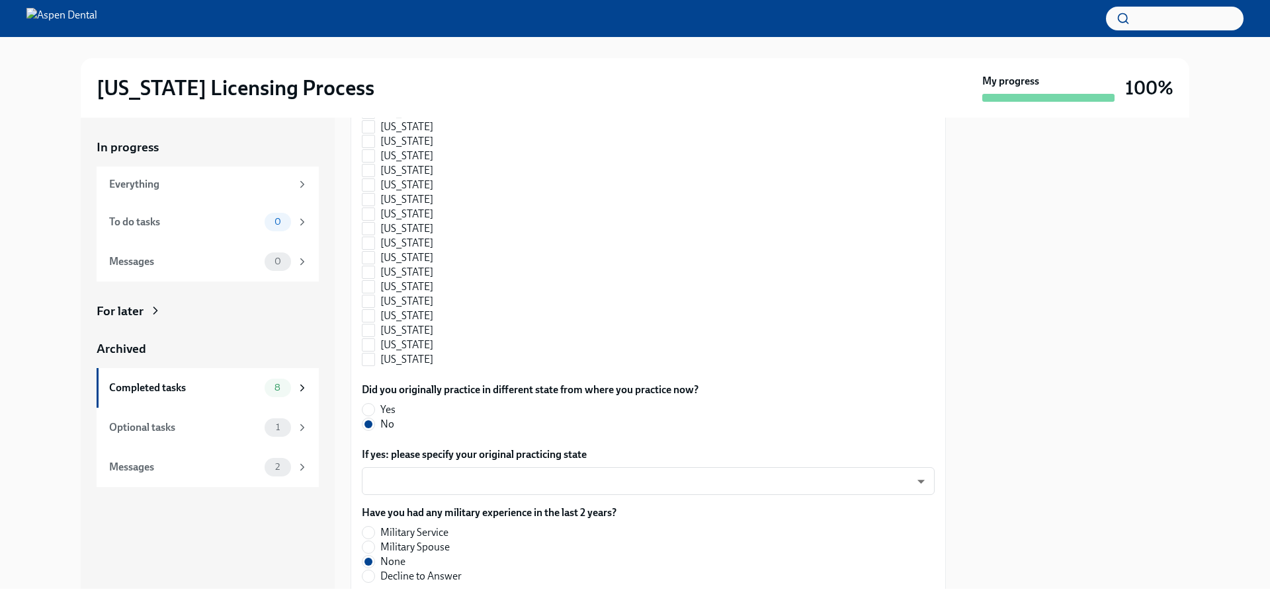
scroll to position [1338, 0]
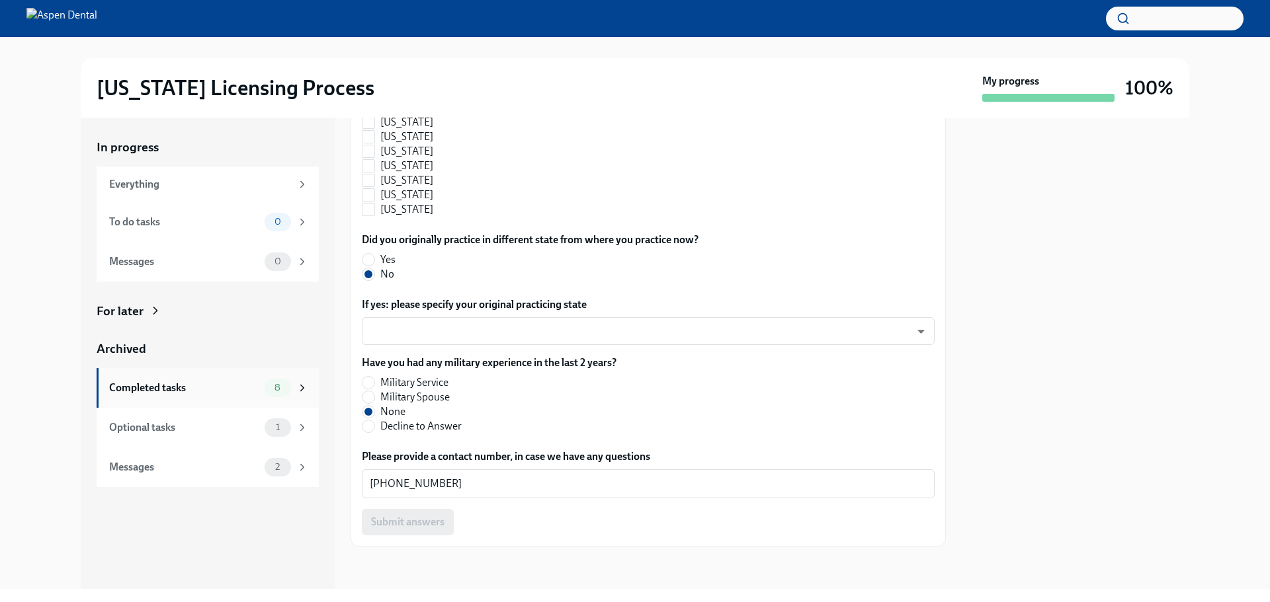
click at [167, 381] on div "Completed tasks" at bounding box center [184, 388] width 150 height 15
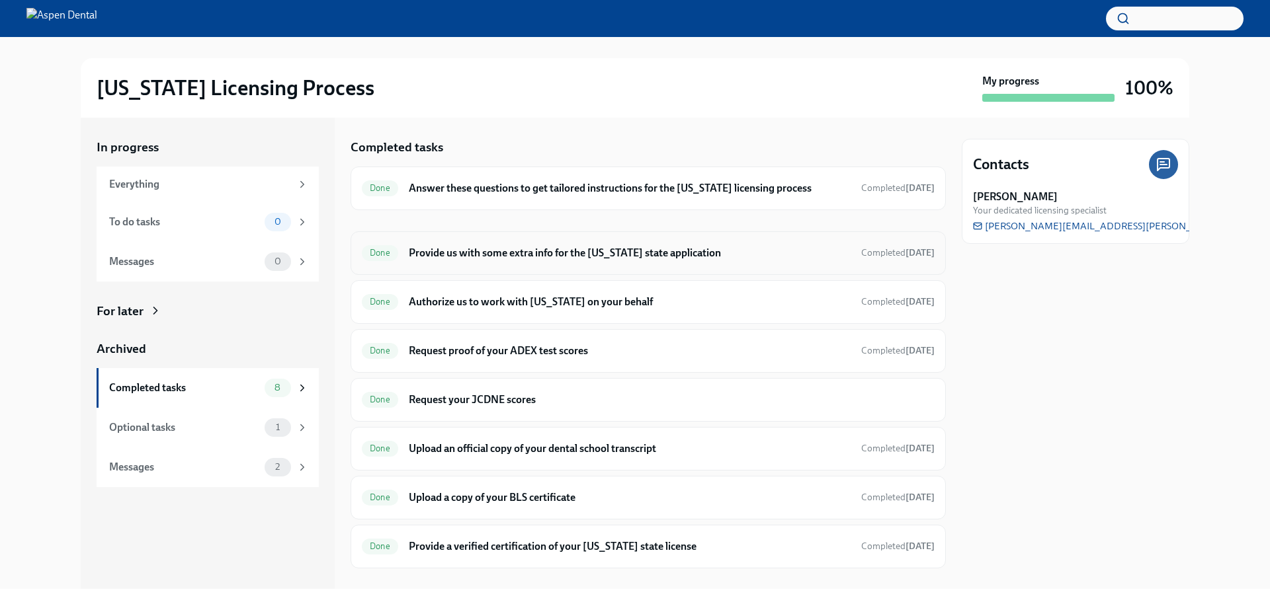
click at [429, 257] on h6 "Provide us with some extra info for the Illinois state application" at bounding box center [630, 253] width 442 height 15
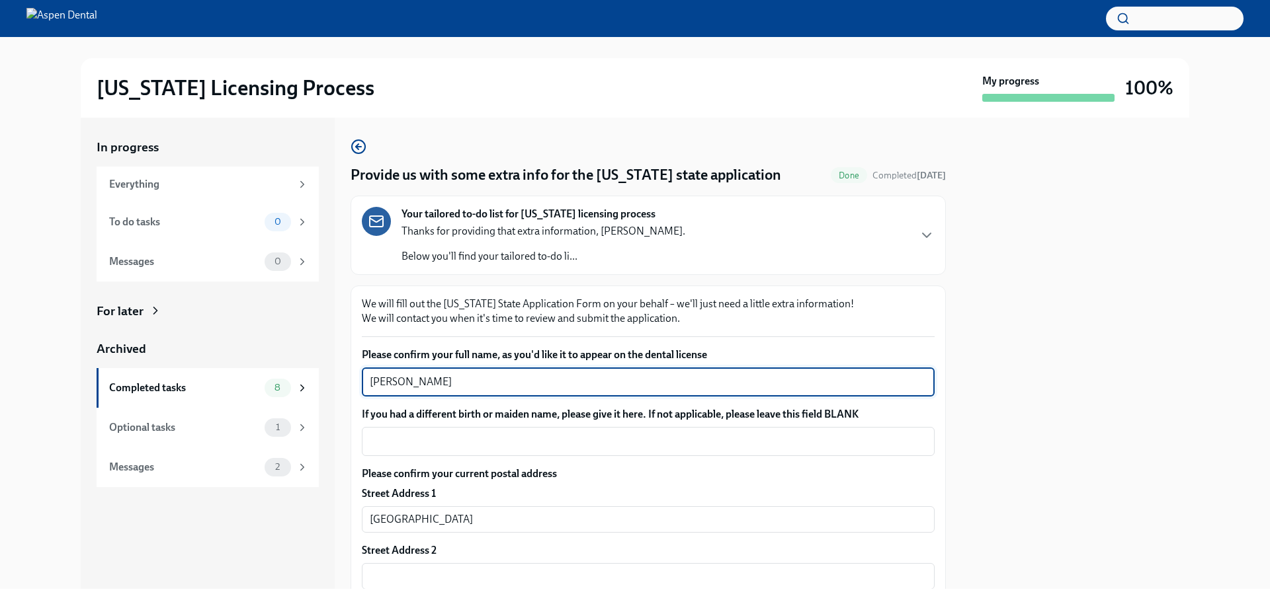
drag, startPoint x: 457, startPoint y: 383, endPoint x: 358, endPoint y: 380, distance: 99.2
click at [346, 379] on div "In progress Everything To do tasks 0 Messages 0 For later Archived Completed ta…" at bounding box center [635, 354] width 1108 height 472
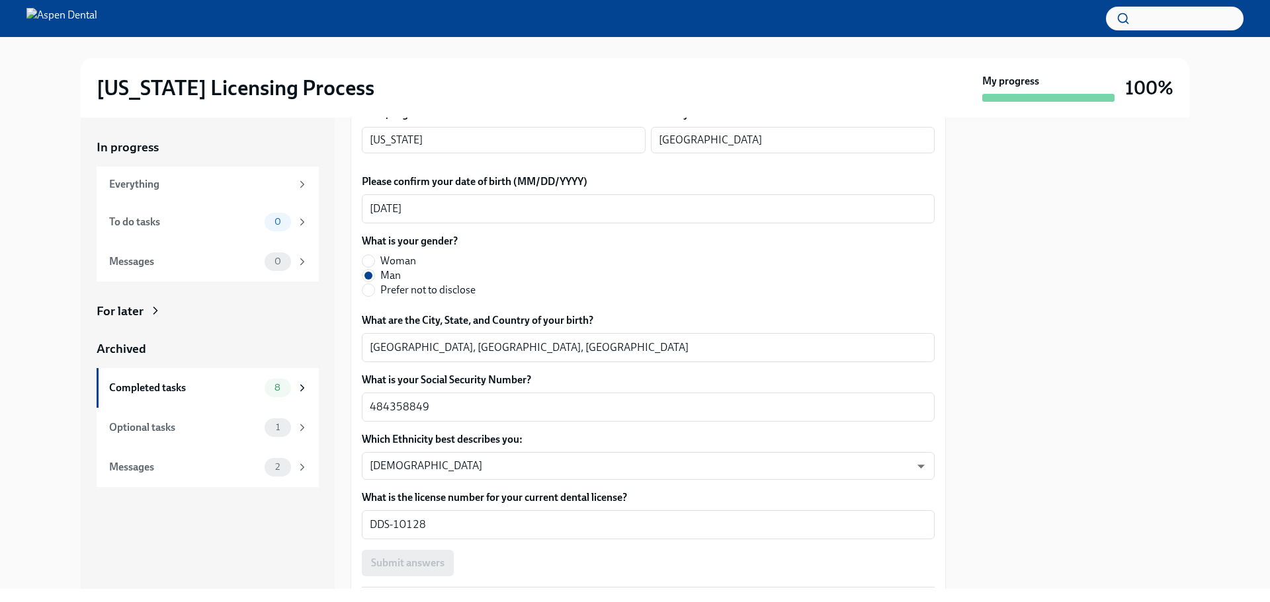
scroll to position [595, 0]
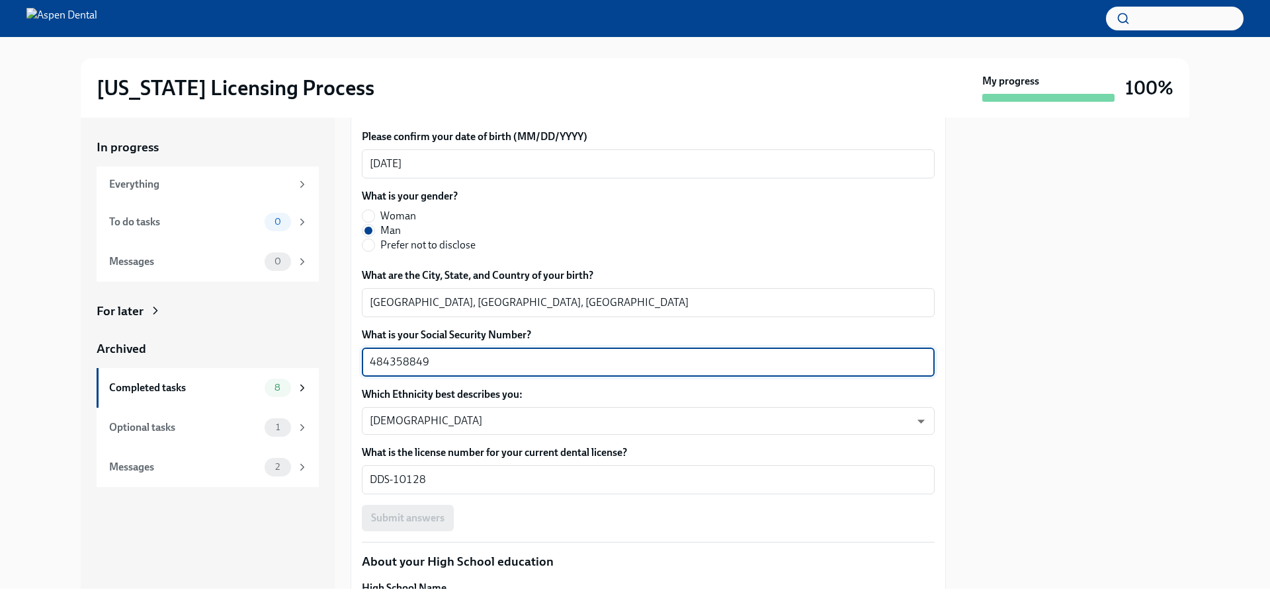
drag, startPoint x: 432, startPoint y: 362, endPoint x: 332, endPoint y: 359, distance: 99.9
click at [332, 359] on div "In progress Everything To do tasks 0 Messages 0 For later Archived Completed ta…" at bounding box center [635, 354] width 1108 height 472
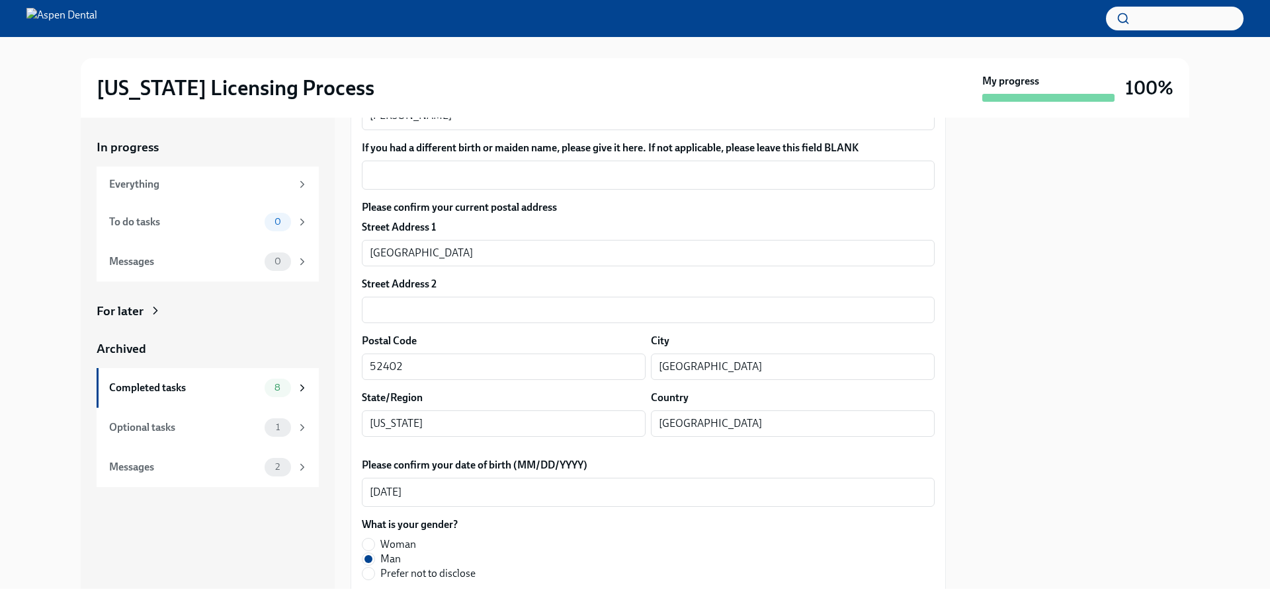
scroll to position [265, 0]
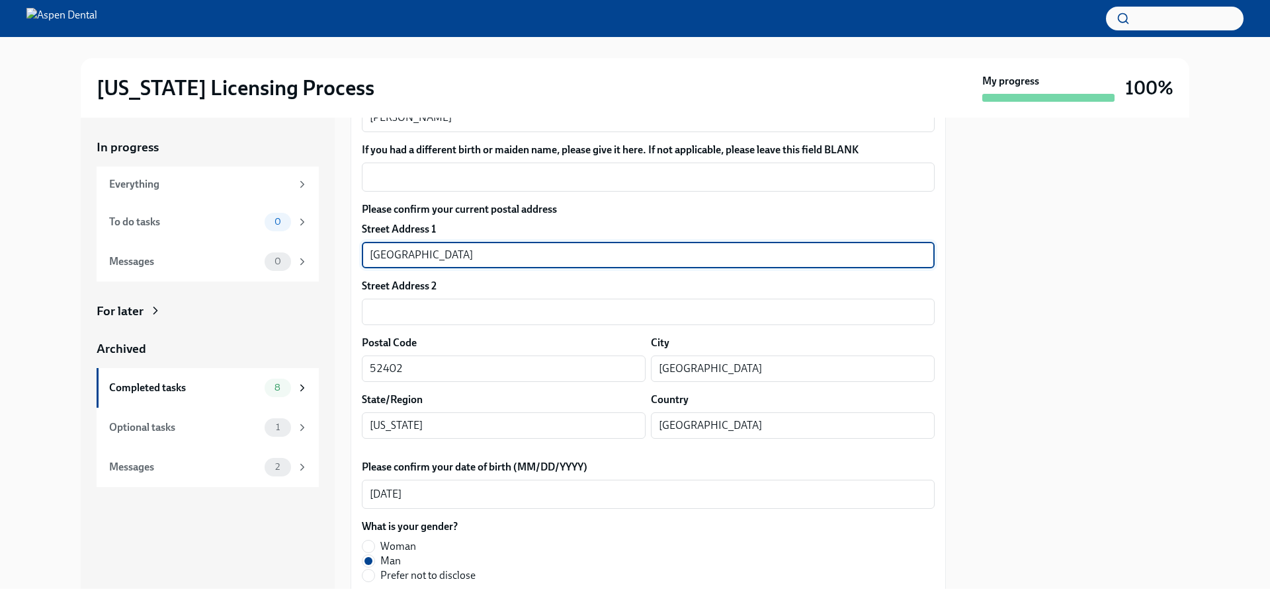
drag, startPoint x: 475, startPoint y: 247, endPoint x: 347, endPoint y: 252, distance: 128.4
click at [347, 252] on div "In progress Everything To do tasks 0 Messages 0 For later Archived Completed ta…" at bounding box center [635, 354] width 1108 height 472
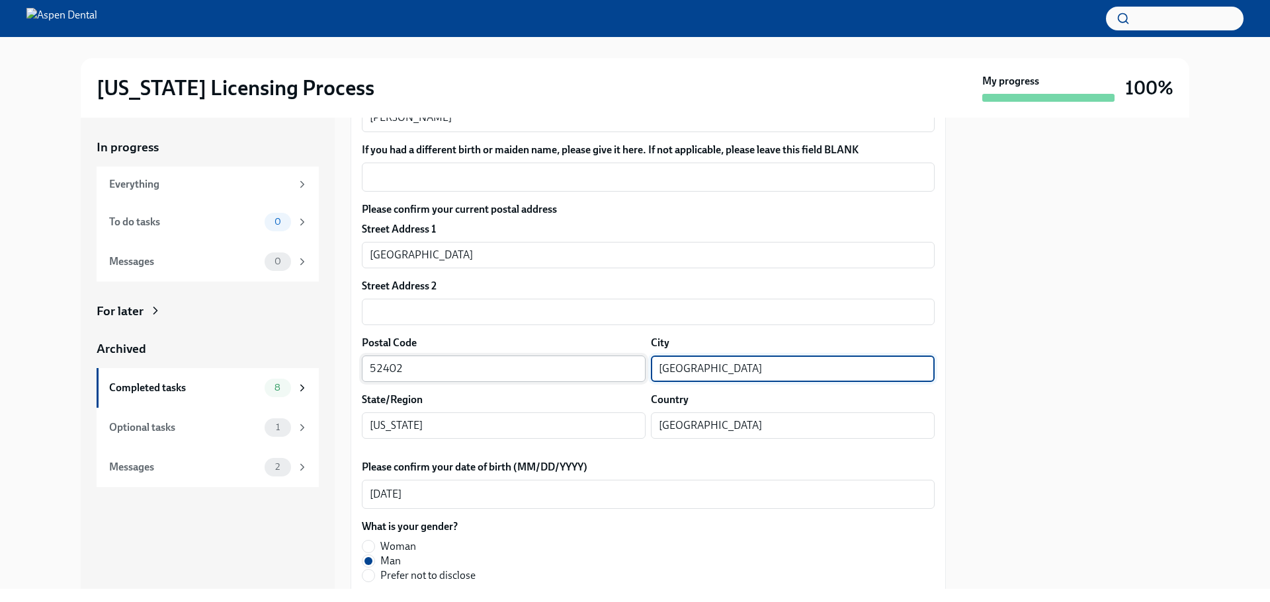
drag, startPoint x: 718, startPoint y: 370, endPoint x: 614, endPoint y: 368, distance: 104.5
click at [608, 368] on div "Postal Code 52402 ​ City Cedar Rapids ​" at bounding box center [648, 359] width 573 height 46
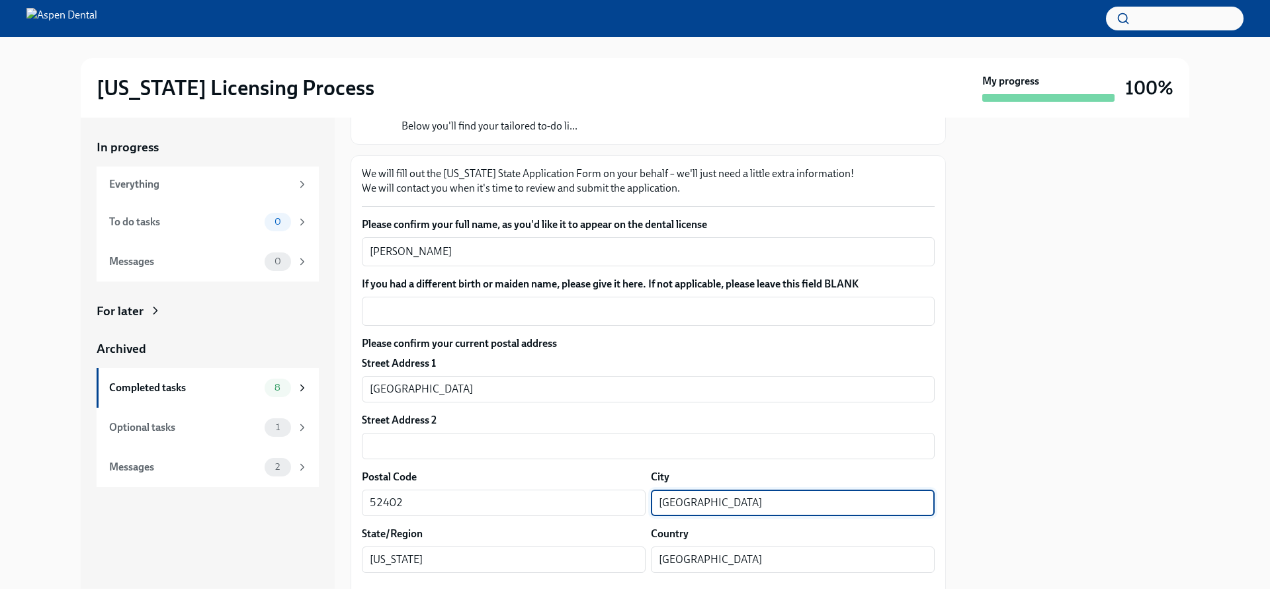
scroll to position [0, 0]
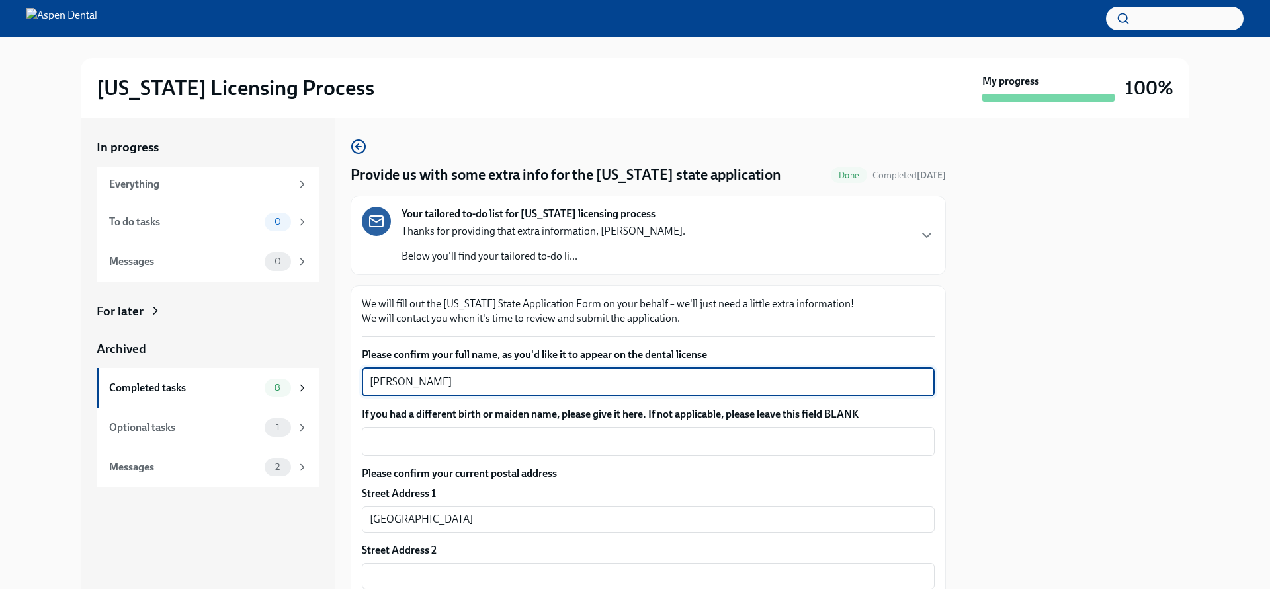
drag, startPoint x: 460, startPoint y: 385, endPoint x: 349, endPoint y: 381, distance: 110.5
click at [349, 381] on div "In progress Everything To do tasks 0 Messages 0 For later Archived Completed ta…" at bounding box center [635, 354] width 1108 height 472
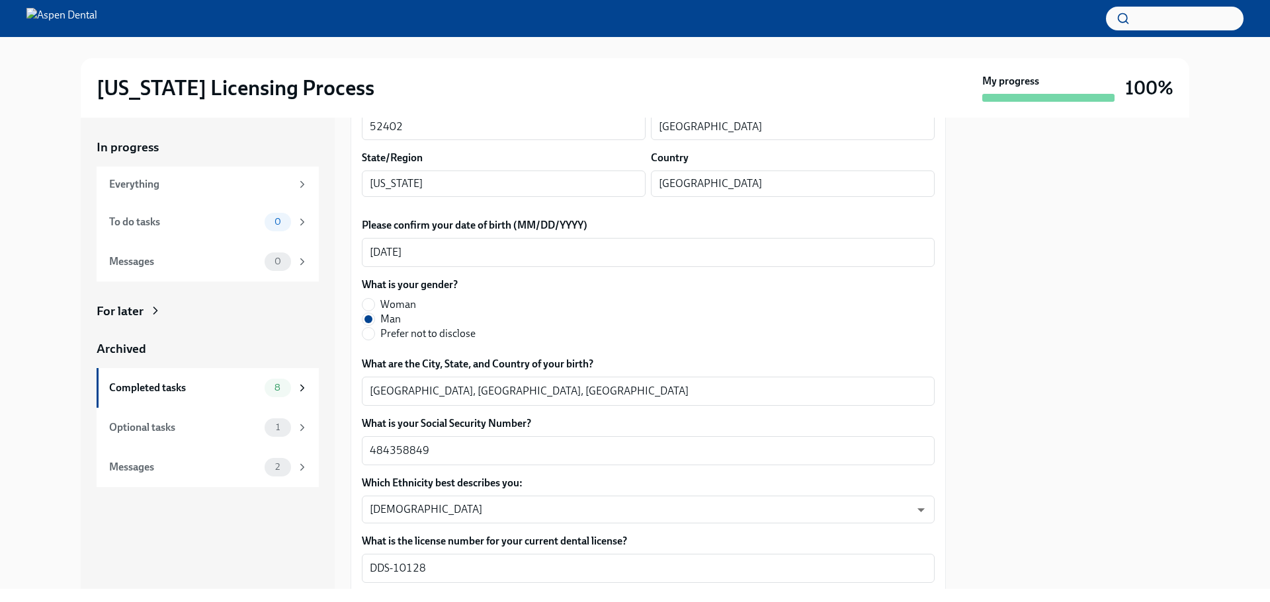
scroll to position [529, 0]
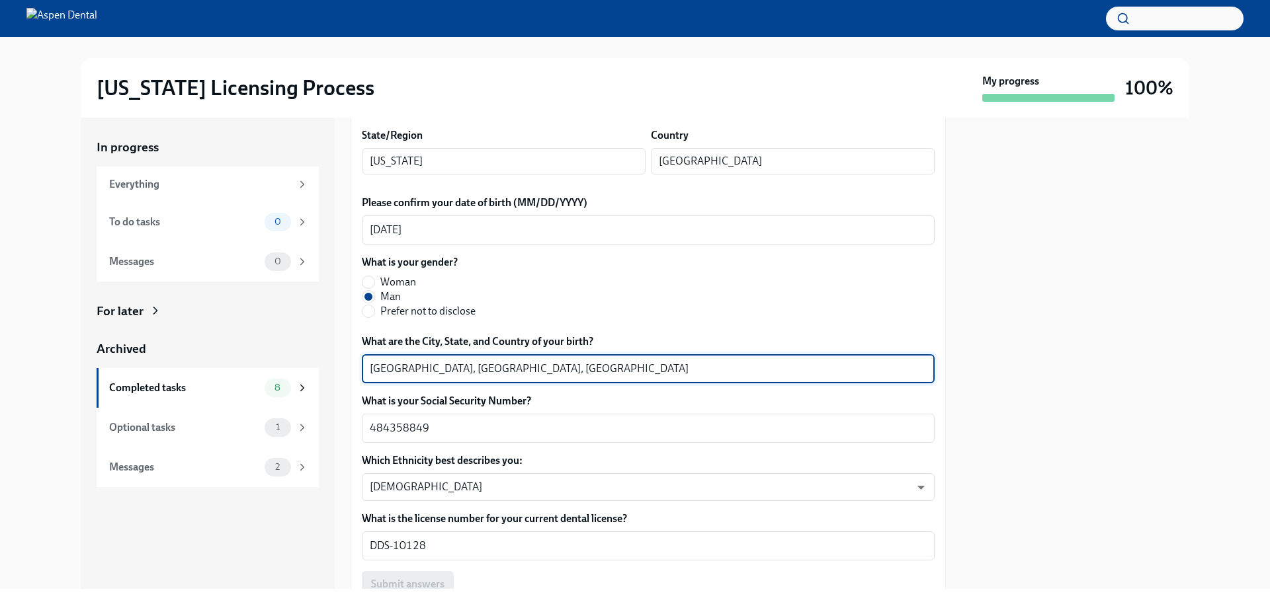
drag, startPoint x: 423, startPoint y: 369, endPoint x: 327, endPoint y: 373, distance: 95.3
click at [327, 373] on div "In progress Everything To do tasks 0 Messages 0 For later Archived Completed ta…" at bounding box center [635, 354] width 1108 height 472
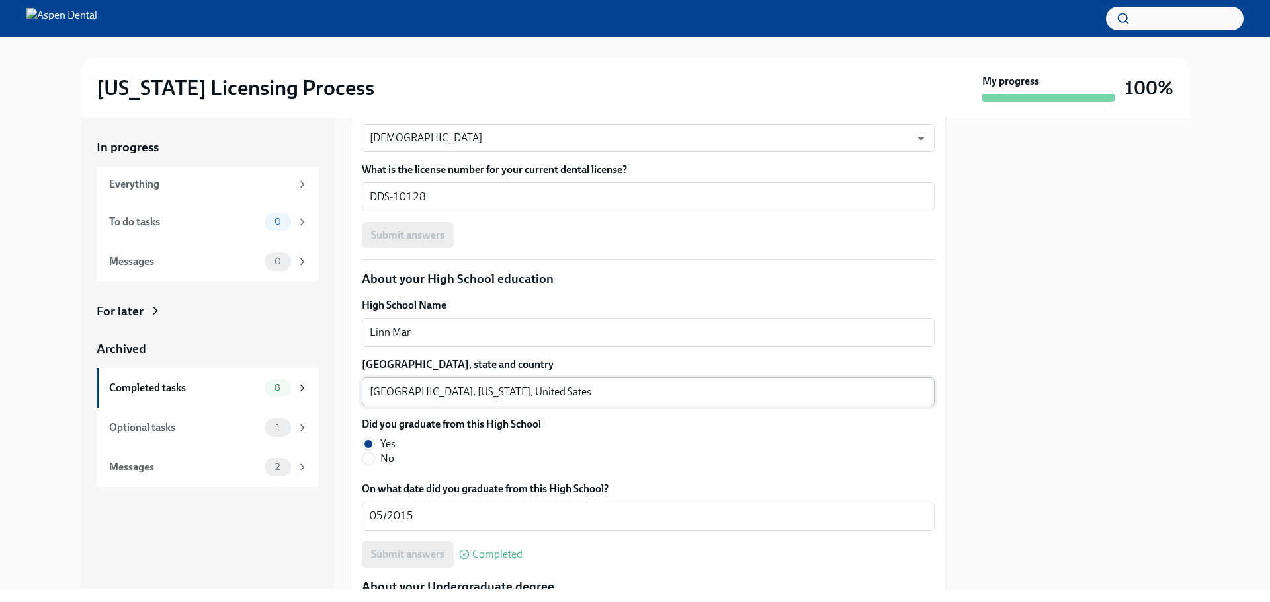
scroll to position [926, 0]
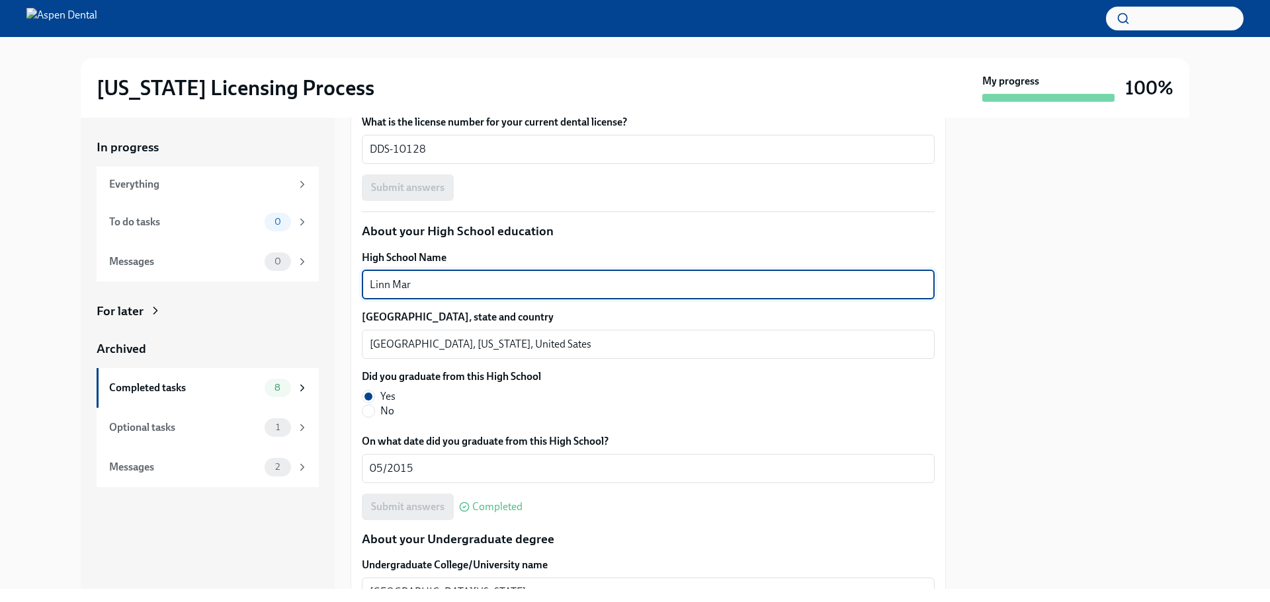
drag, startPoint x: 427, startPoint y: 282, endPoint x: 317, endPoint y: 288, distance: 109.3
click at [317, 288] on div "In progress Everything To do tasks 0 Messages 0 For later Archived Completed ta…" at bounding box center [635, 354] width 1108 height 472
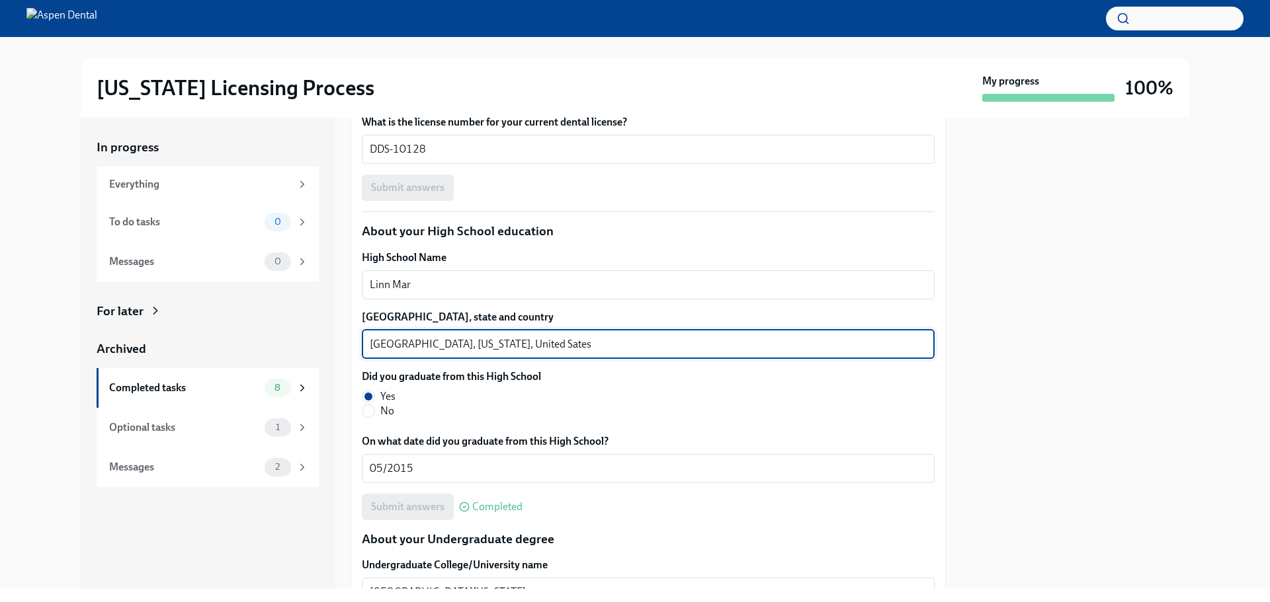
drag, startPoint x: 402, startPoint y: 342, endPoint x: 352, endPoint y: 343, distance: 49.6
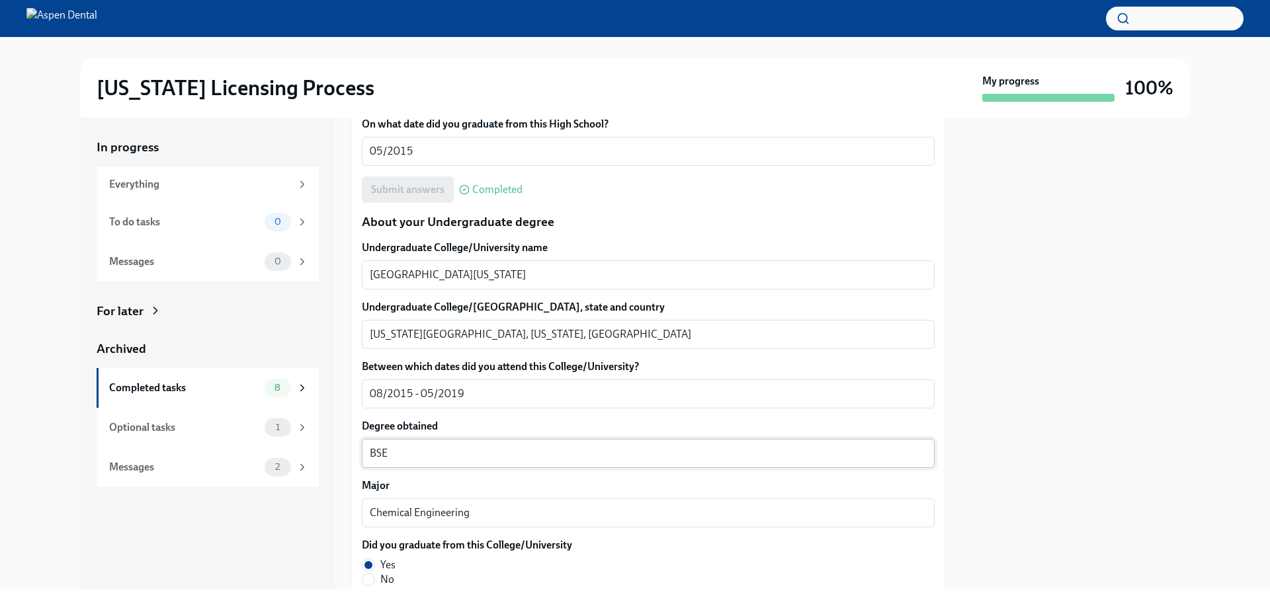
scroll to position [1256, 0]
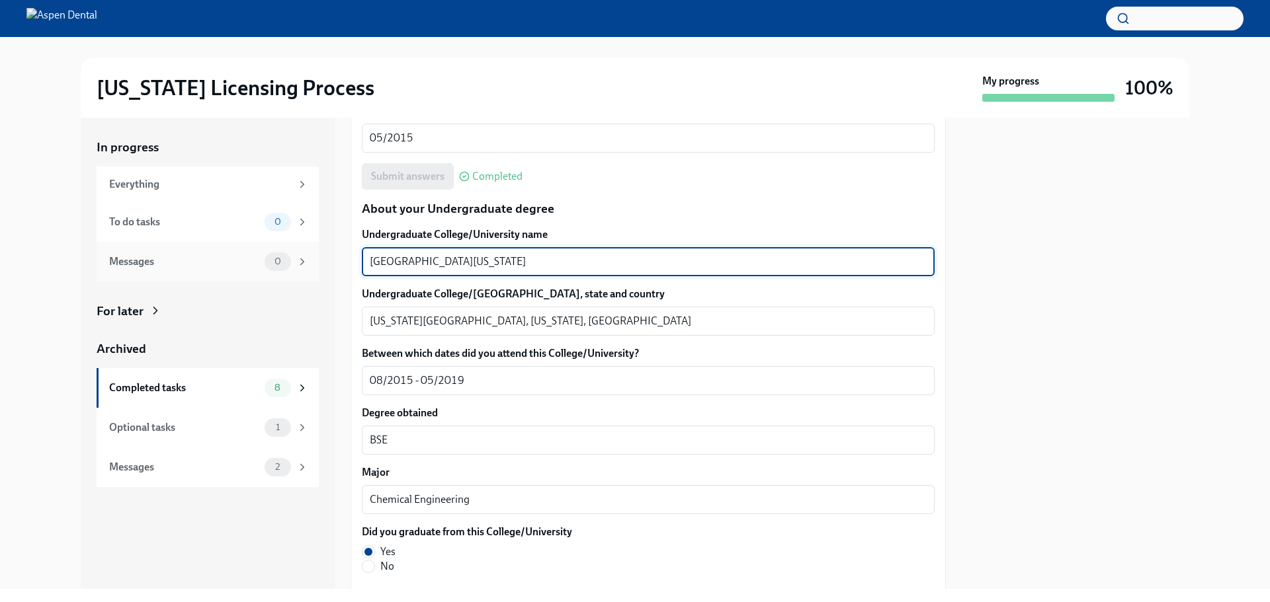
drag, startPoint x: 450, startPoint y: 260, endPoint x: 297, endPoint y: 257, distance: 153.4
click at [297, 257] on div "In progress Everything To do tasks 0 Messages 0 For later Archived Completed ta…" at bounding box center [635, 354] width 1108 height 472
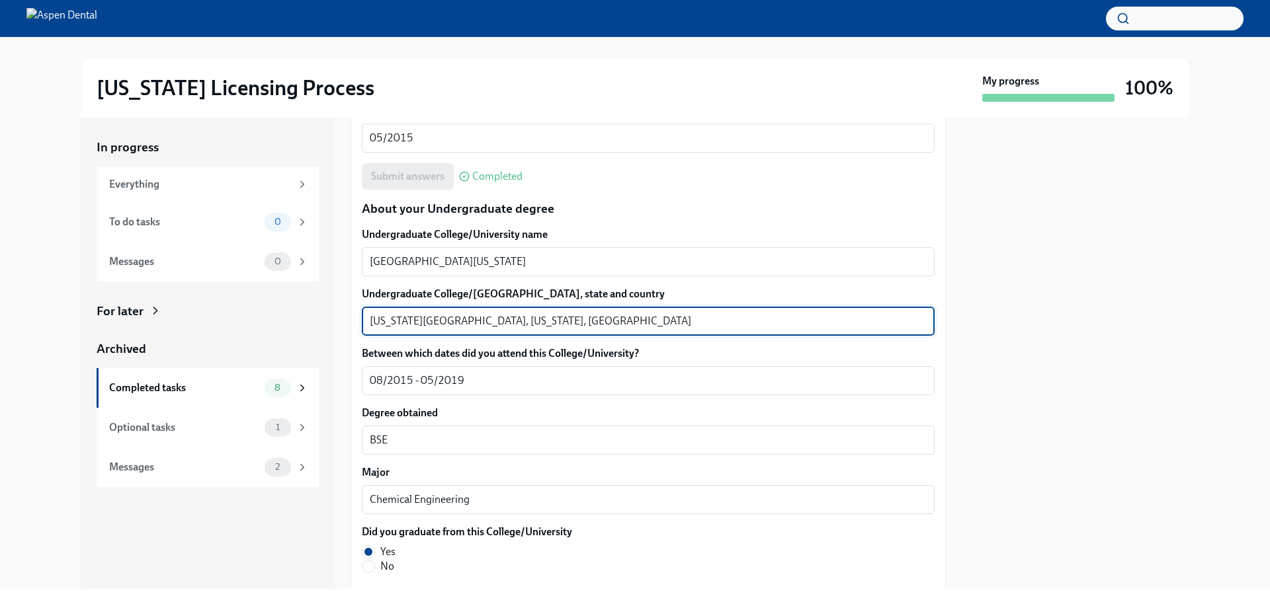
drag, startPoint x: 409, startPoint y: 319, endPoint x: 348, endPoint y: 319, distance: 60.8
click at [348, 319] on div "In progress Everything To do tasks 0 Messages 0 For later Archived Completed ta…" at bounding box center [635, 354] width 1108 height 472
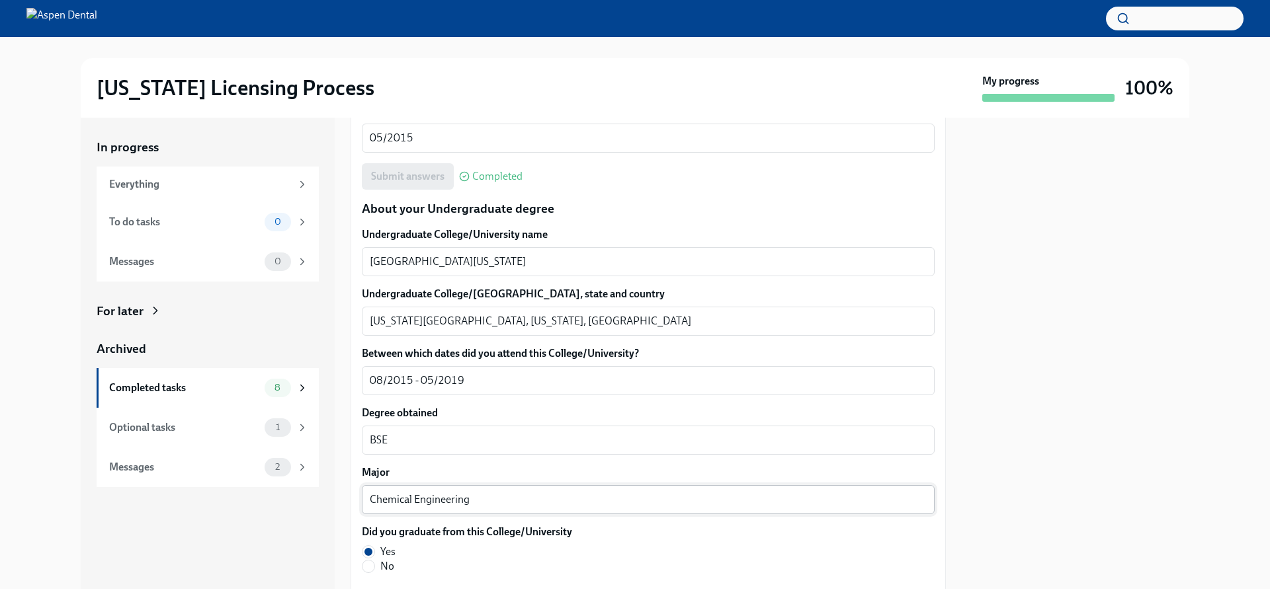
click at [476, 507] on div "Chemical Engineering x ​" at bounding box center [648, 499] width 573 height 29
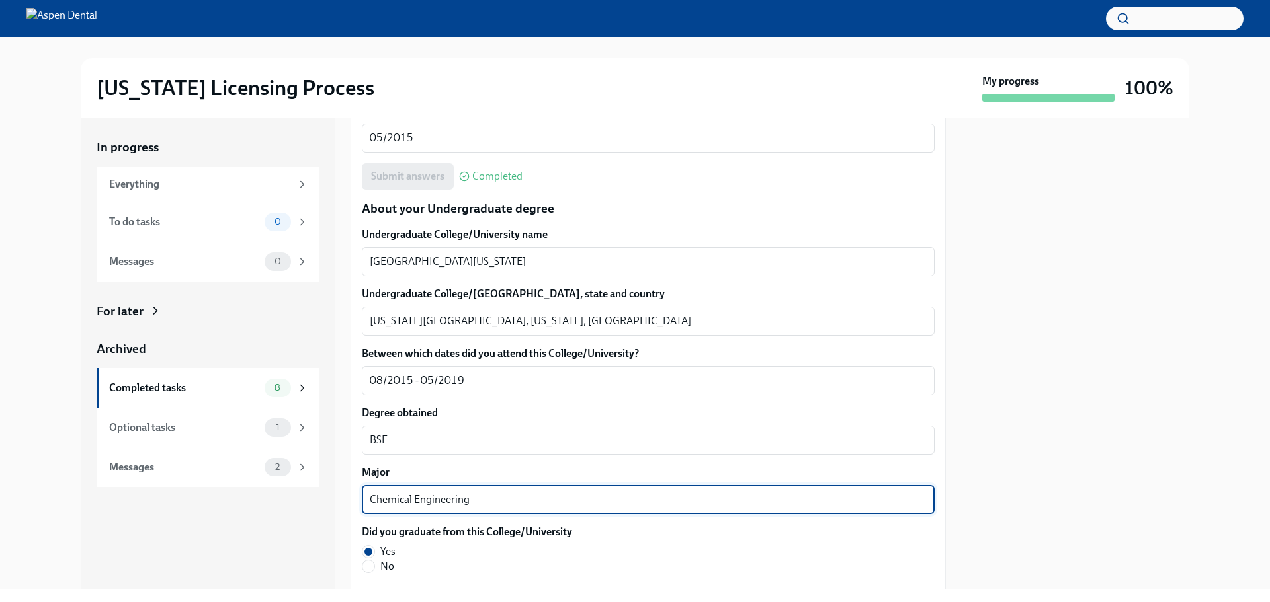
drag, startPoint x: 475, startPoint y: 503, endPoint x: 360, endPoint y: 500, distance: 115.1
click at [360, 500] on div "We will fill out the Illinois State Application Form on your behalf – we'll jus…" at bounding box center [647, 482] width 595 height 2906
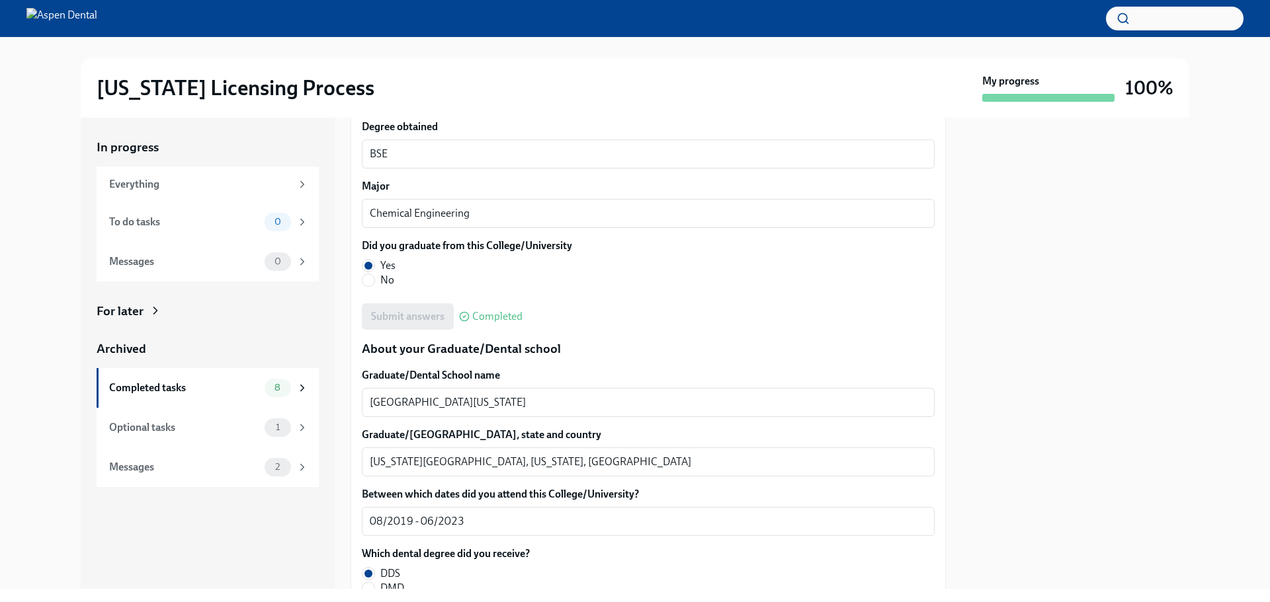
scroll to position [1653, 0]
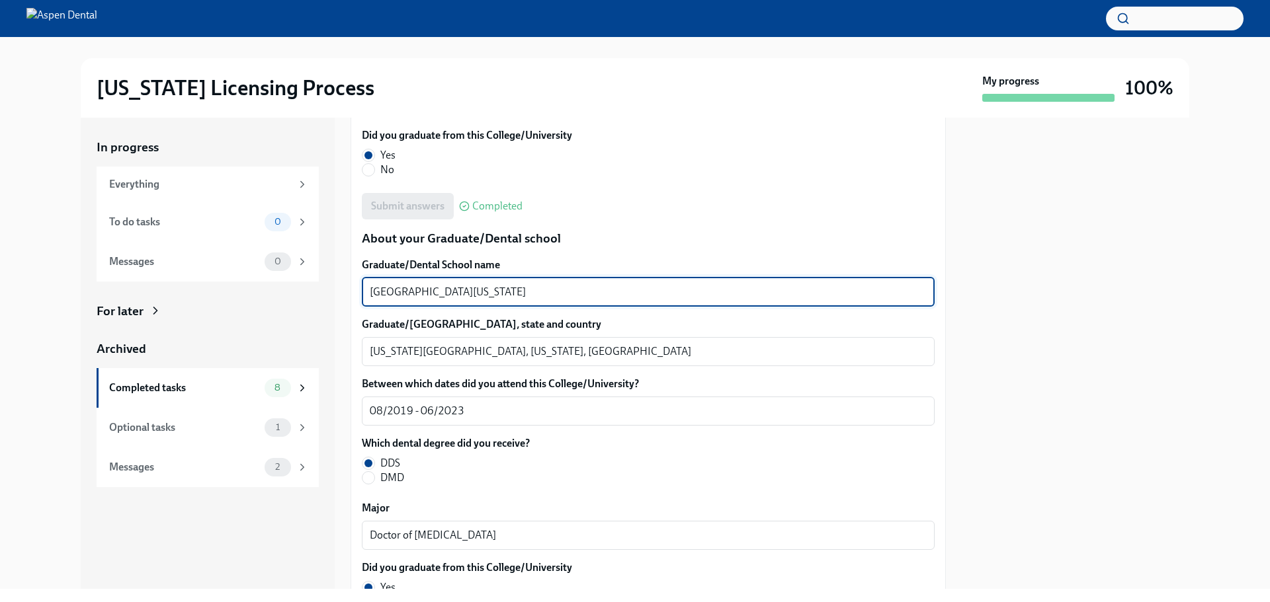
drag, startPoint x: 437, startPoint y: 294, endPoint x: 367, endPoint y: 292, distance: 70.1
click at [367, 292] on div "University of Iowa x ​" at bounding box center [648, 292] width 573 height 29
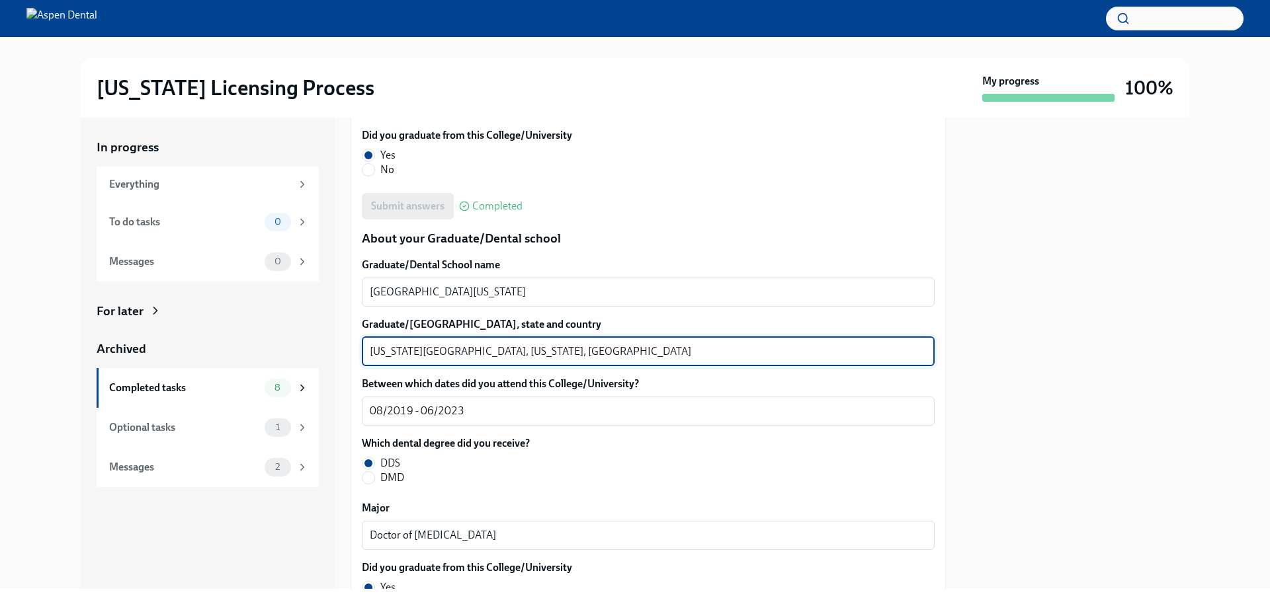
drag, startPoint x: 411, startPoint y: 349, endPoint x: 358, endPoint y: 349, distance: 53.6
click at [358, 349] on div "We will fill out the Illinois State Application Form on your behalf – we'll jus…" at bounding box center [647, 85] width 595 height 2906
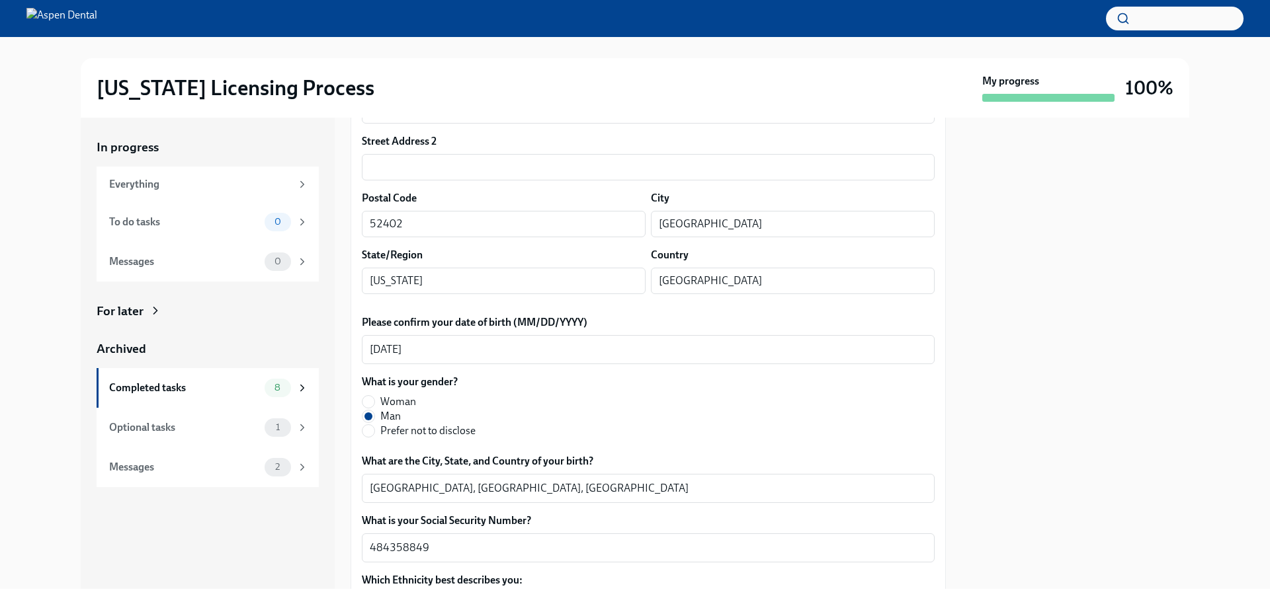
scroll to position [198, 0]
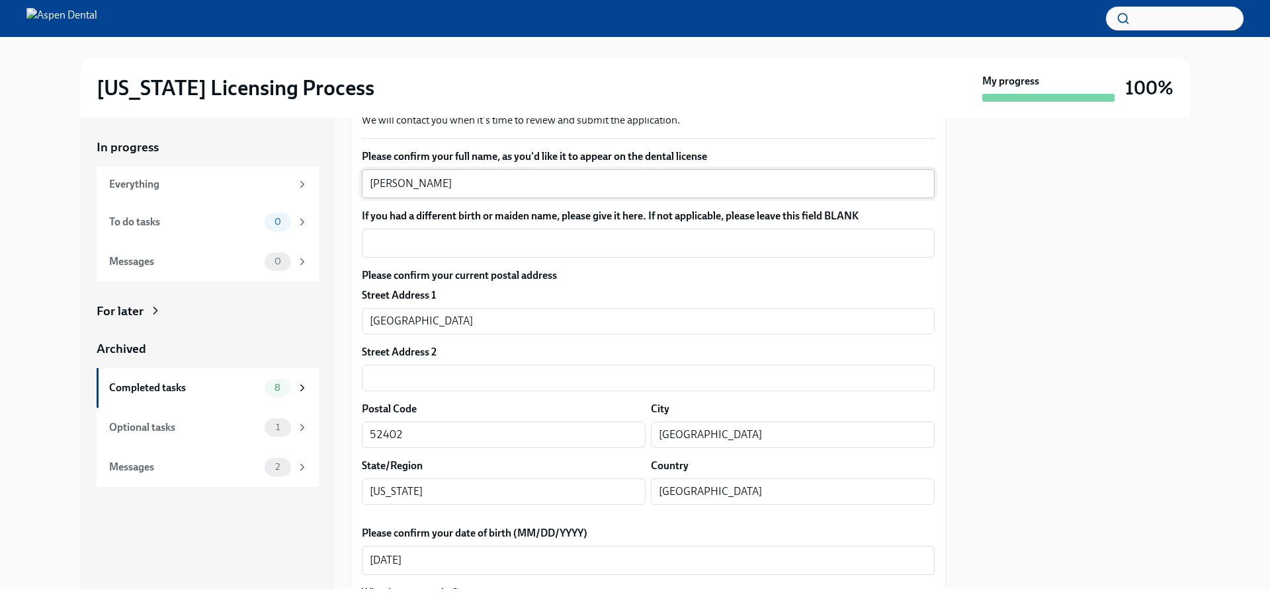
click at [445, 177] on textarea "Ankur Parupally" at bounding box center [648, 184] width 557 height 16
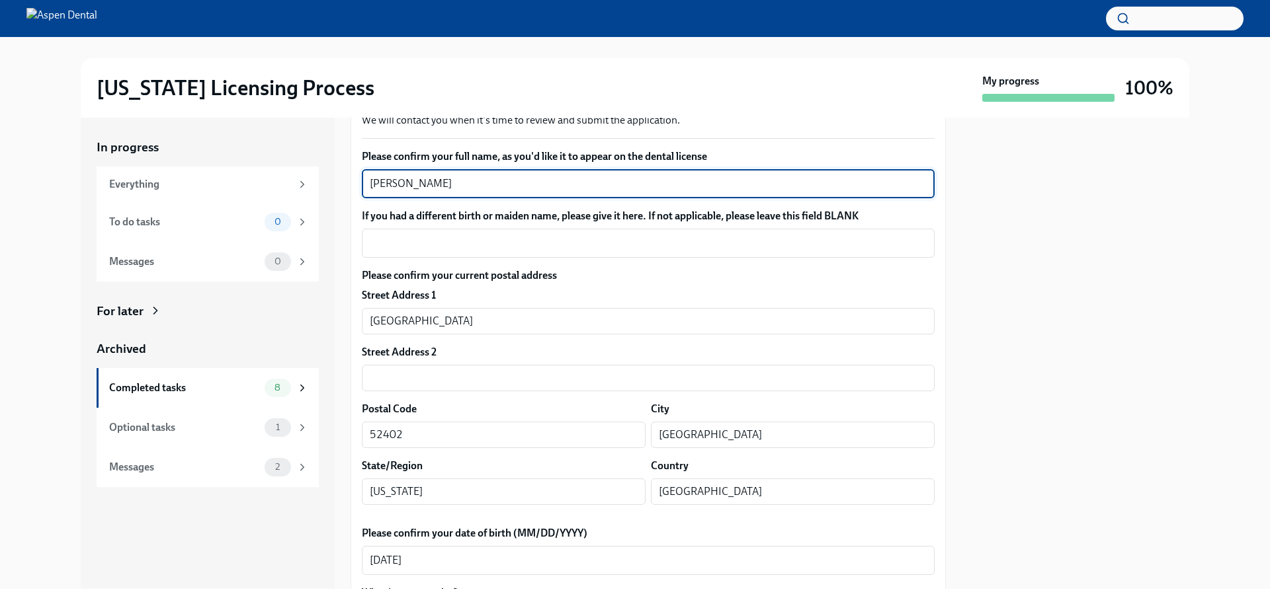
drag, startPoint x: 454, startPoint y: 183, endPoint x: 370, endPoint y: 181, distance: 84.7
click at [367, 183] on div "Ankur Parupally x ​" at bounding box center [648, 183] width 573 height 29
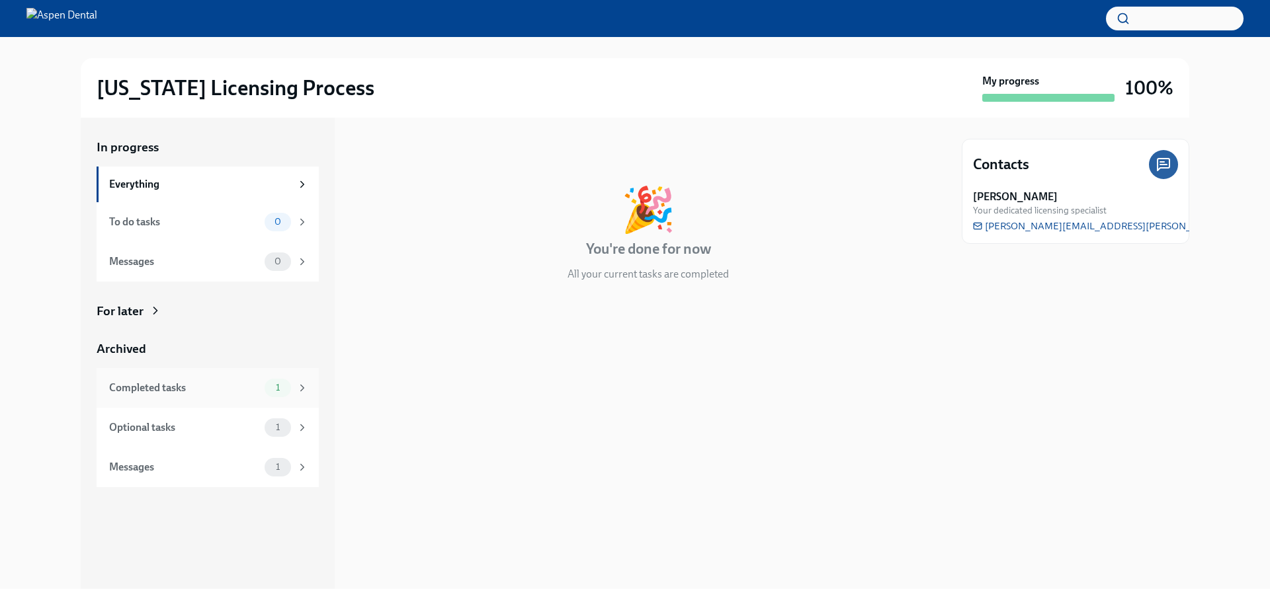
click at [138, 388] on div "Completed tasks" at bounding box center [184, 388] width 150 height 15
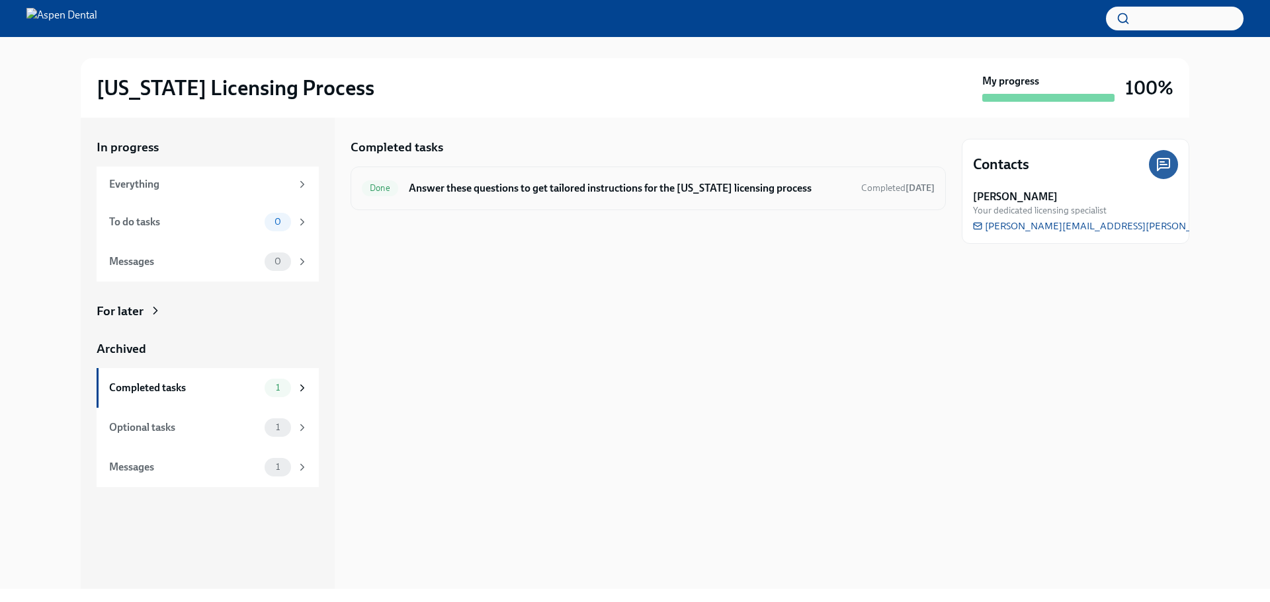
click at [470, 182] on h6 "Answer these questions to get tailored instructions for the Illinois licensing …" at bounding box center [630, 188] width 442 height 15
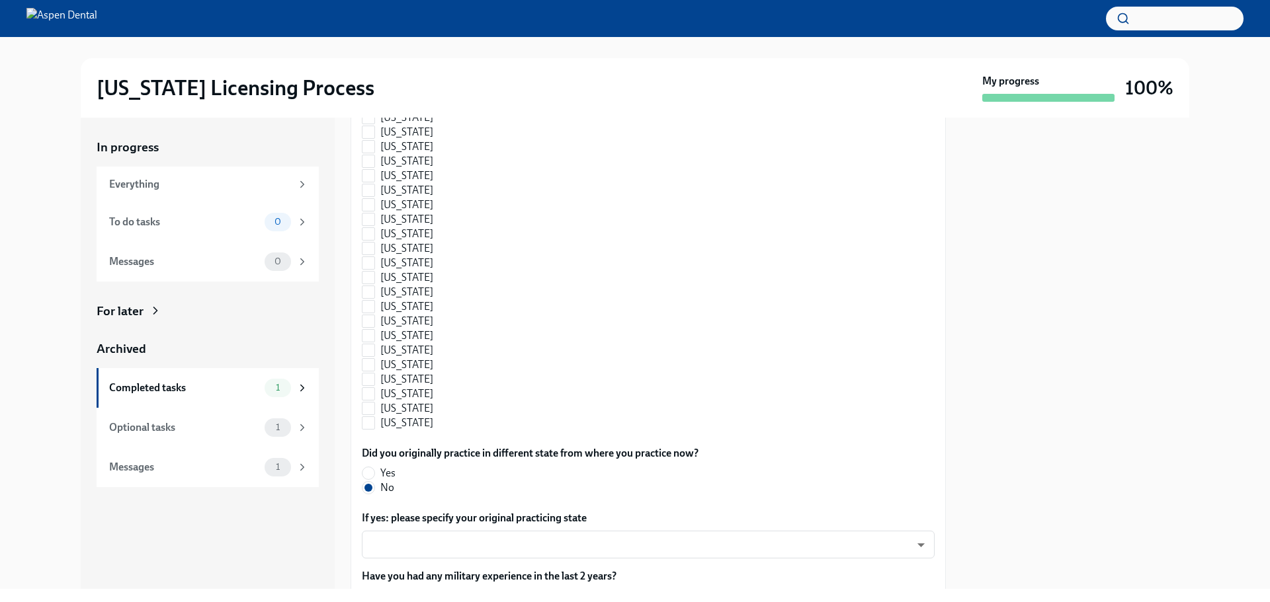
scroll to position [1338, 0]
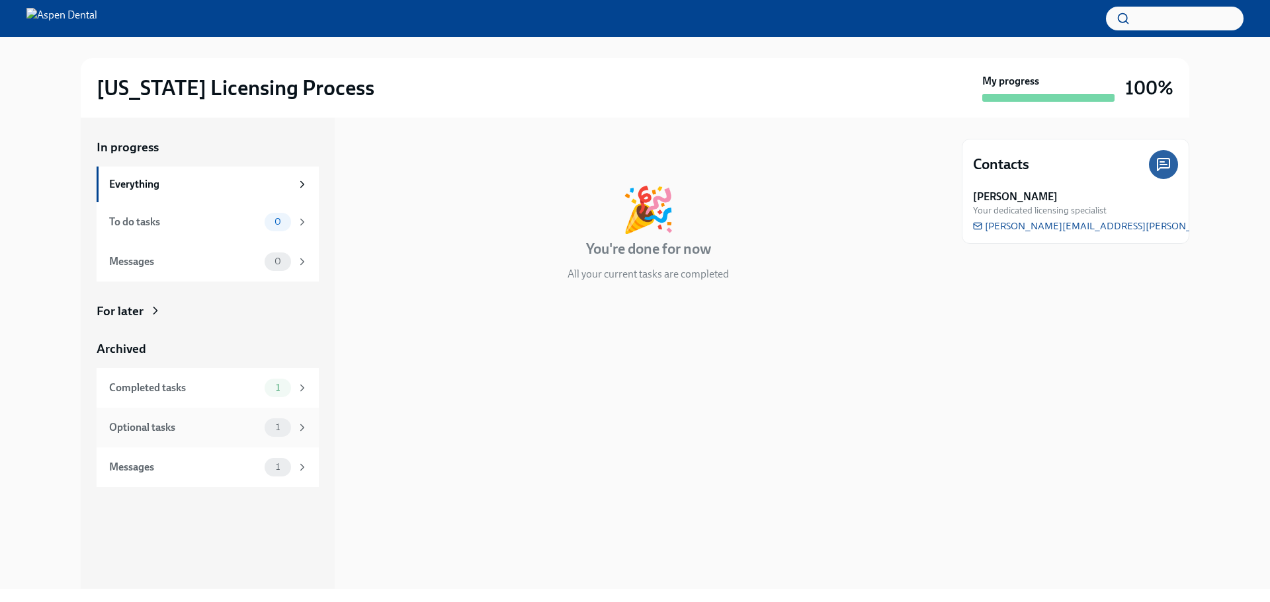
click at [152, 434] on div "Optional tasks" at bounding box center [184, 428] width 150 height 15
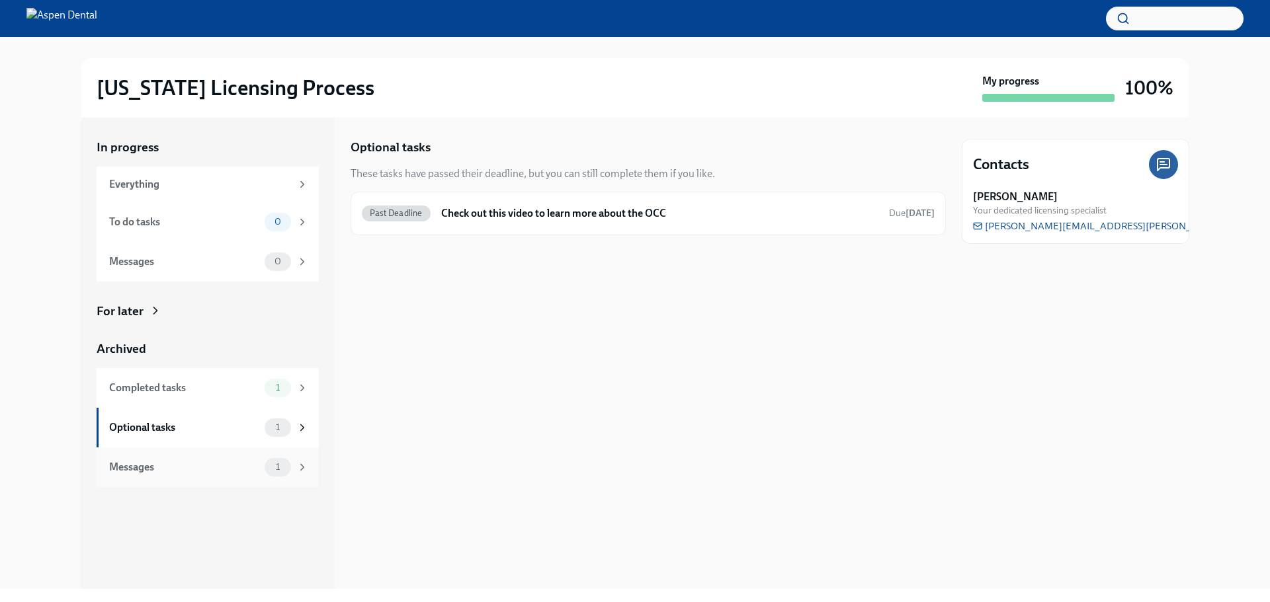
click at [152, 468] on div "Messages" at bounding box center [184, 467] width 150 height 15
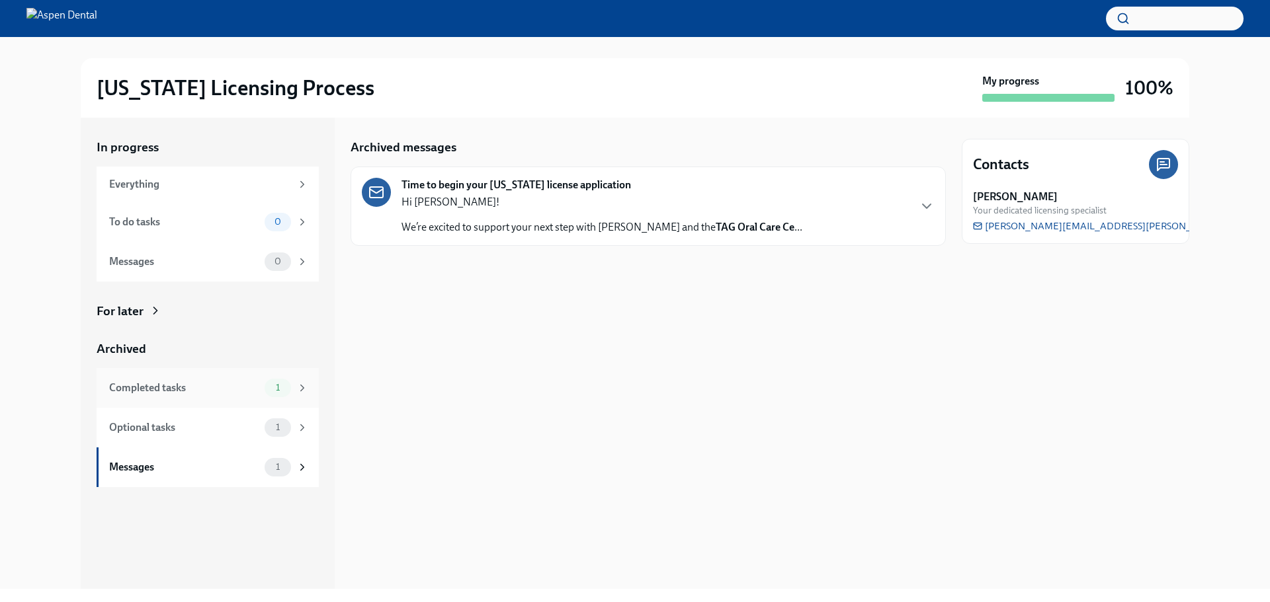
click at [162, 394] on div "Completed tasks" at bounding box center [184, 388] width 150 height 15
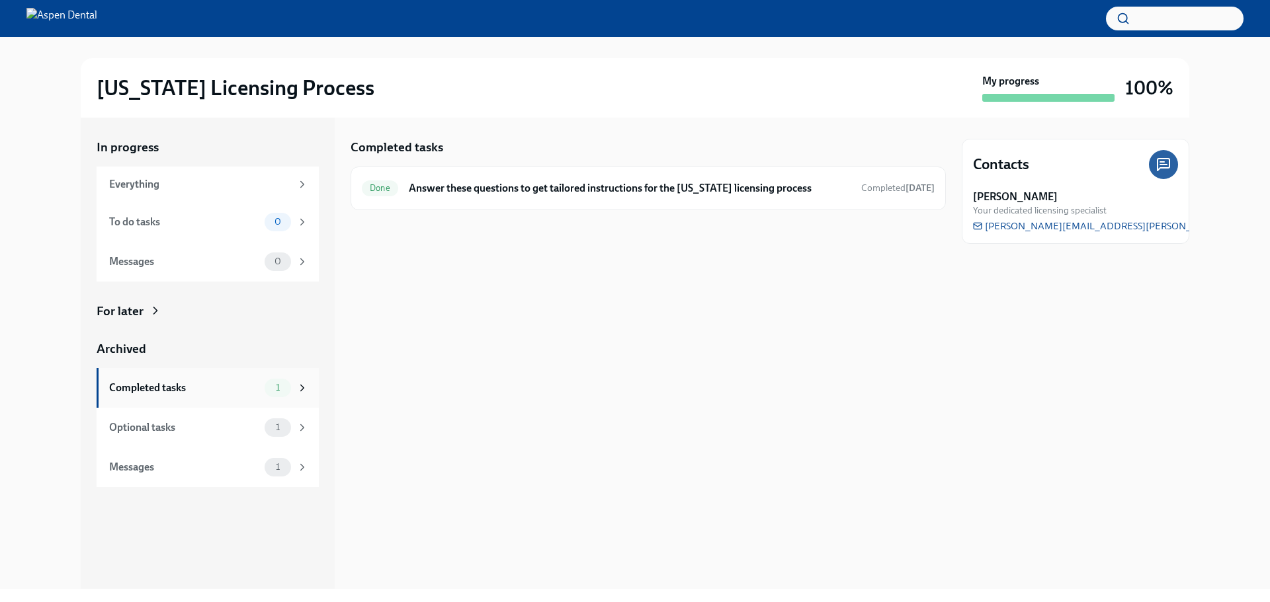
click at [130, 393] on div "Completed tasks" at bounding box center [184, 388] width 150 height 15
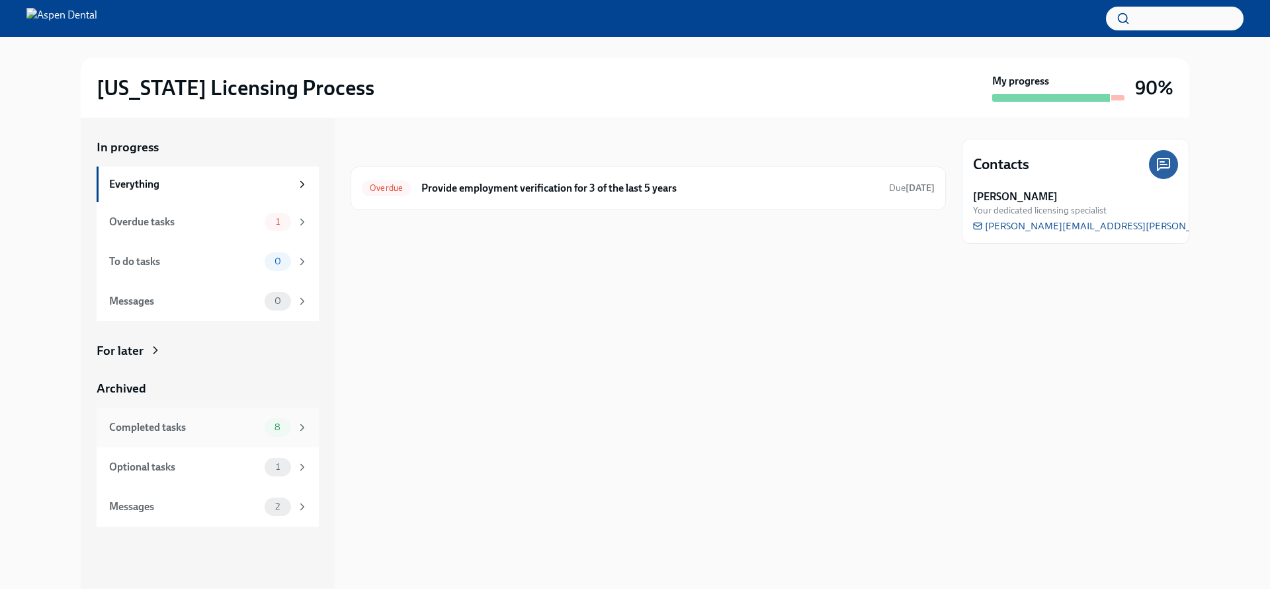
click at [202, 427] on div "Completed tasks" at bounding box center [184, 428] width 150 height 15
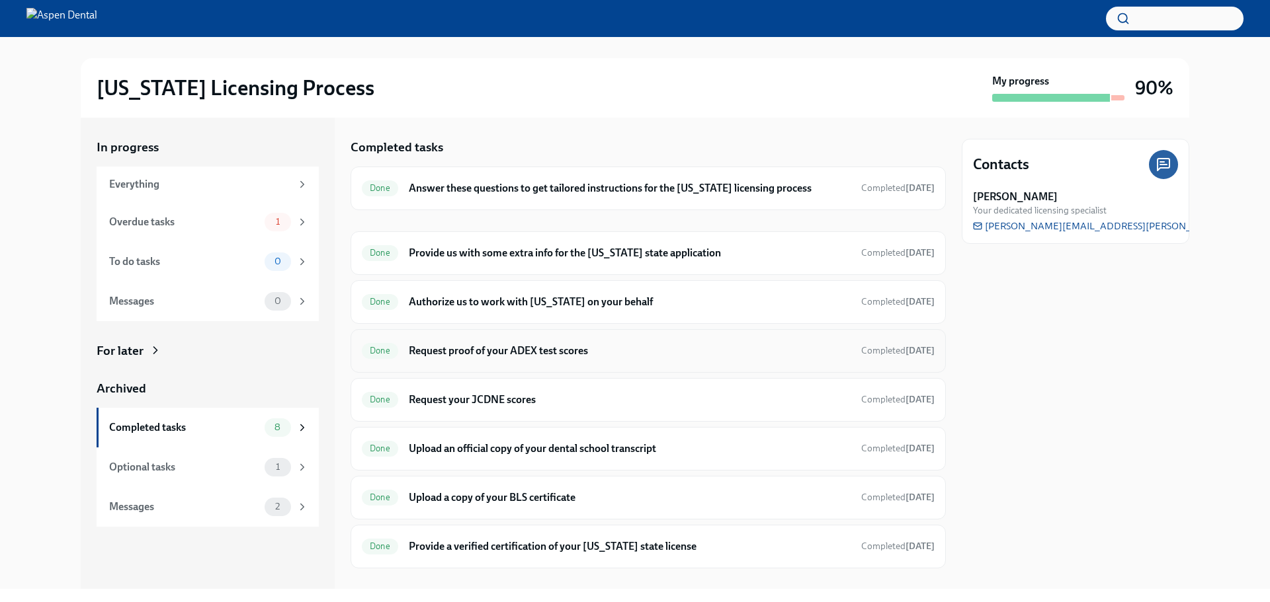
scroll to position [22, 0]
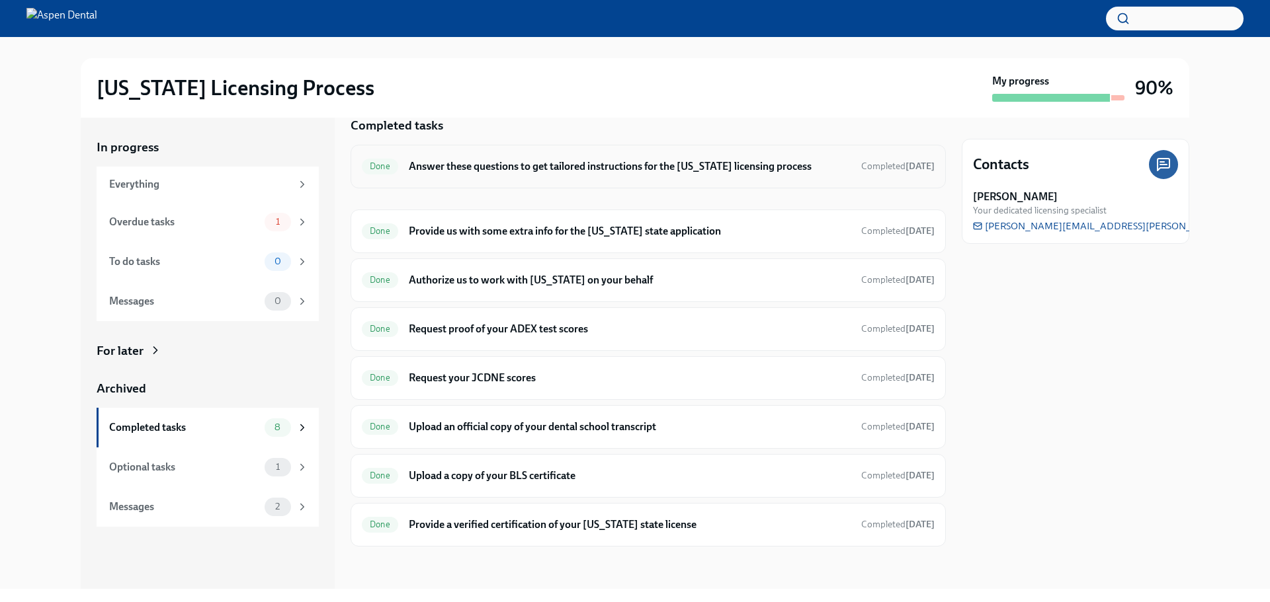
click at [507, 165] on h6 "Answer these questions to get tailored instructions for the Illinois licensing …" at bounding box center [630, 166] width 442 height 15
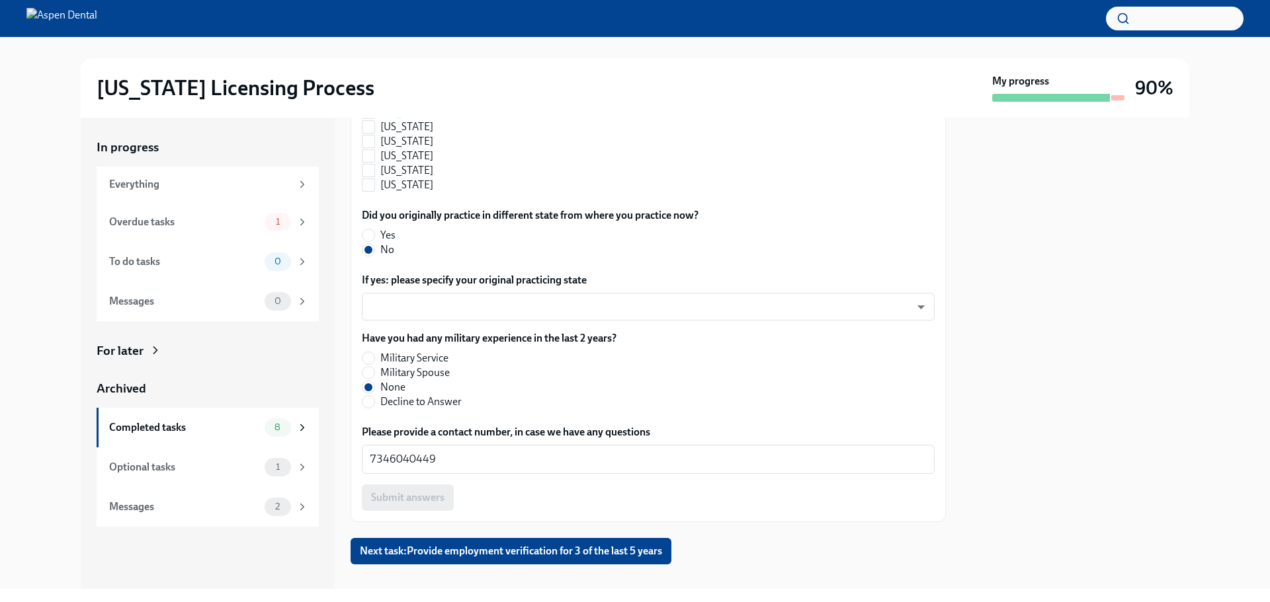
scroll to position [1445, 0]
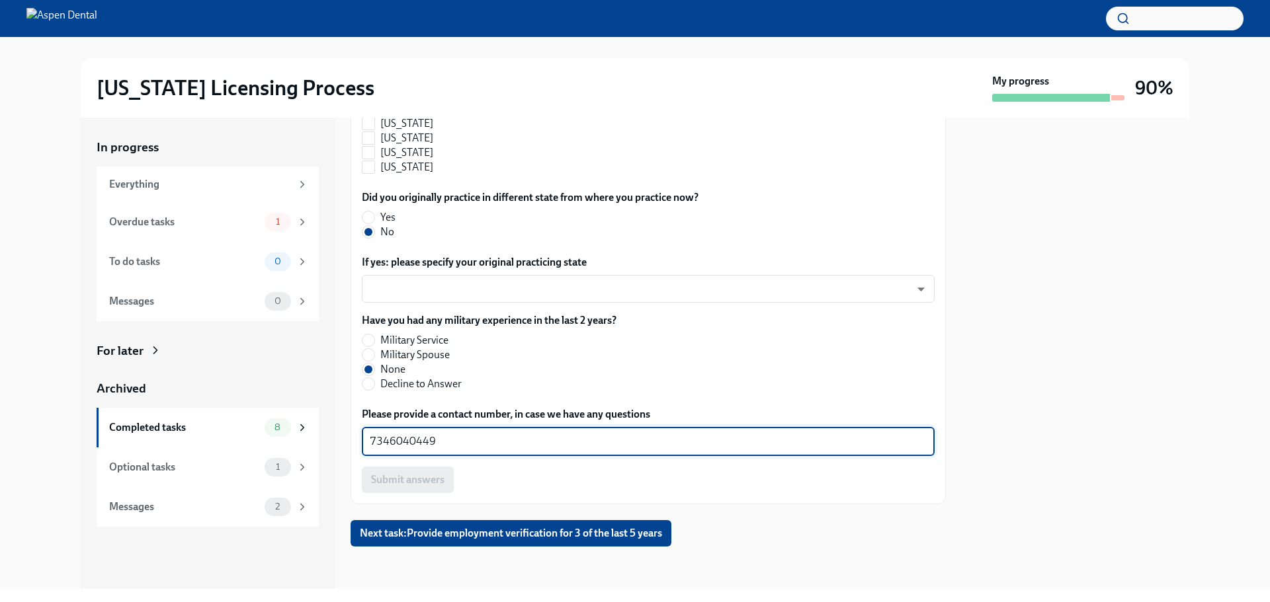
drag, startPoint x: 437, startPoint y: 439, endPoint x: 364, endPoint y: 444, distance: 72.9
click at [364, 444] on div "7346040449 x ​" at bounding box center [648, 441] width 573 height 29
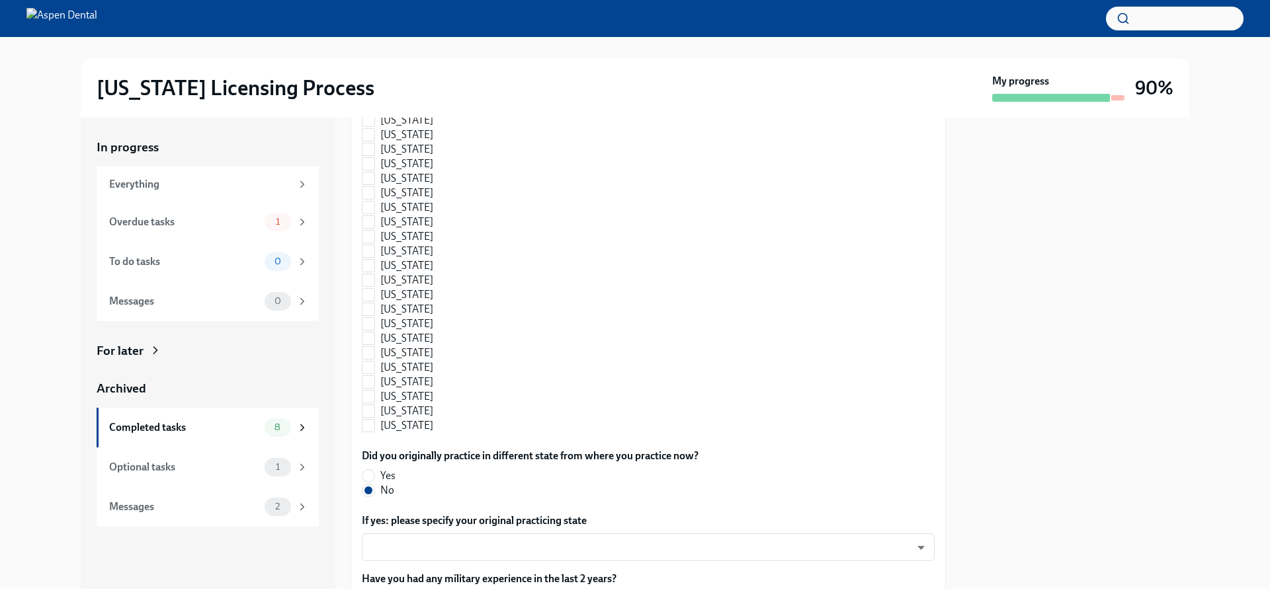
scroll to position [1180, 0]
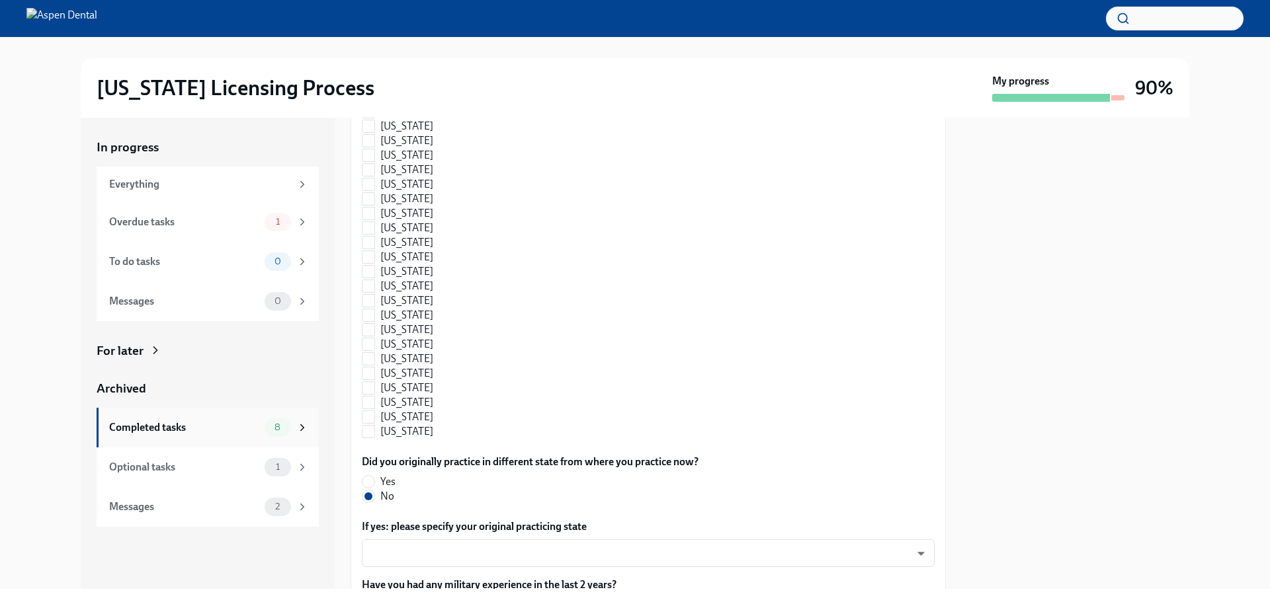
click at [155, 429] on div "Completed tasks" at bounding box center [184, 428] width 150 height 15
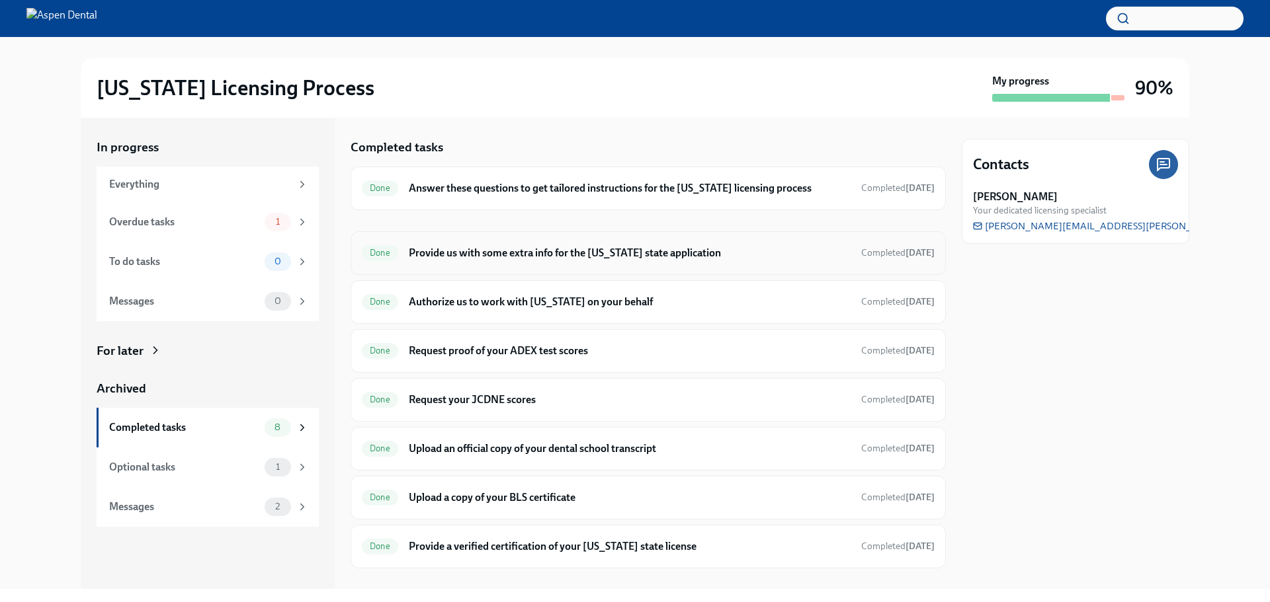
click at [446, 249] on h6 "Provide us with some extra info for the Illinois state application" at bounding box center [630, 253] width 442 height 15
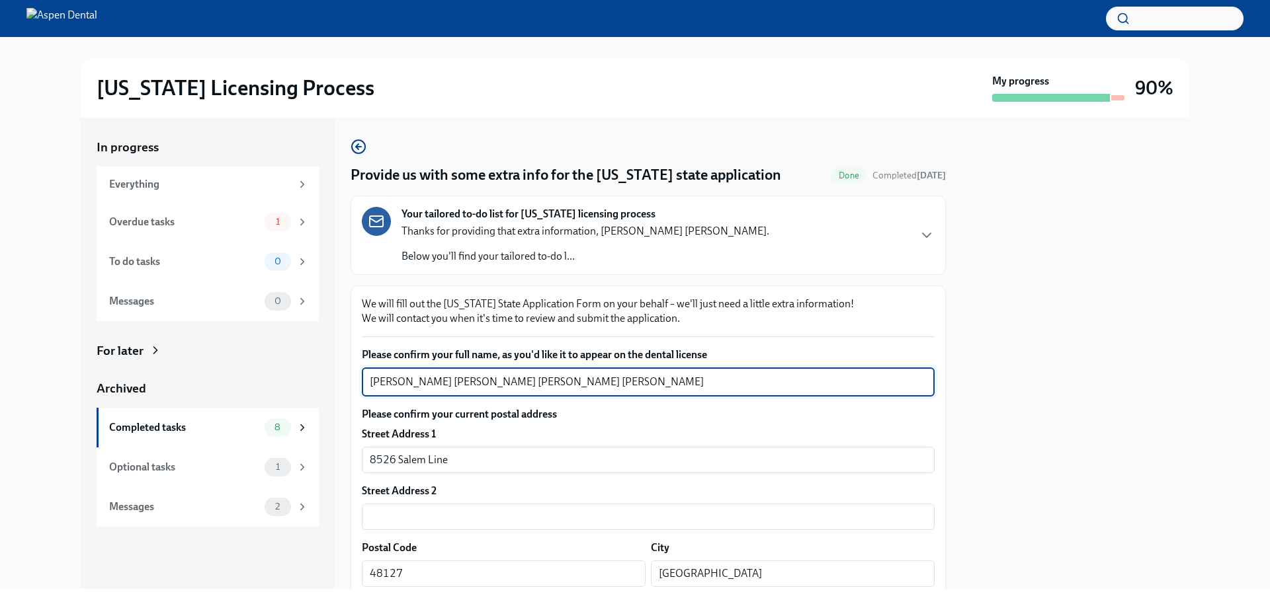
drag, startPoint x: 554, startPoint y: 383, endPoint x: 311, endPoint y: 382, distance: 243.4
click at [311, 382] on div "In progress Everything Overdue tasks 1 To do tasks 0 Messages 0 For later Archi…" at bounding box center [635, 354] width 1108 height 472
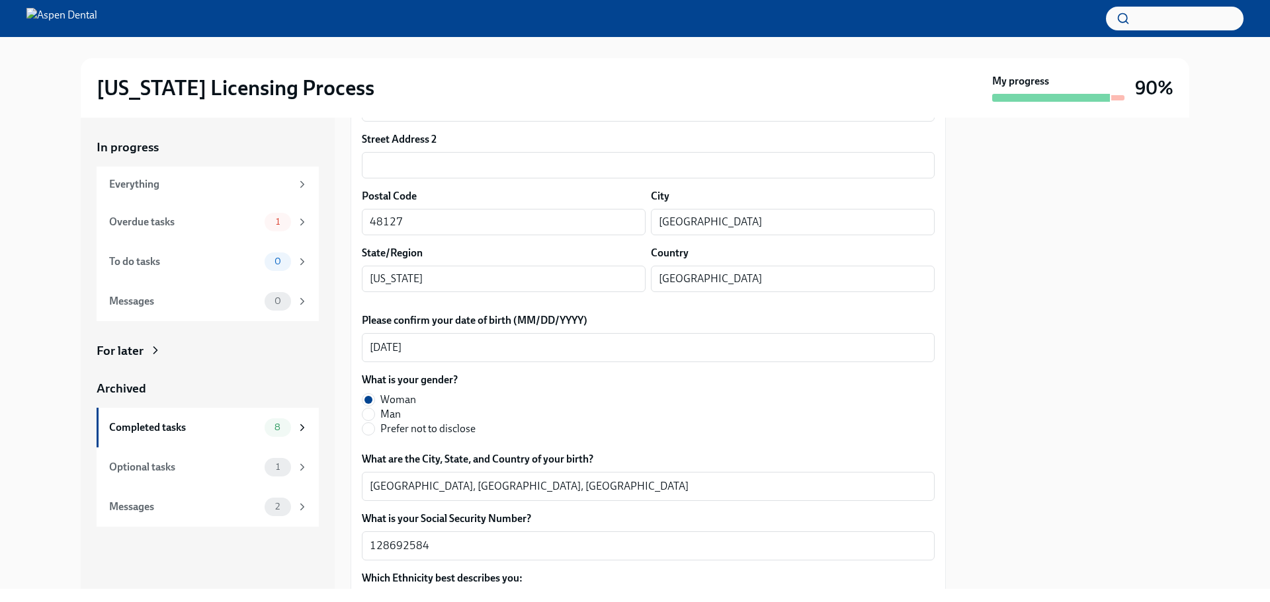
scroll to position [463, 0]
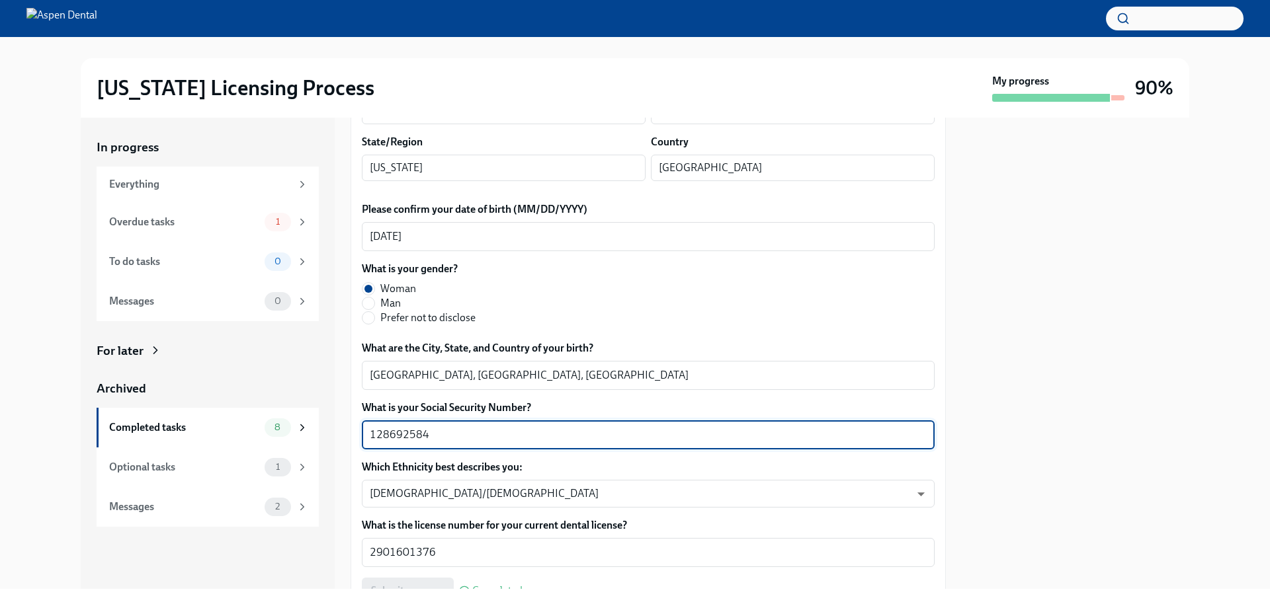
drag, startPoint x: 395, startPoint y: 429, endPoint x: 346, endPoint y: 429, distance: 49.6
click at [346, 429] on div "In progress Everything Overdue tasks 1 To do tasks 0 Messages 0 For later Archi…" at bounding box center [635, 354] width 1108 height 472
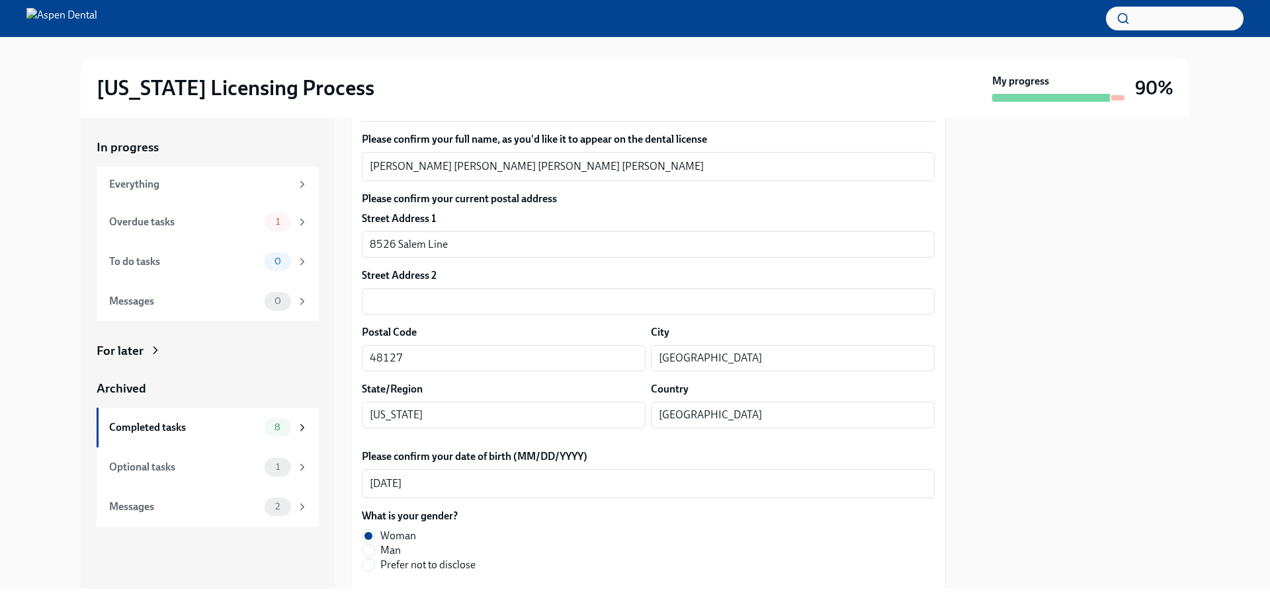
scroll to position [198, 0]
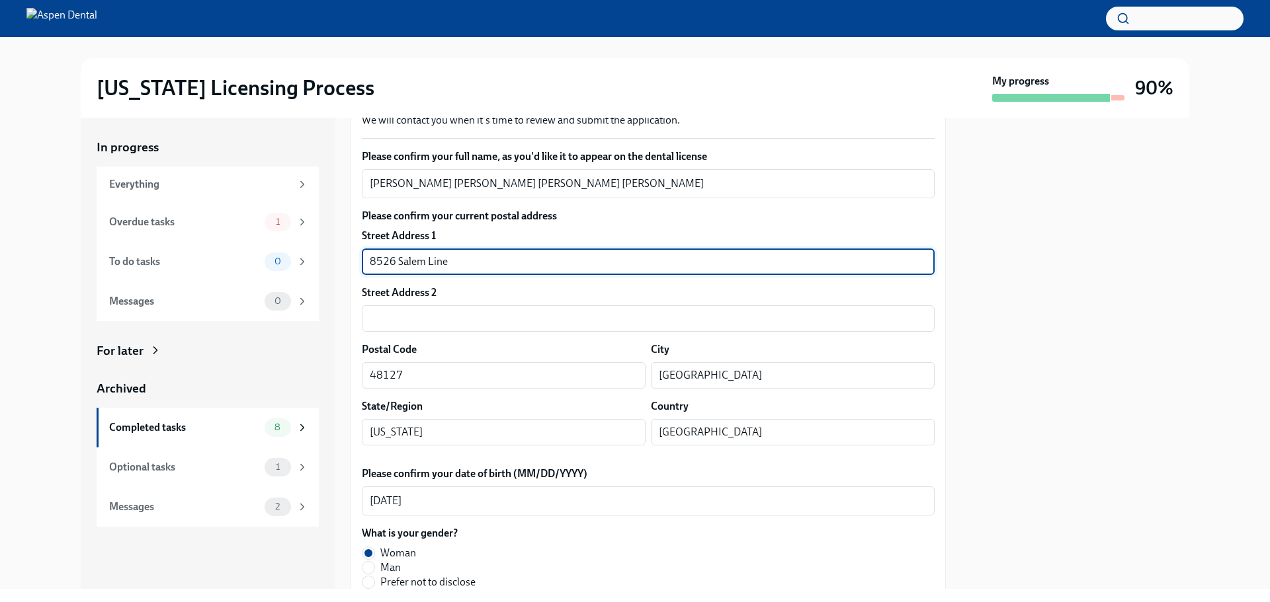
drag, startPoint x: 432, startPoint y: 255, endPoint x: 349, endPoint y: 259, distance: 83.4
click at [349, 259] on div "In progress Everything Overdue tasks 1 To do tasks 0 Messages 0 For later Archi…" at bounding box center [635, 354] width 1108 height 472
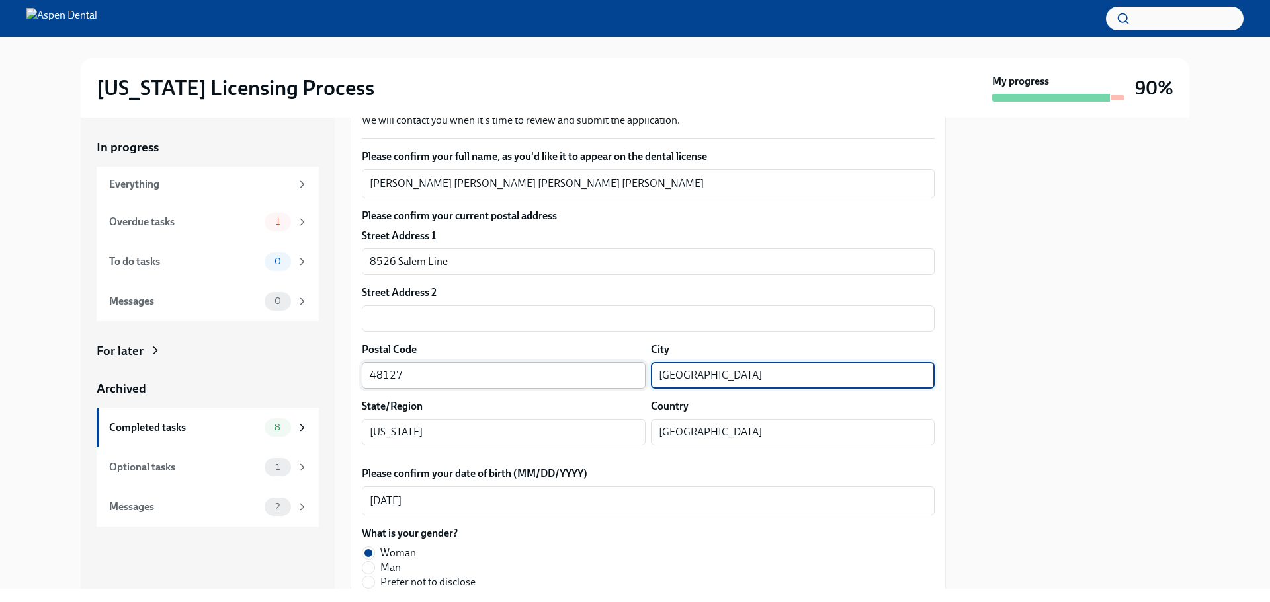
drag, startPoint x: 743, startPoint y: 368, endPoint x: 618, endPoint y: 375, distance: 125.2
click at [618, 375] on div "Postal Code 48127 ​ City Dearborn Heights ​" at bounding box center [648, 366] width 573 height 46
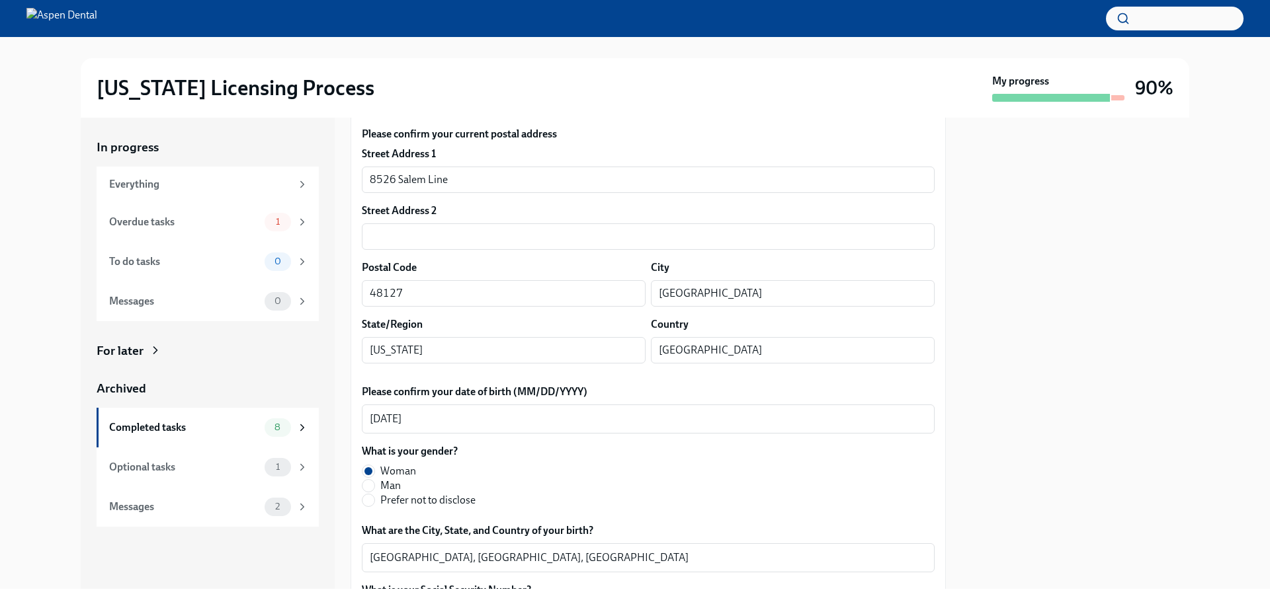
scroll to position [529, 0]
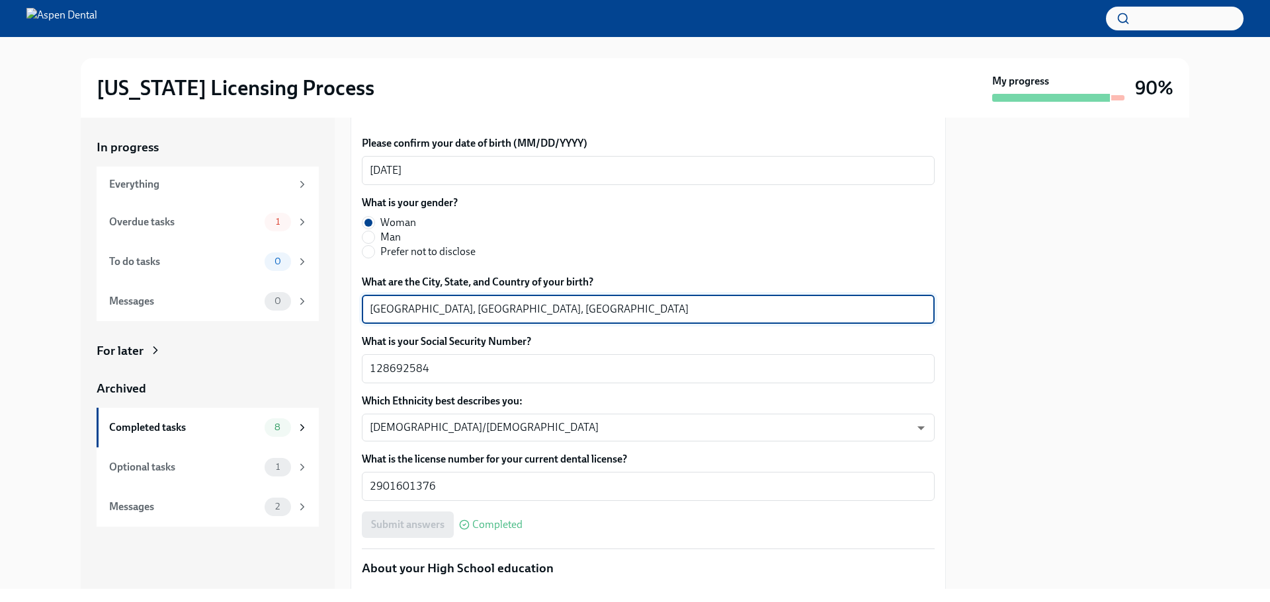
drag, startPoint x: 410, startPoint y: 307, endPoint x: 354, endPoint y: 308, distance: 56.2
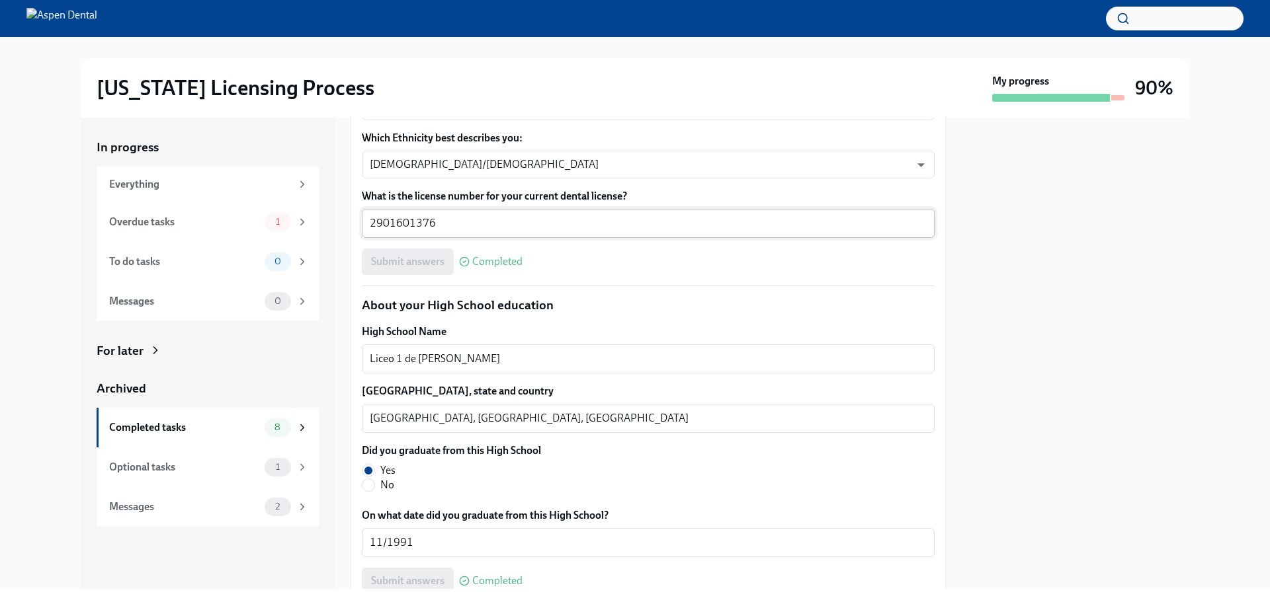
scroll to position [794, 0]
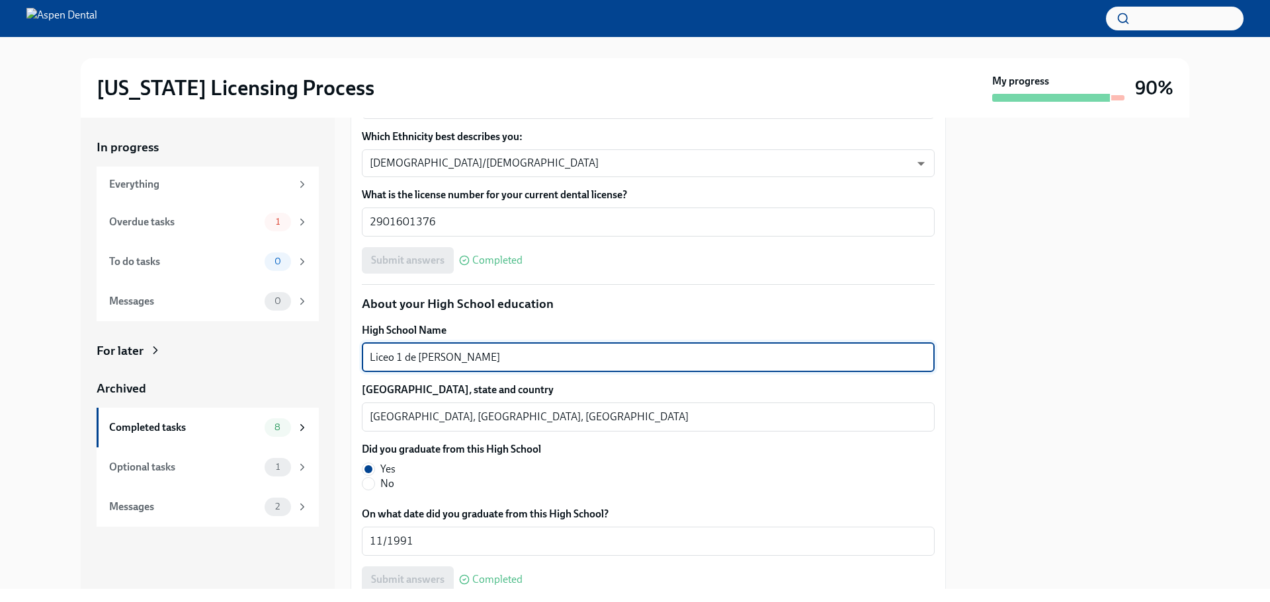
drag, startPoint x: 526, startPoint y: 358, endPoint x: 350, endPoint y: 356, distance: 175.9
click at [350, 356] on div "In progress Everything Overdue tasks 1 To do tasks 0 Messages 0 For later Archi…" at bounding box center [635, 354] width 1108 height 472
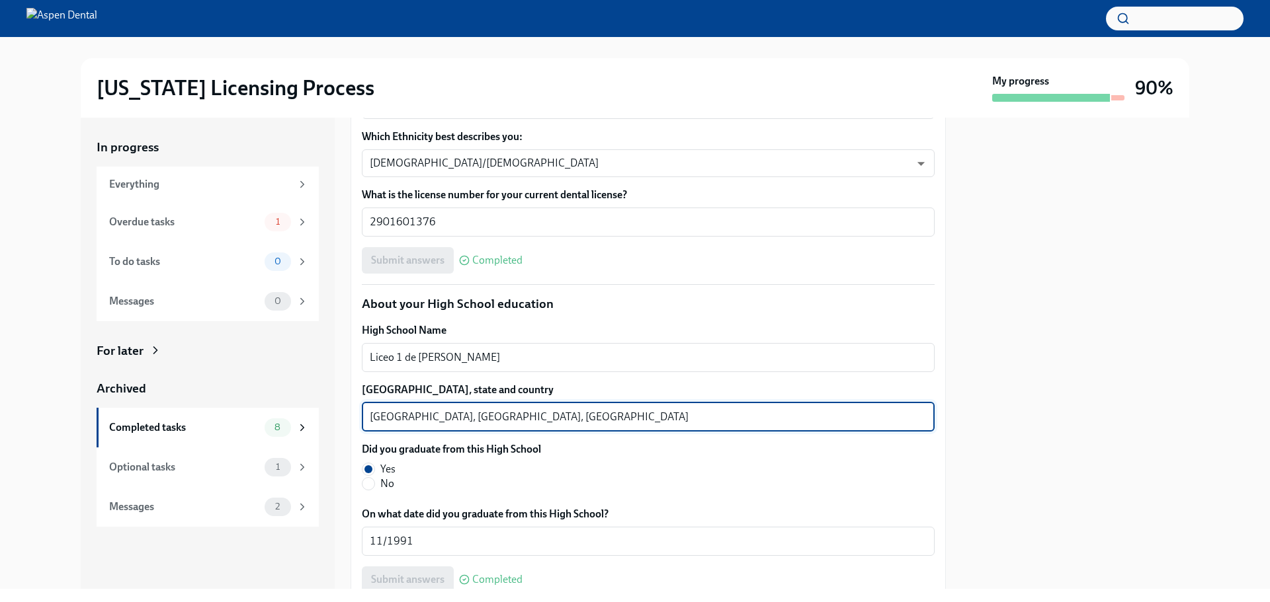
drag, startPoint x: 407, startPoint y: 417, endPoint x: 349, endPoint y: 417, distance: 58.9
click at [349, 417] on div "In progress Everything Overdue tasks 1 To do tasks 0 Messages 0 For later Archi…" at bounding box center [635, 354] width 1108 height 472
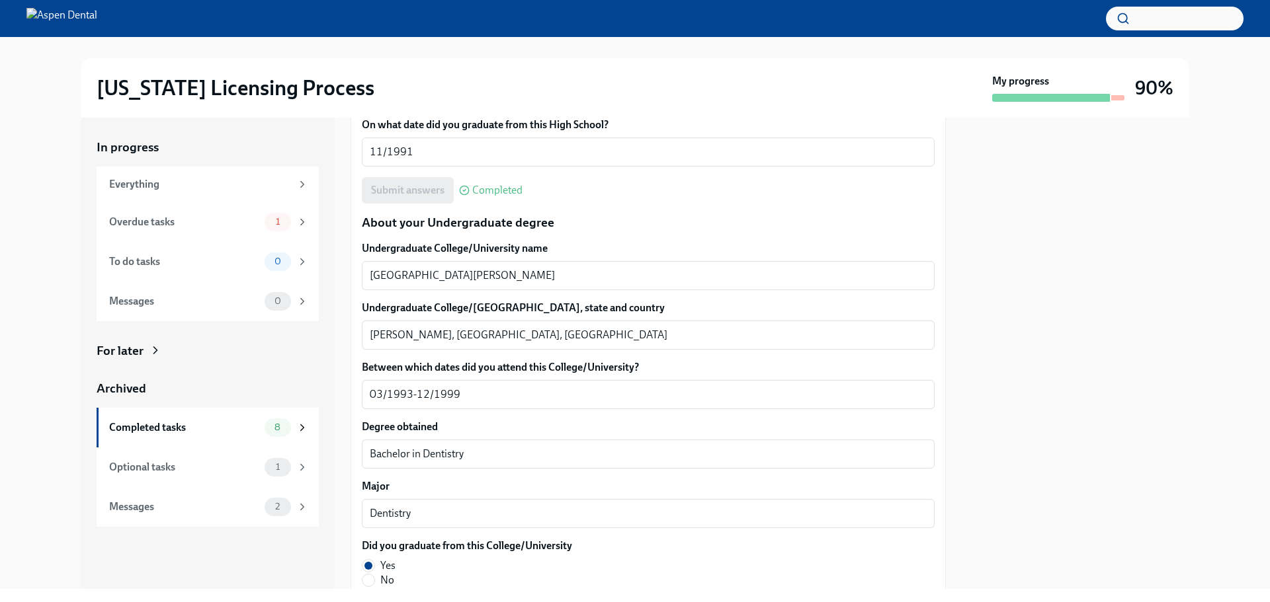
scroll to position [1190, 0]
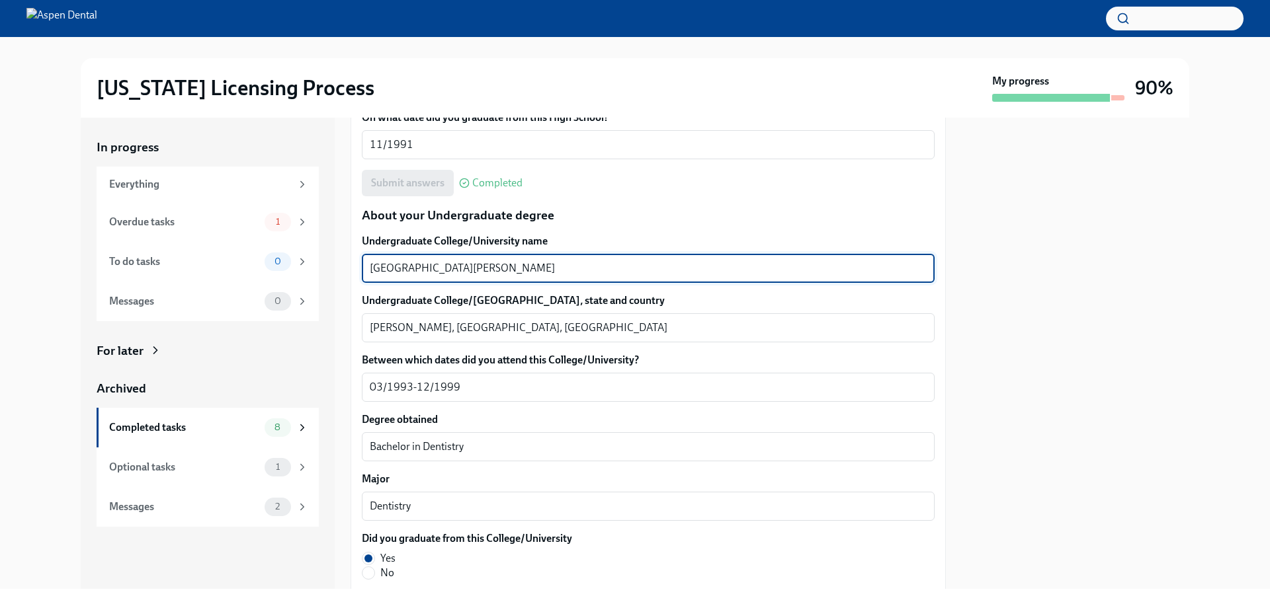
drag, startPoint x: 453, startPoint y: 268, endPoint x: 362, endPoint y: 270, distance: 91.3
click at [362, 270] on div "University of Concepcion x ​" at bounding box center [648, 268] width 573 height 29
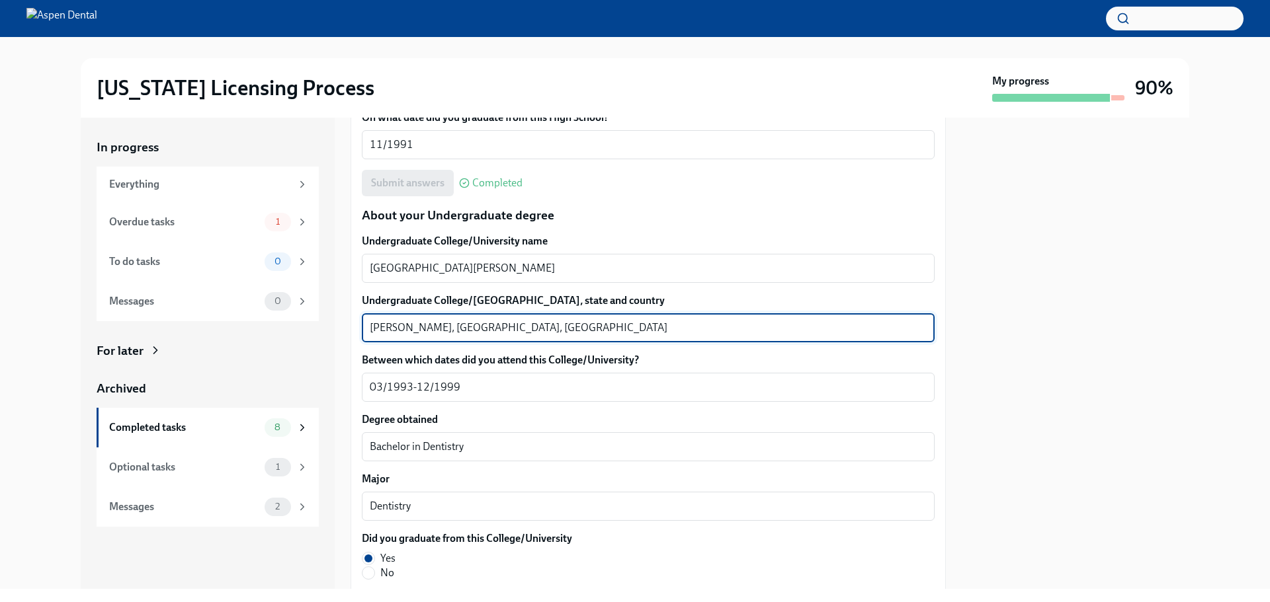
drag, startPoint x: 427, startPoint y: 327, endPoint x: 319, endPoint y: 337, distance: 108.2
click at [319, 336] on div "In progress Everything Overdue tasks 1 To do tasks 0 Messages 0 For later Archi…" at bounding box center [635, 354] width 1108 height 472
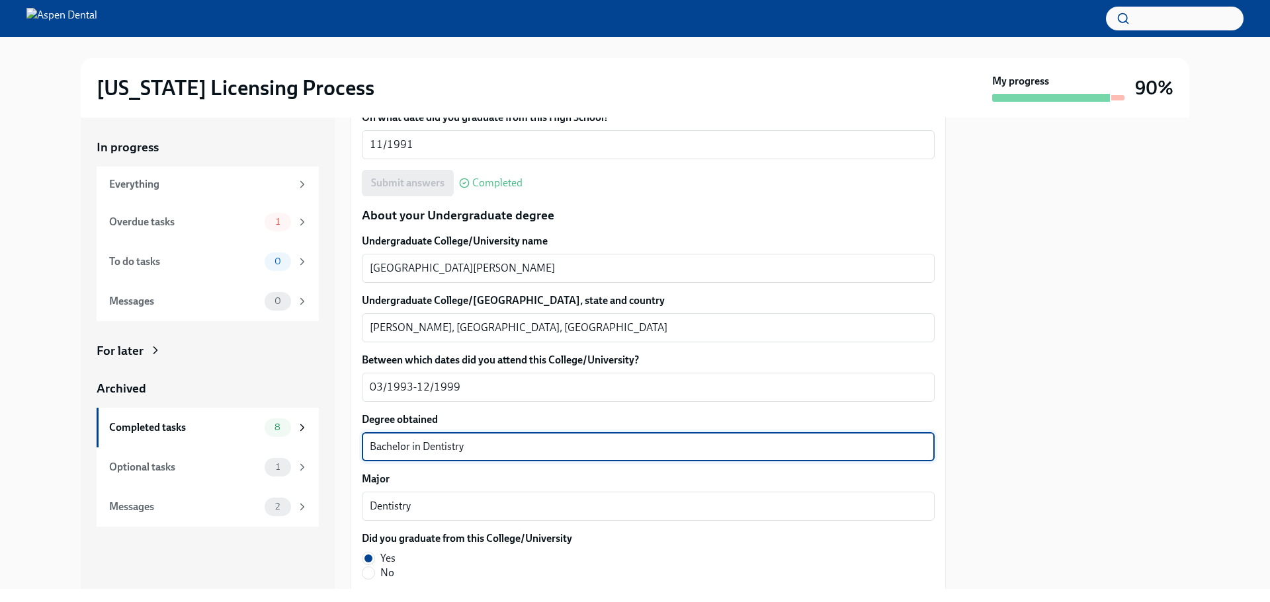
drag, startPoint x: 427, startPoint y: 442, endPoint x: 335, endPoint y: 444, distance: 92.0
click at [335, 444] on div "In progress Everything Overdue tasks 1 To do tasks 0 Messages 0 For later Archi…" at bounding box center [635, 354] width 1108 height 472
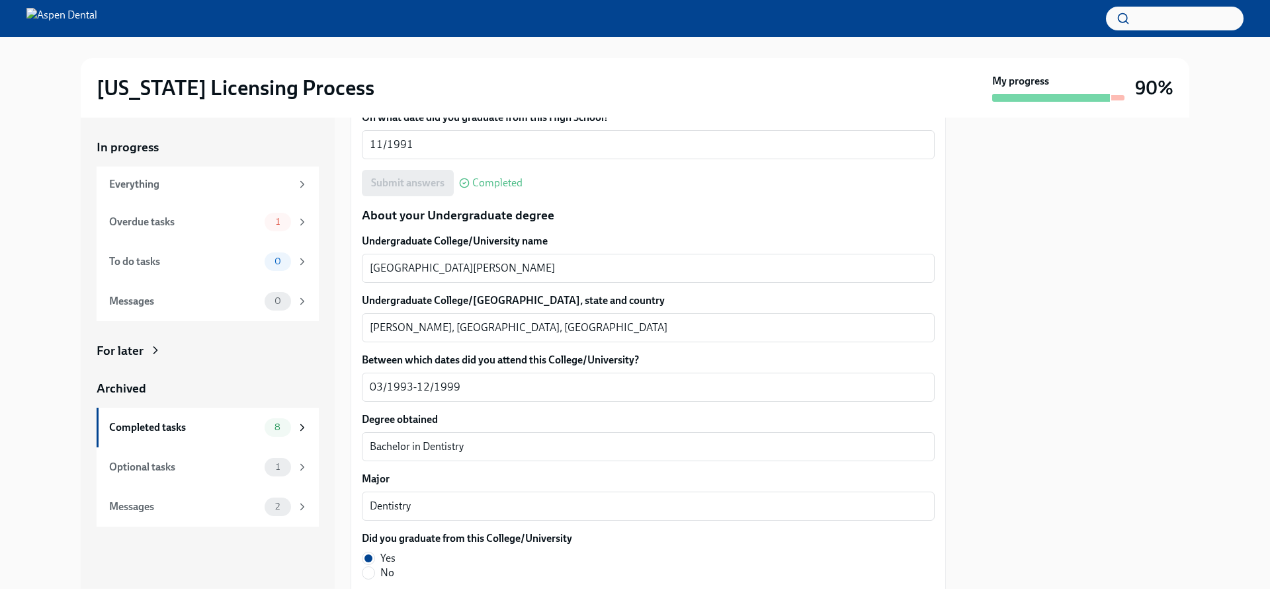
scroll to position [1521, 0]
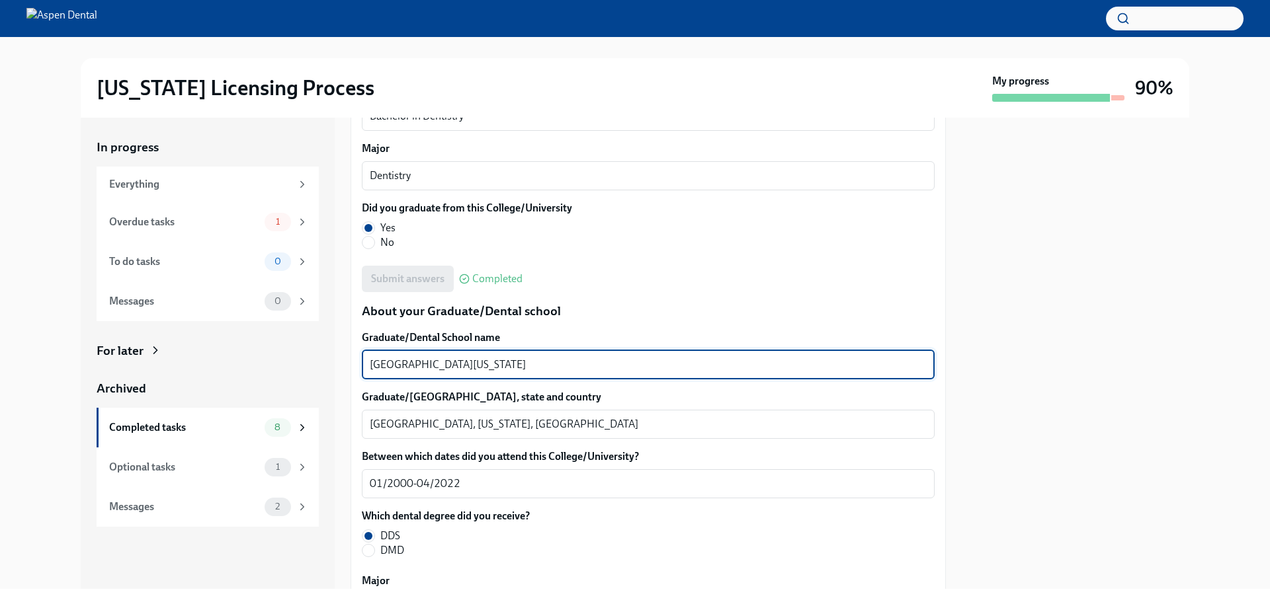
drag, startPoint x: 472, startPoint y: 361, endPoint x: 361, endPoint y: 365, distance: 111.2
click at [361, 365] on div "We will fill out the Illinois State Application Form on your behalf – we'll jus…" at bounding box center [647, 188] width 595 height 2847
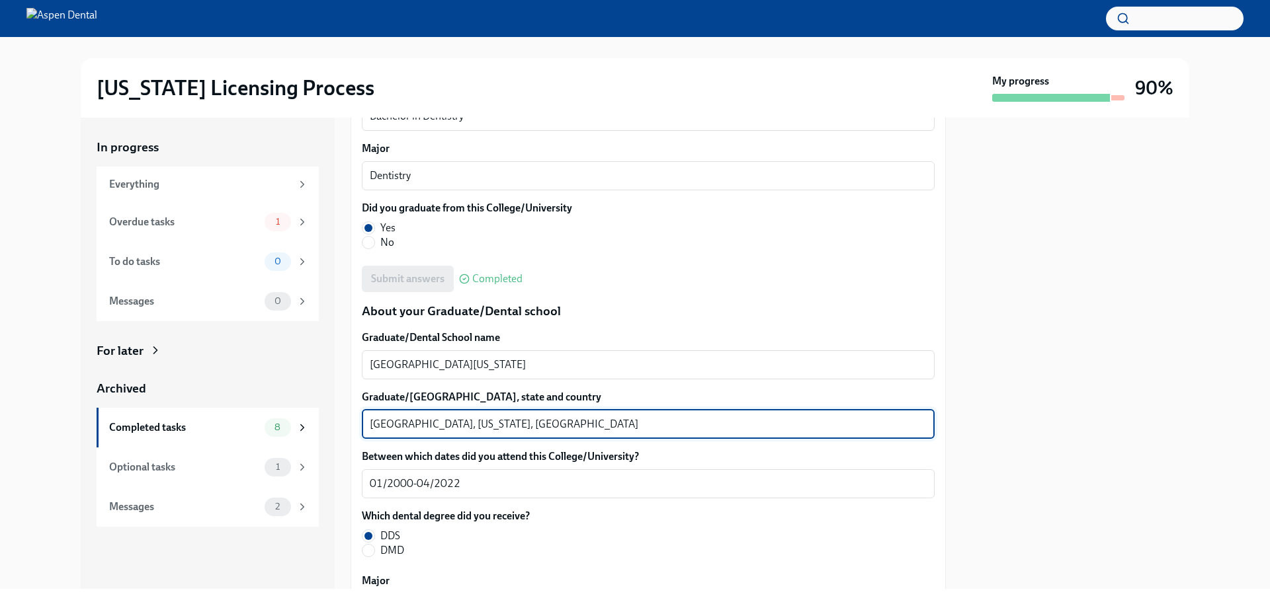
drag, startPoint x: 415, startPoint y: 421, endPoint x: 347, endPoint y: 425, distance: 67.5
click at [345, 425] on div "In progress Everything Overdue tasks 1 To do tasks 0 Messages 0 For later Archi…" at bounding box center [635, 354] width 1108 height 472
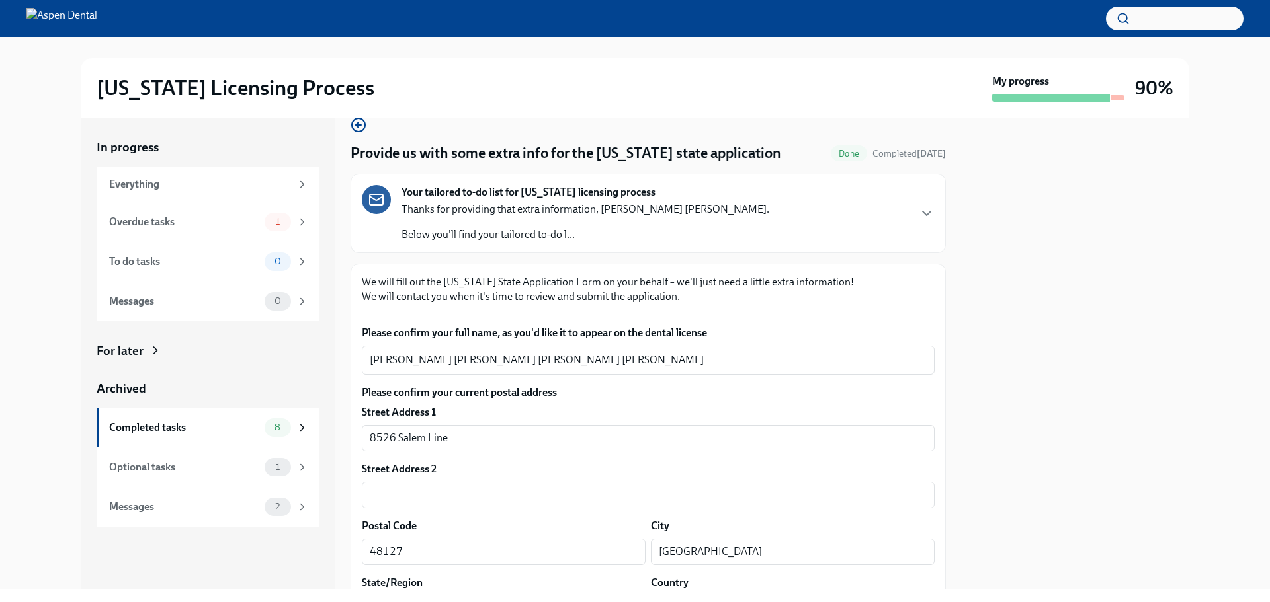
scroll to position [0, 0]
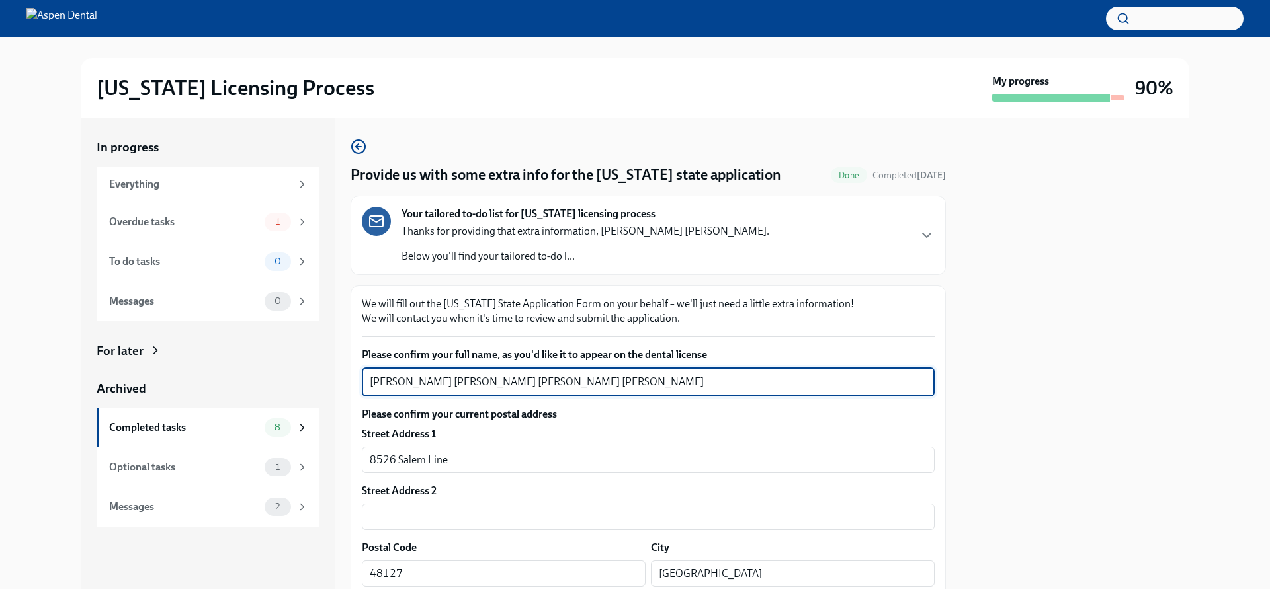
drag, startPoint x: 542, startPoint y: 385, endPoint x: 348, endPoint y: 378, distance: 193.9
click at [348, 378] on div "In progress Everything Overdue tasks 1 To do tasks 0 Messages 0 For later Archi…" at bounding box center [635, 354] width 1108 height 472
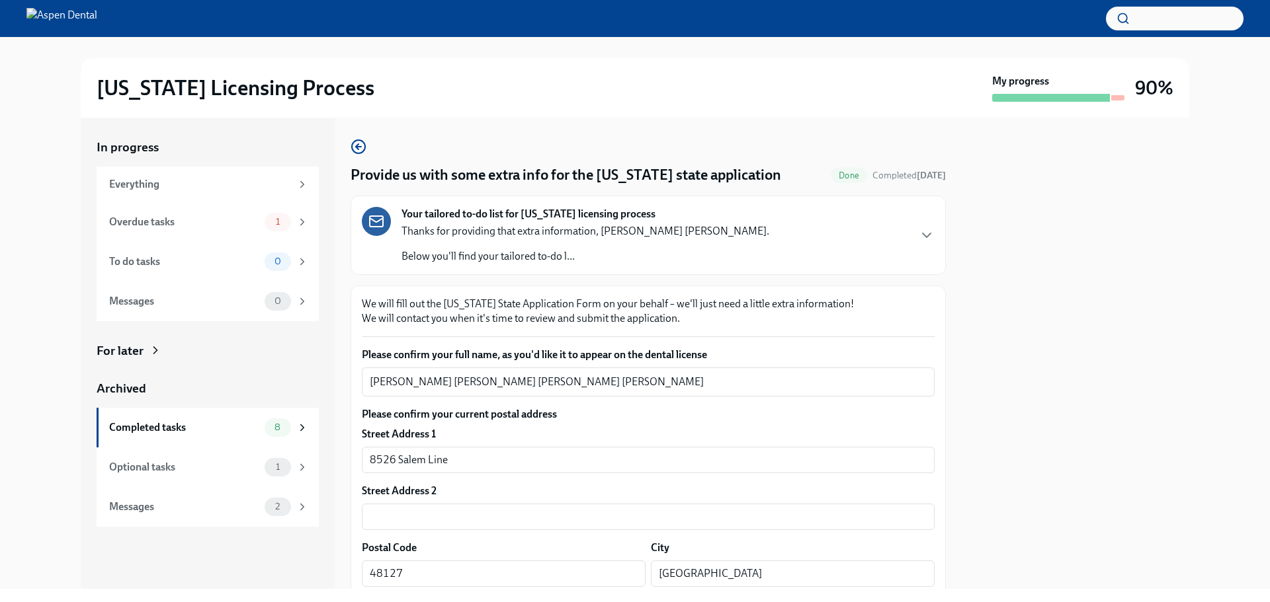
click at [1120, 241] on div at bounding box center [1075, 354] width 227 height 472
click at [154, 428] on div "Completed tasks" at bounding box center [184, 428] width 150 height 15
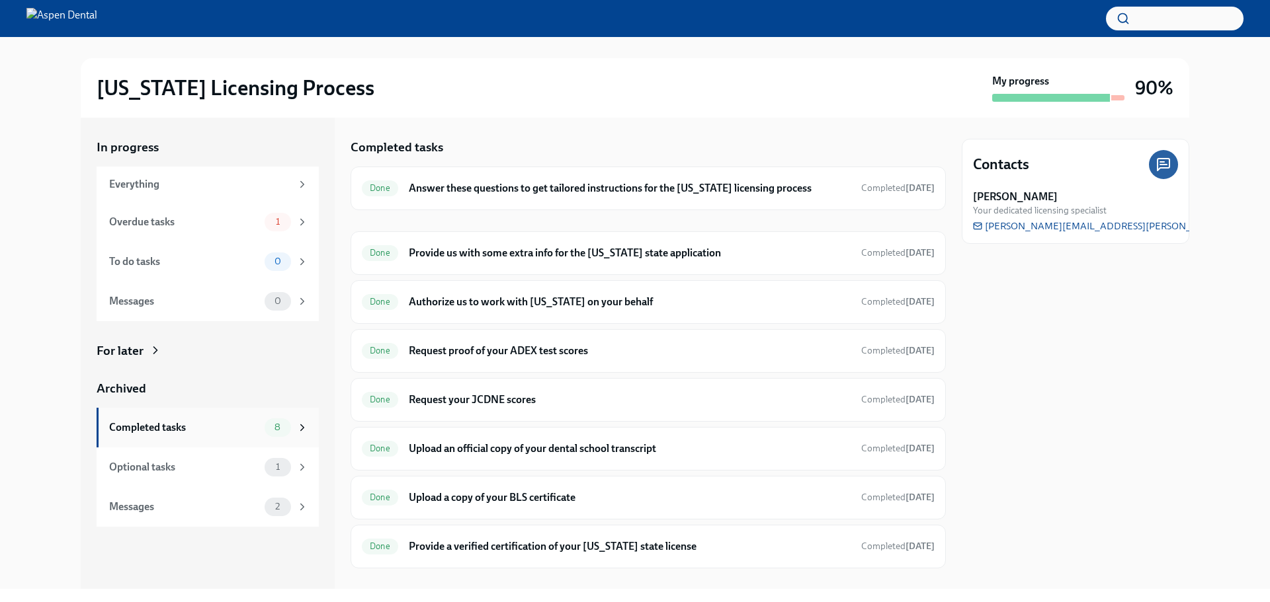
click at [142, 417] on div "Completed tasks 8" at bounding box center [208, 428] width 222 height 40
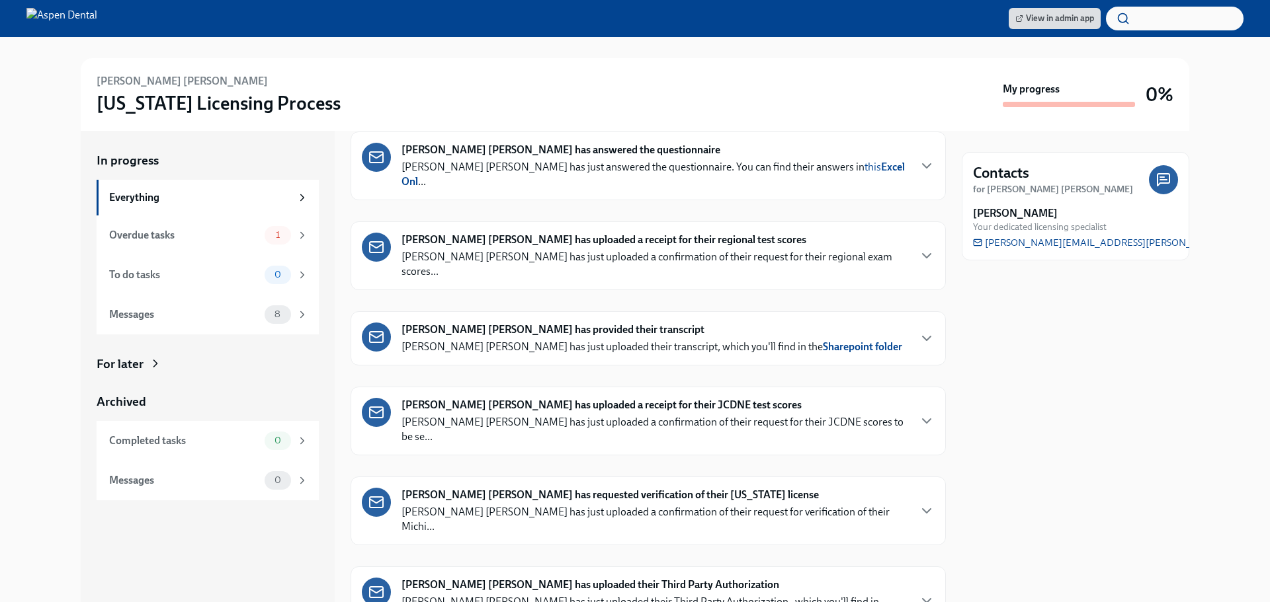
scroll to position [292, 0]
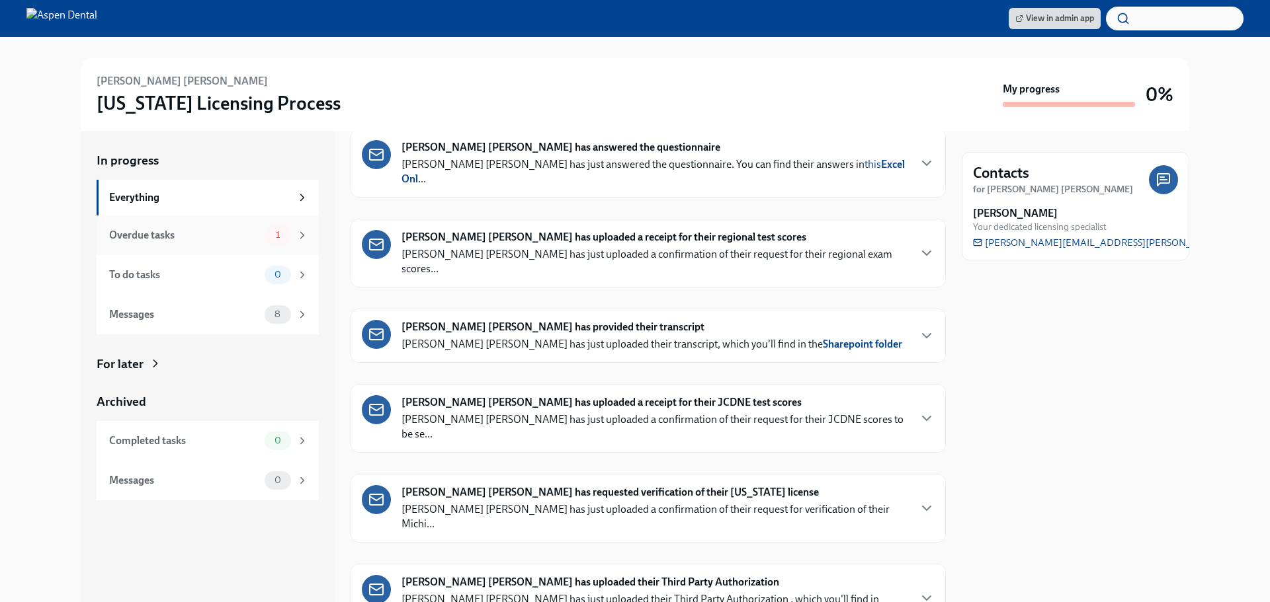
click at [132, 235] on div "Overdue tasks" at bounding box center [184, 235] width 150 height 15
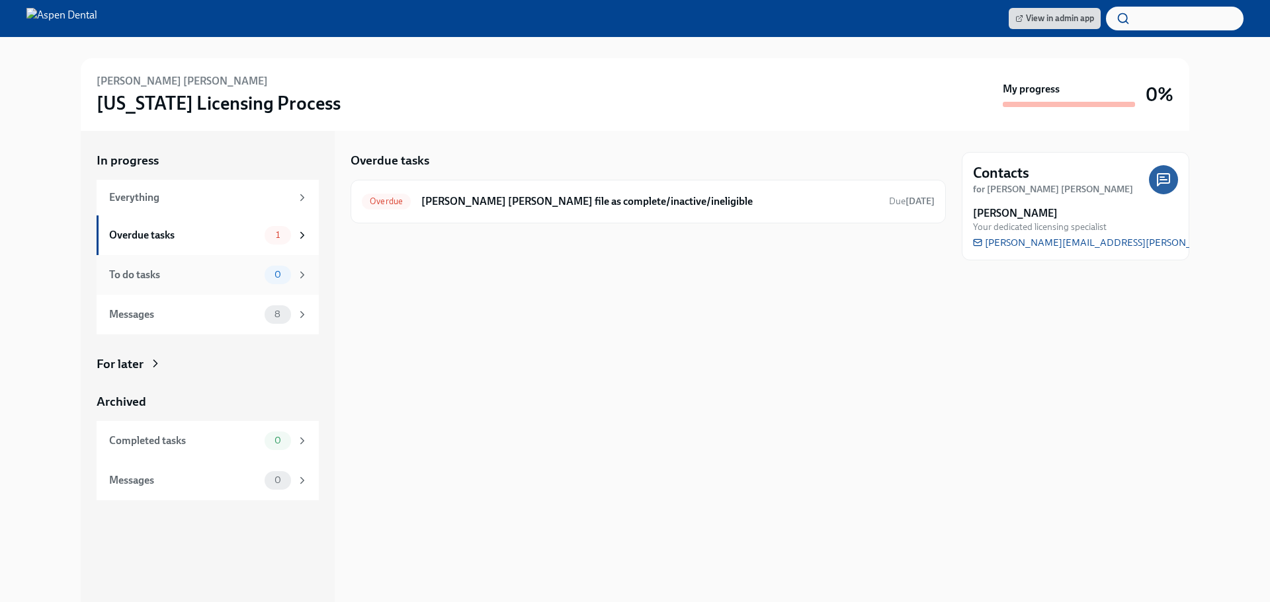
click at [131, 279] on div "To do tasks" at bounding box center [184, 275] width 150 height 15
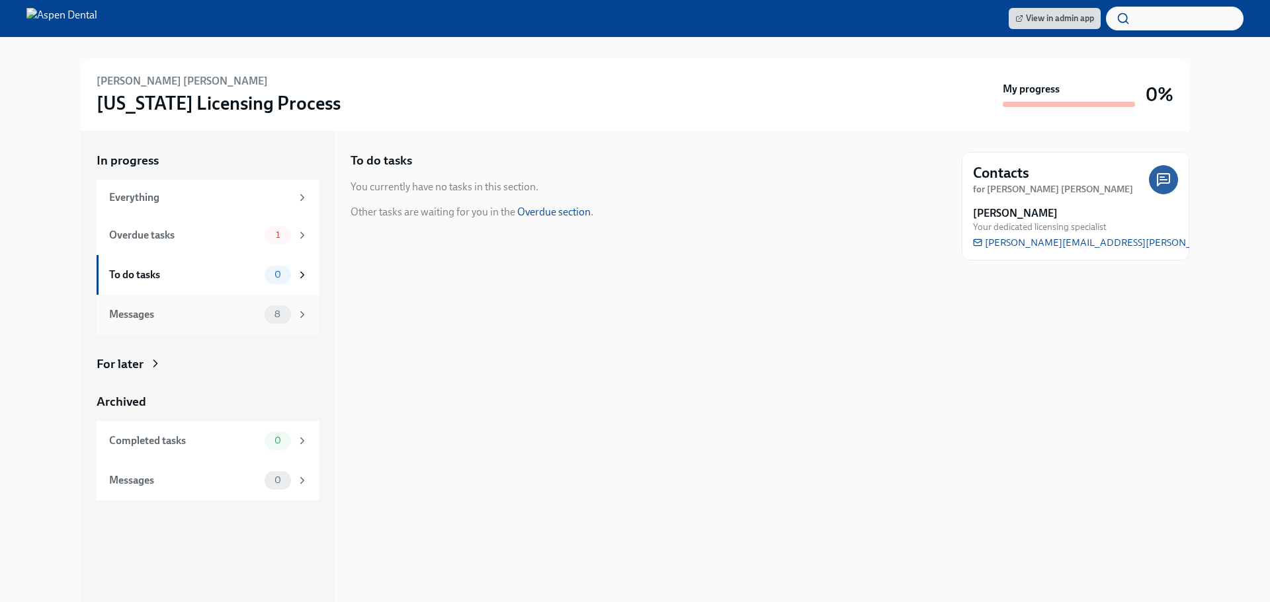
click at [126, 323] on div "Messages 8" at bounding box center [208, 315] width 199 height 19
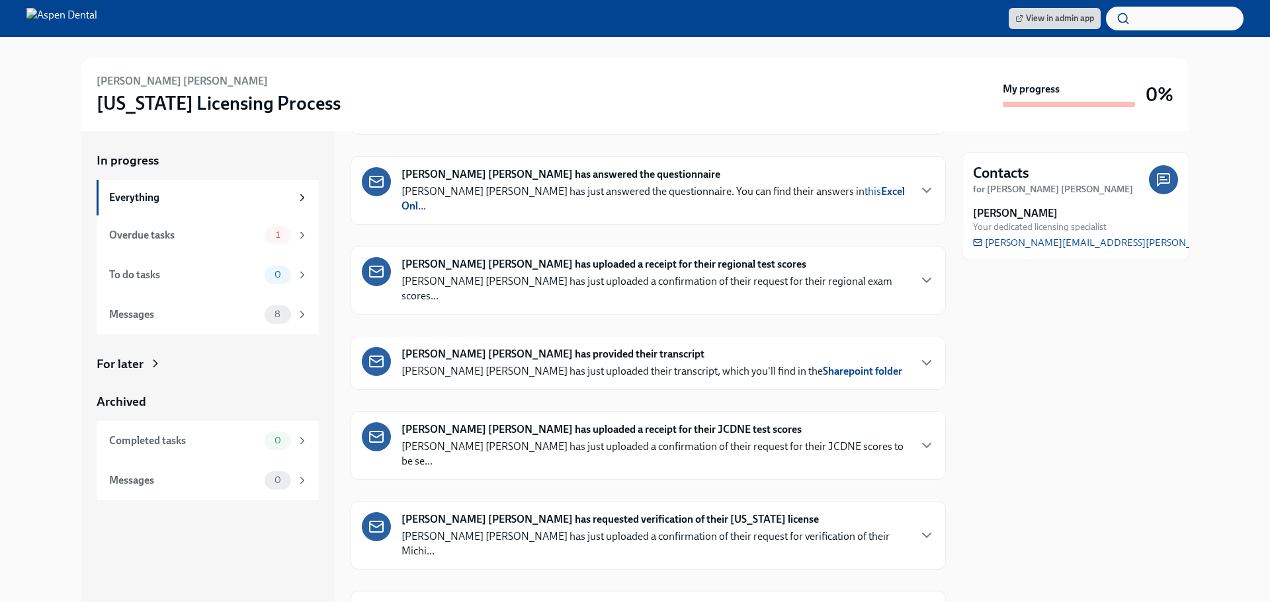
scroll to position [292, 0]
